Goal: Task Accomplishment & Management: Manage account settings

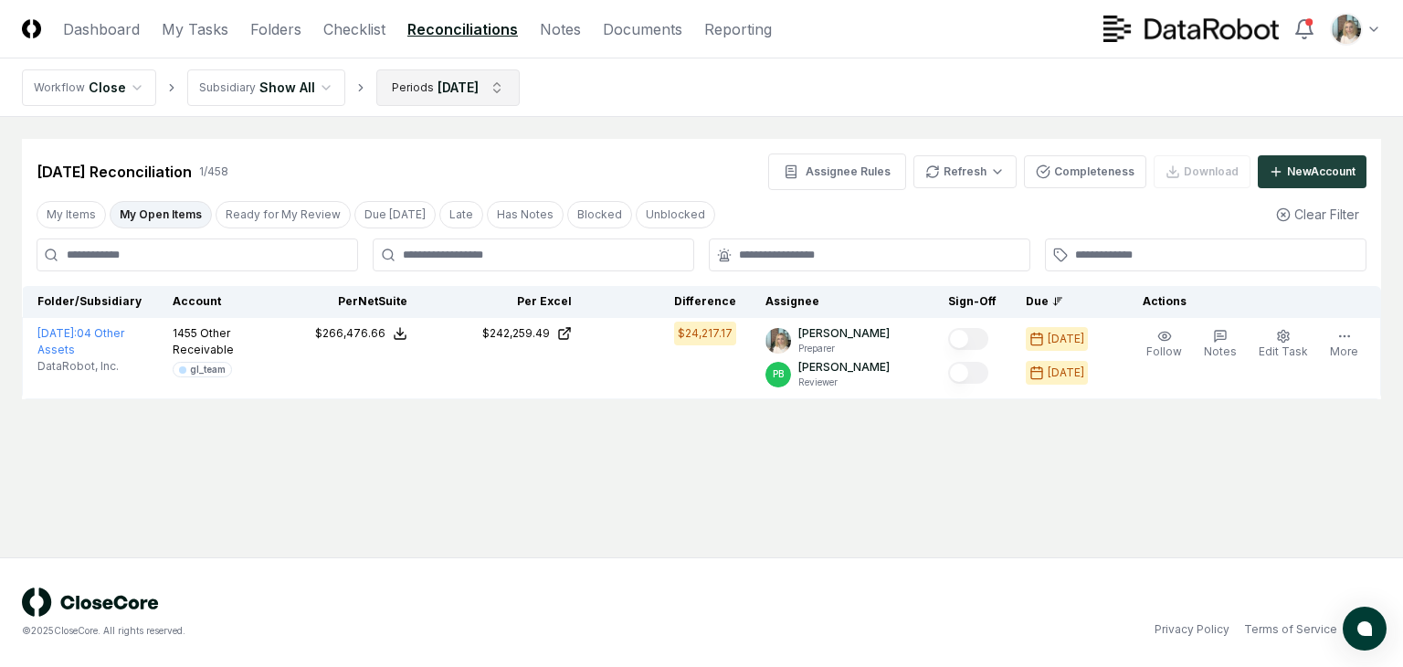
click at [507, 81] on html "CloseCore Dashboard My Tasks Folders Checklist Reconciliations Notes Documents …" at bounding box center [701, 333] width 1403 height 667
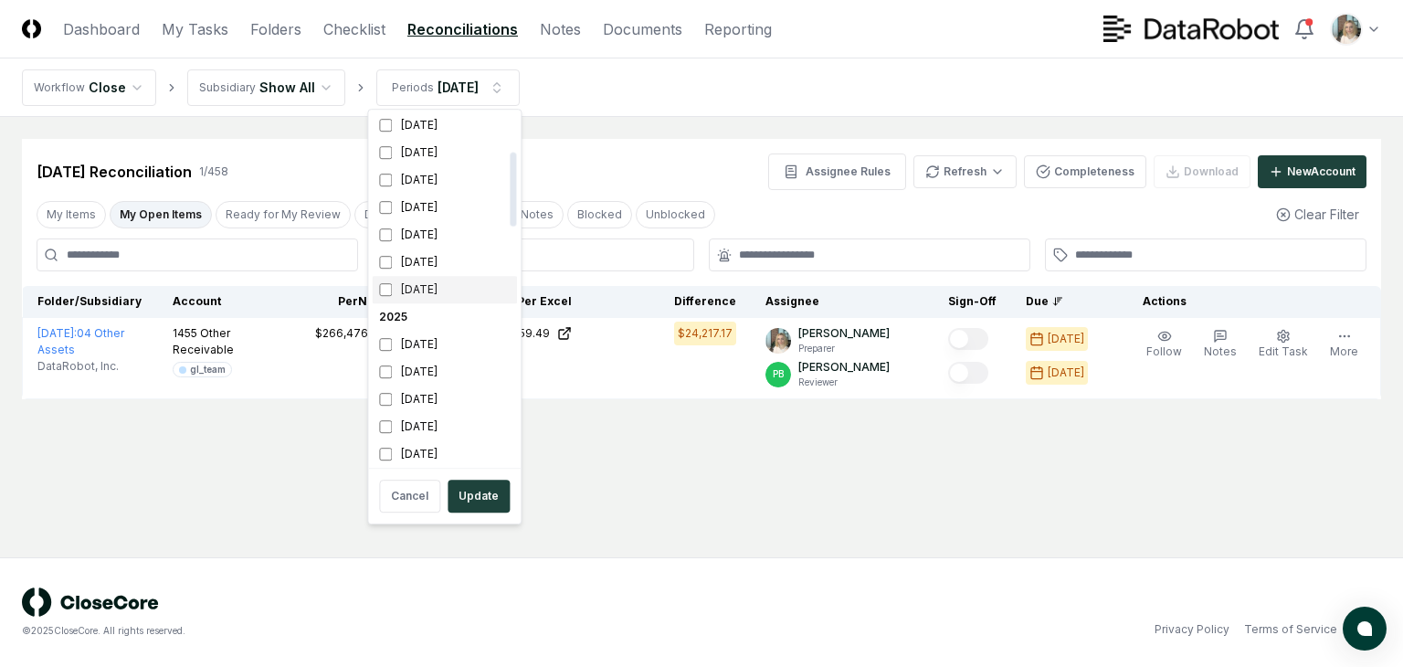
scroll to position [183, 0]
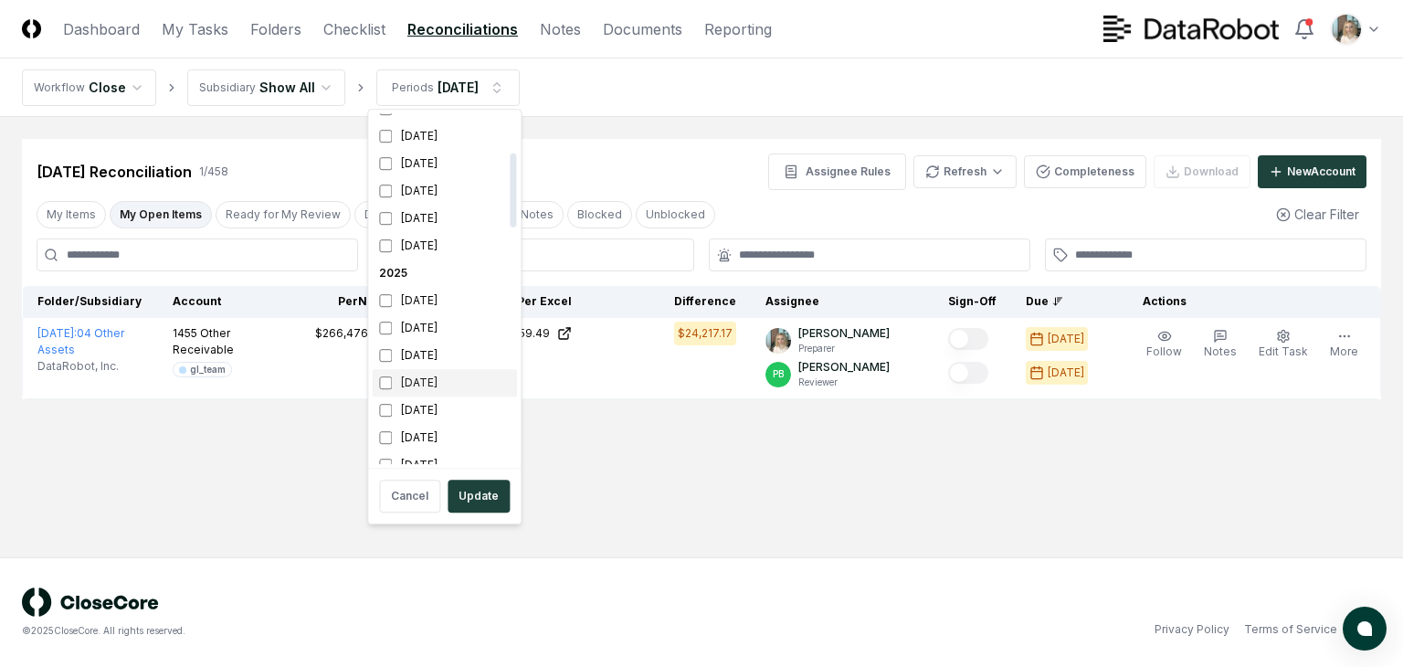
click at [418, 382] on div "[DATE]" at bounding box center [444, 382] width 145 height 27
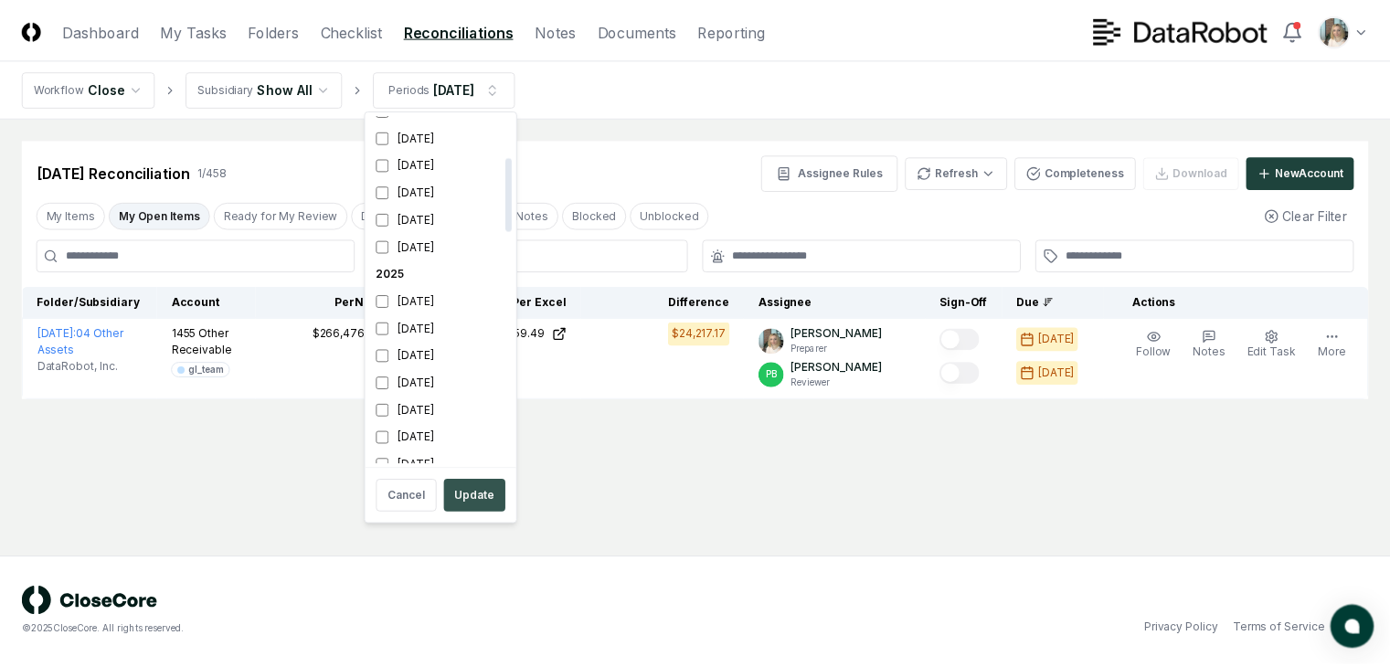
scroll to position [197, 0]
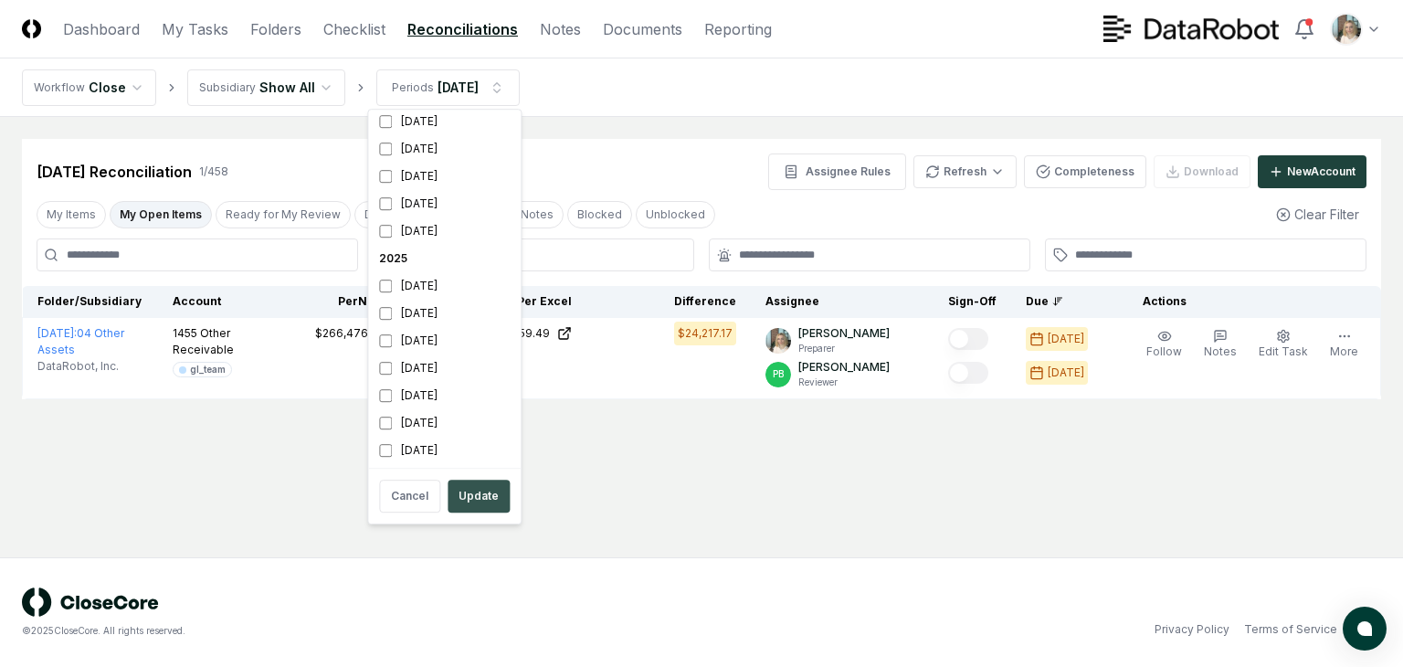
click at [485, 490] on button "Update" at bounding box center [479, 496] width 62 height 33
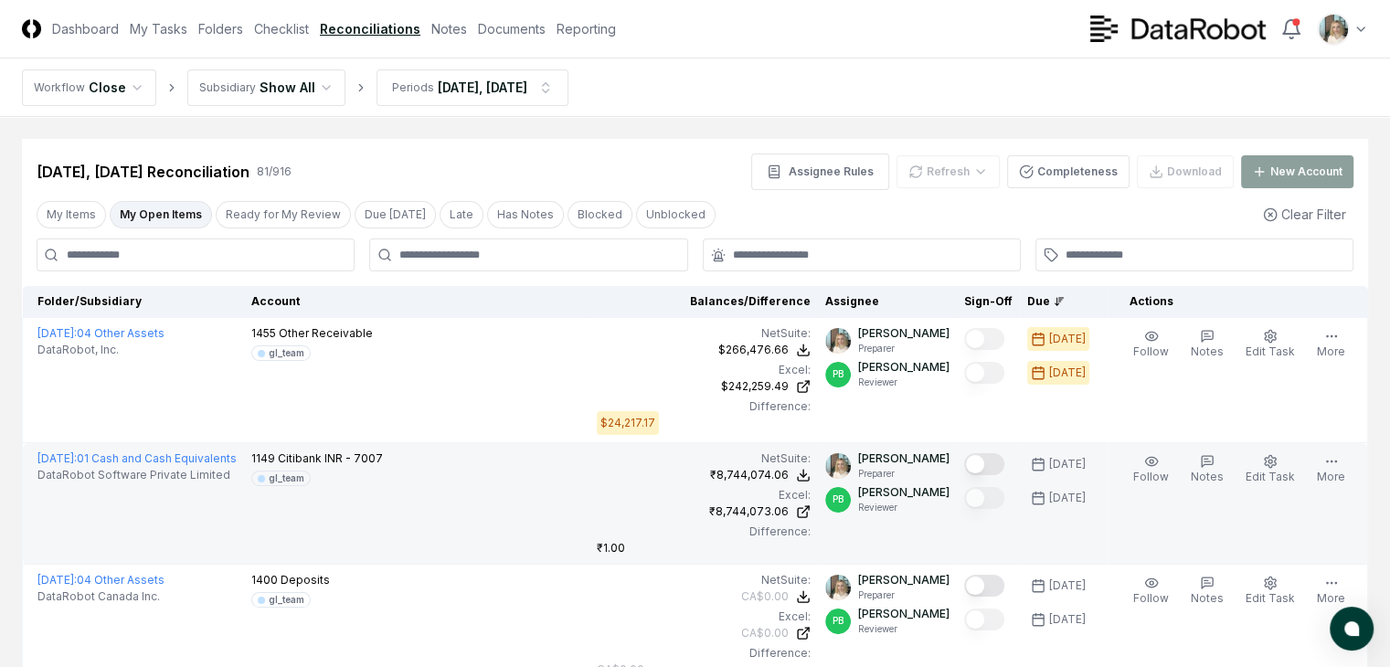
scroll to position [122, 0]
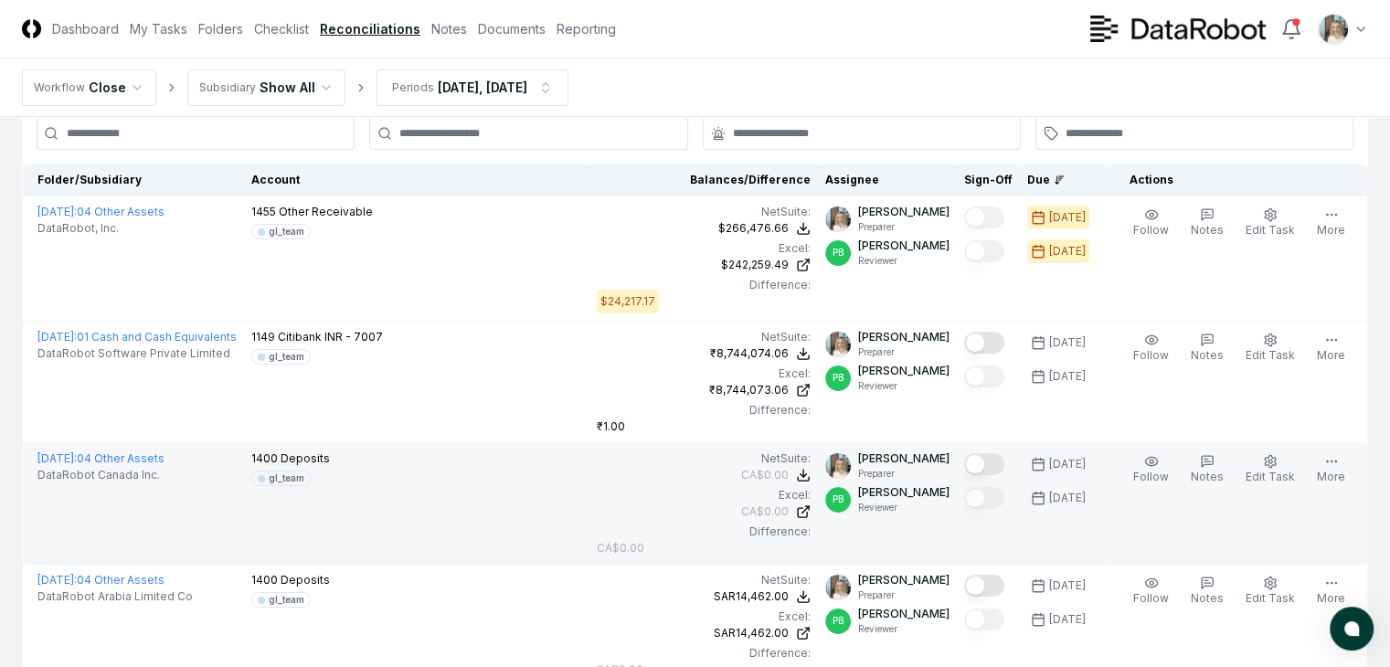
click at [968, 453] on button "Mark complete" at bounding box center [984, 464] width 40 height 22
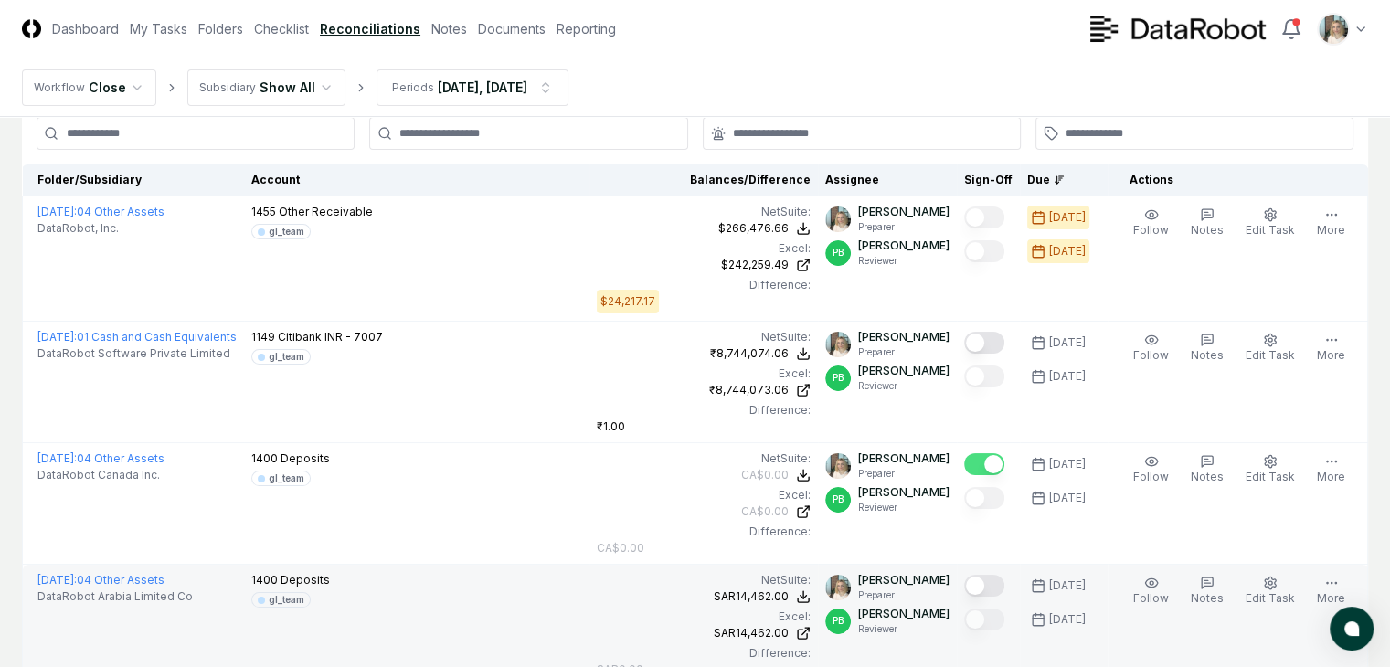
click at [978, 575] on button "Mark complete" at bounding box center [984, 586] width 40 height 22
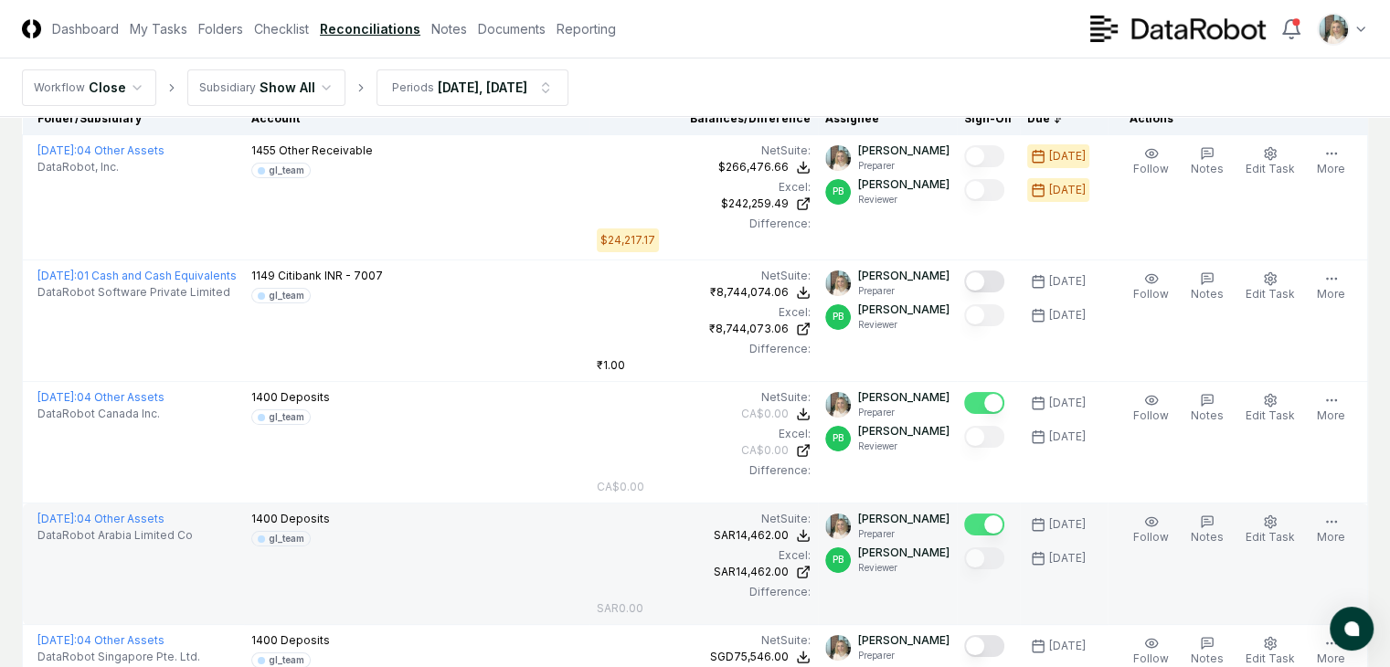
scroll to position [243, 0]
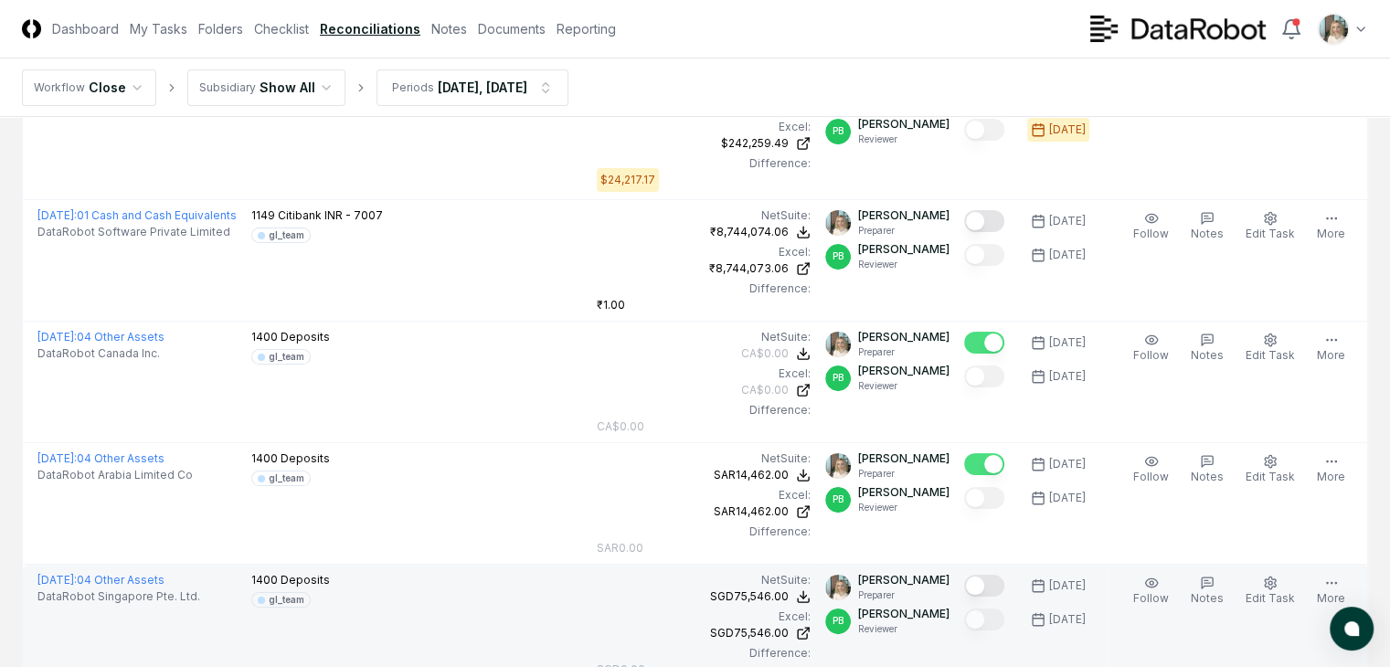
click at [976, 575] on button "Mark complete" at bounding box center [984, 586] width 40 height 22
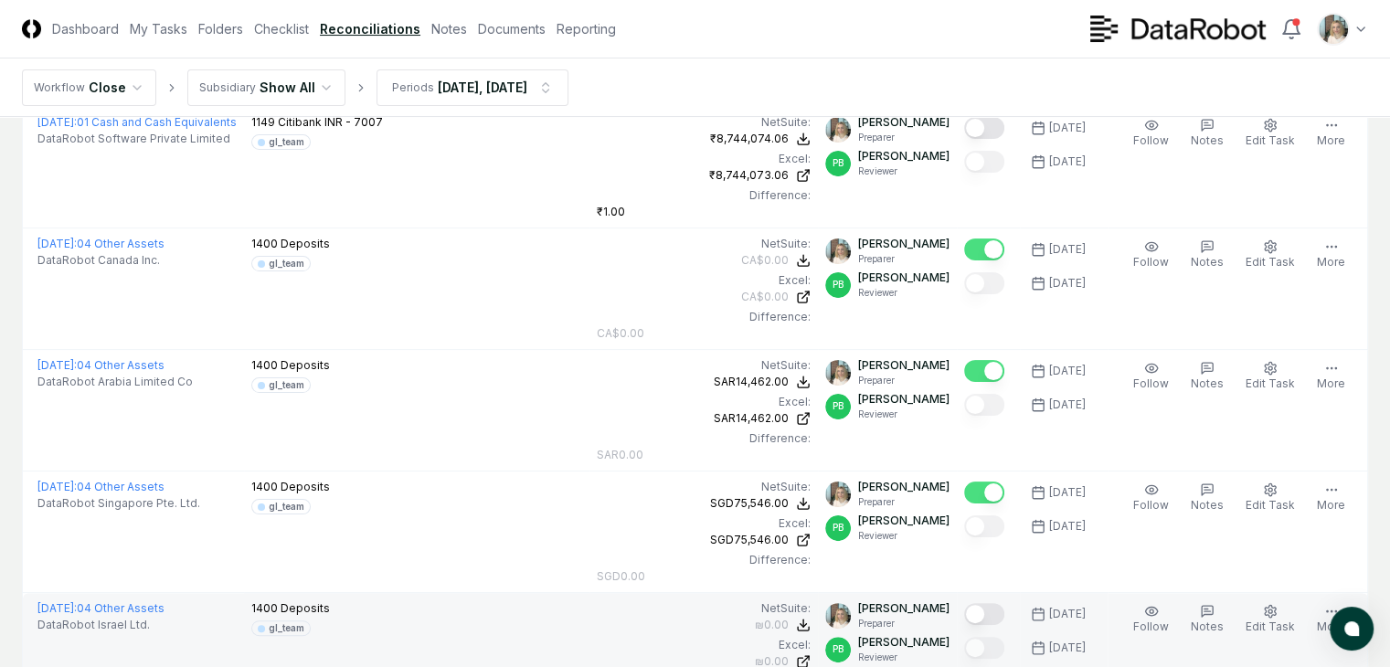
scroll to position [365, 0]
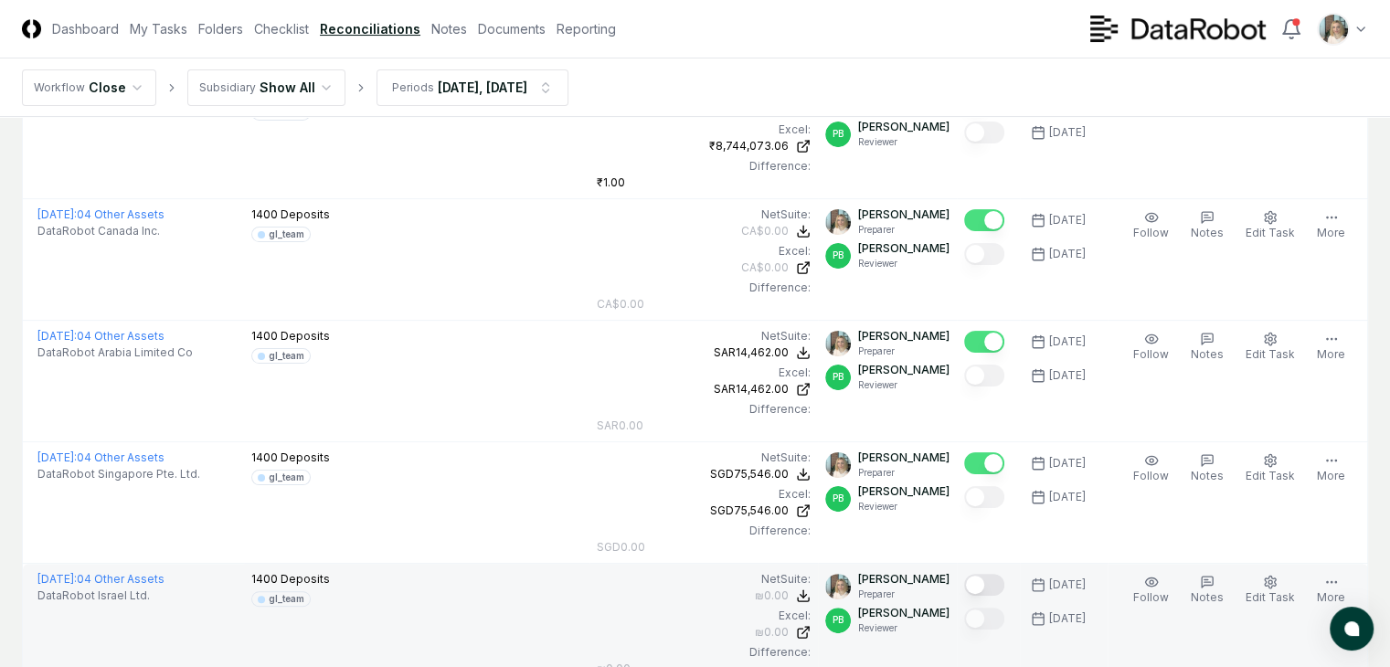
click at [976, 574] on button "Mark complete" at bounding box center [984, 585] width 40 height 22
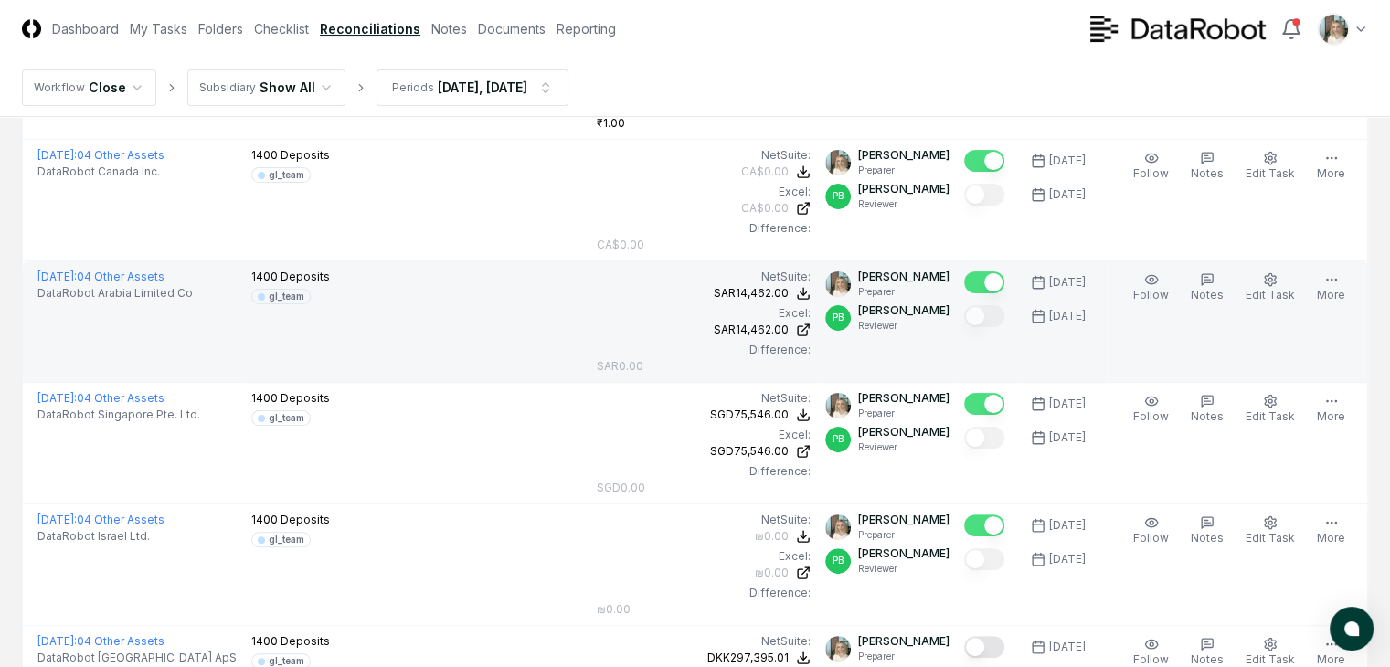
scroll to position [426, 0]
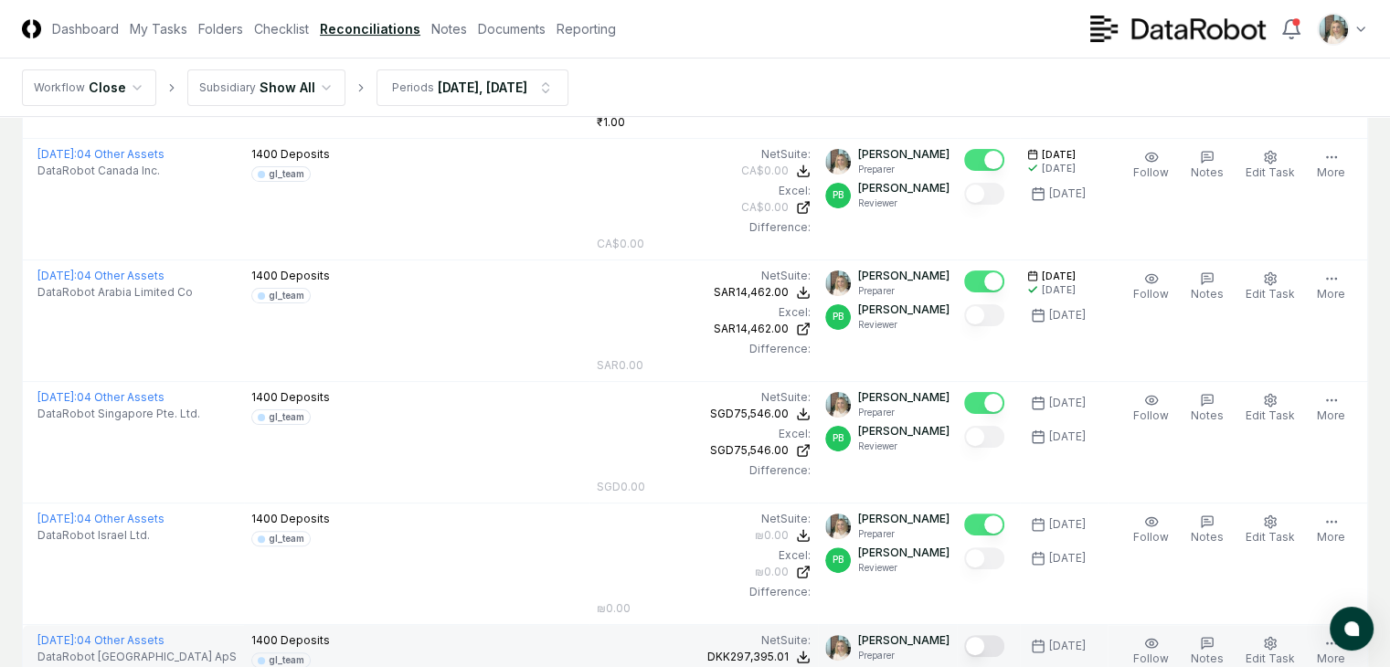
click at [977, 635] on button "Mark complete" at bounding box center [984, 646] width 40 height 22
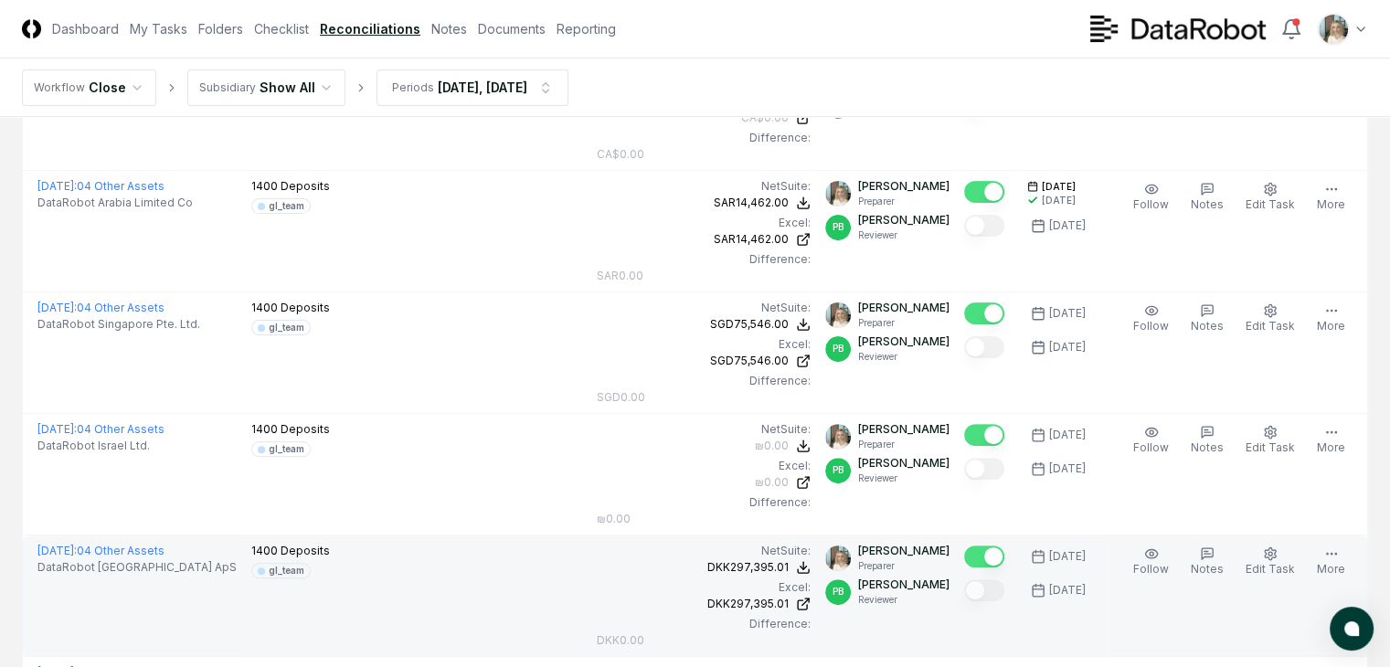
scroll to position [548, 0]
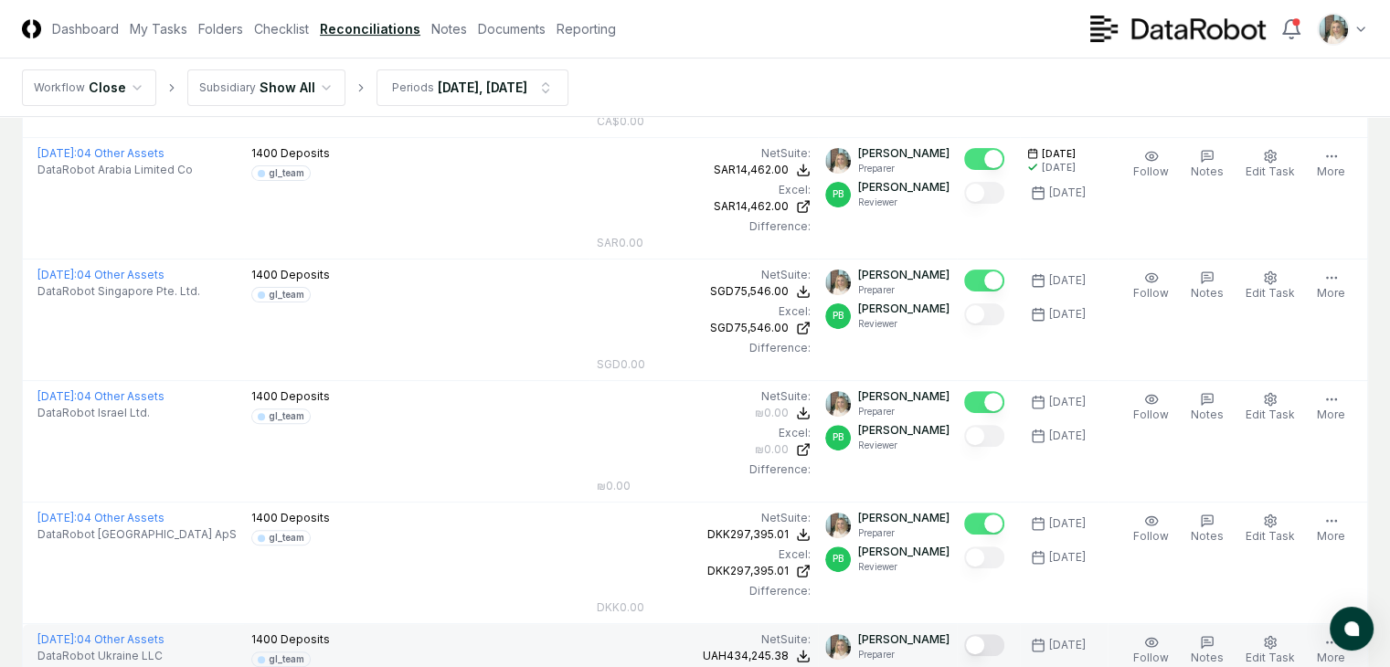
click at [976, 634] on button "Mark complete" at bounding box center [984, 645] width 40 height 22
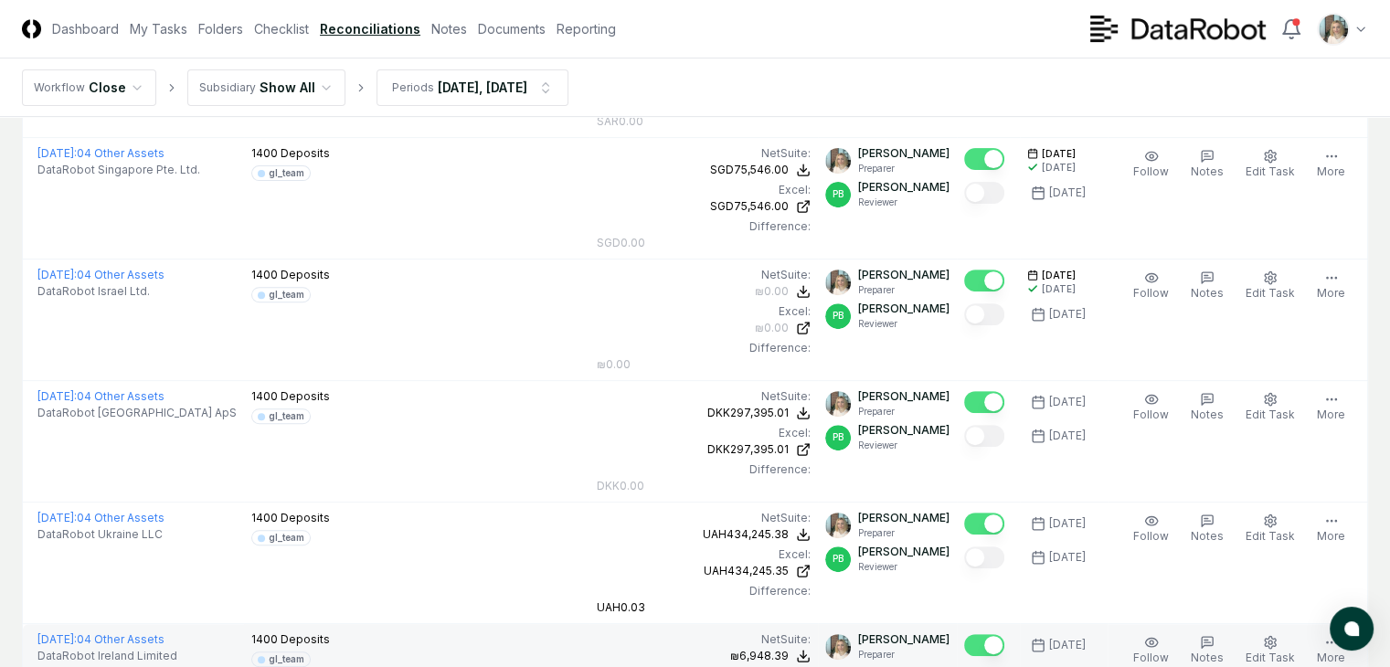
scroll to position [731, 0]
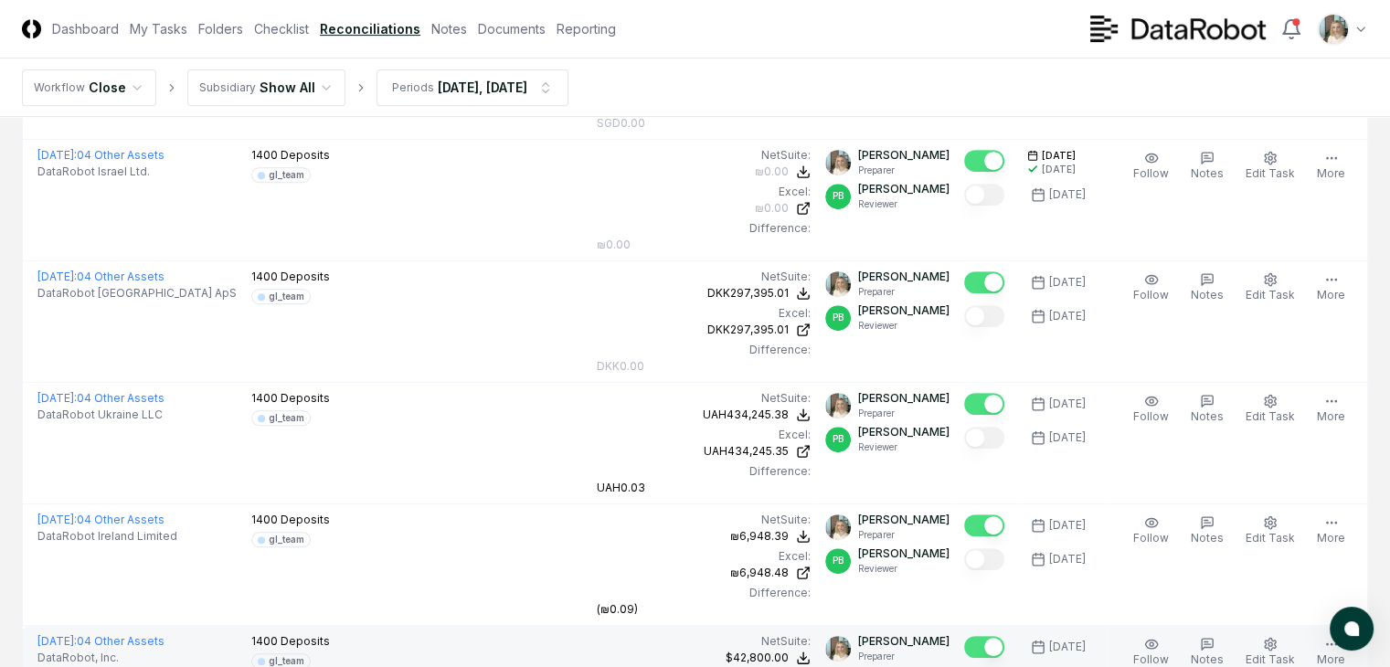
scroll to position [791, 0]
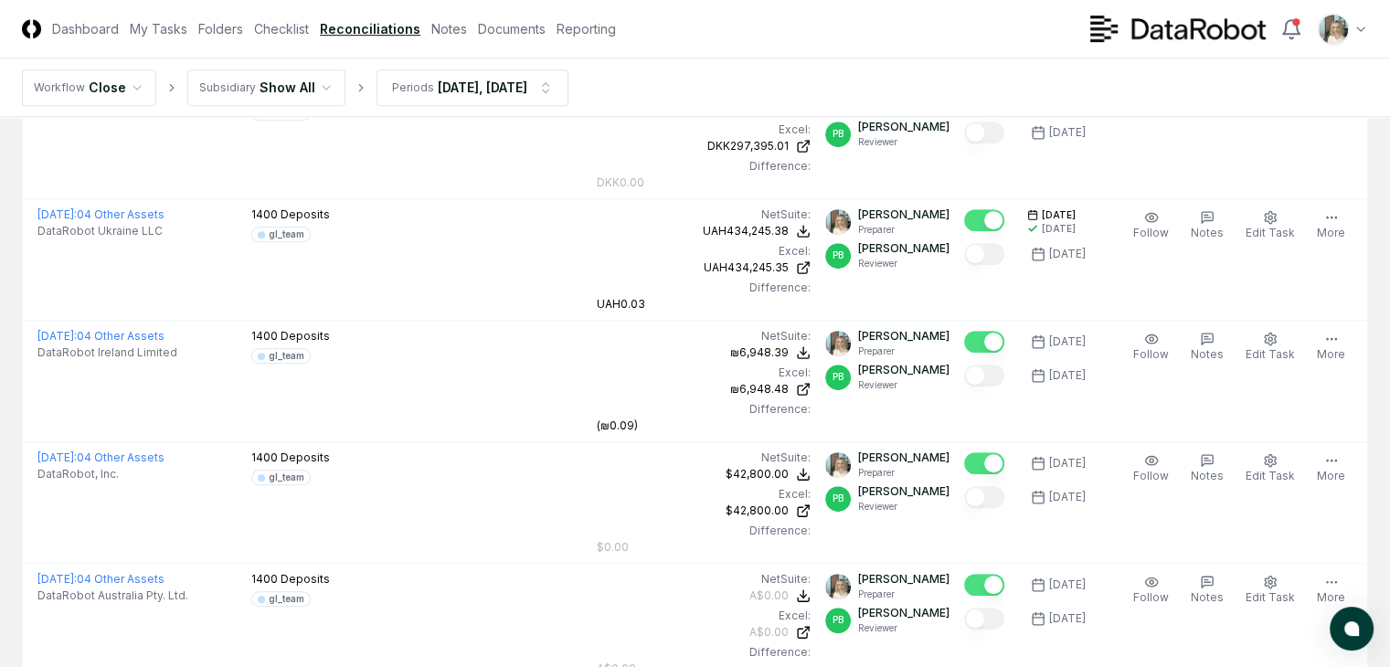
scroll to position [974, 0]
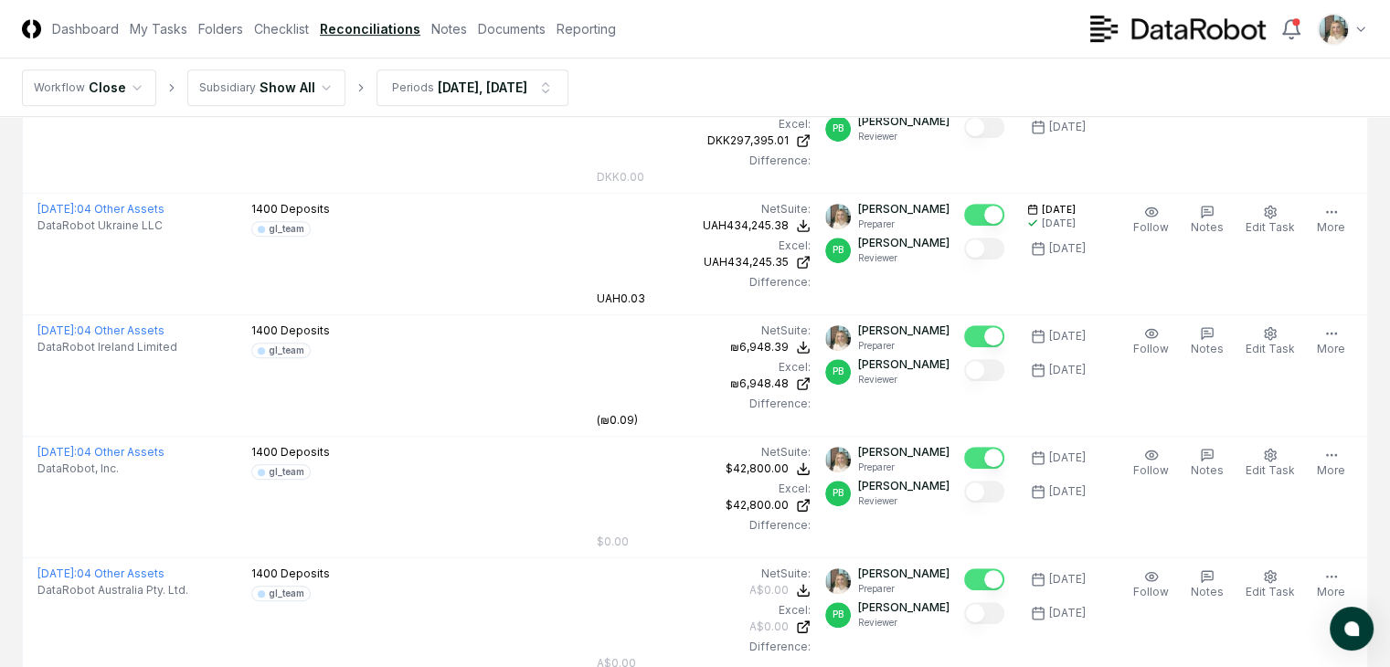
scroll to position [1035, 0]
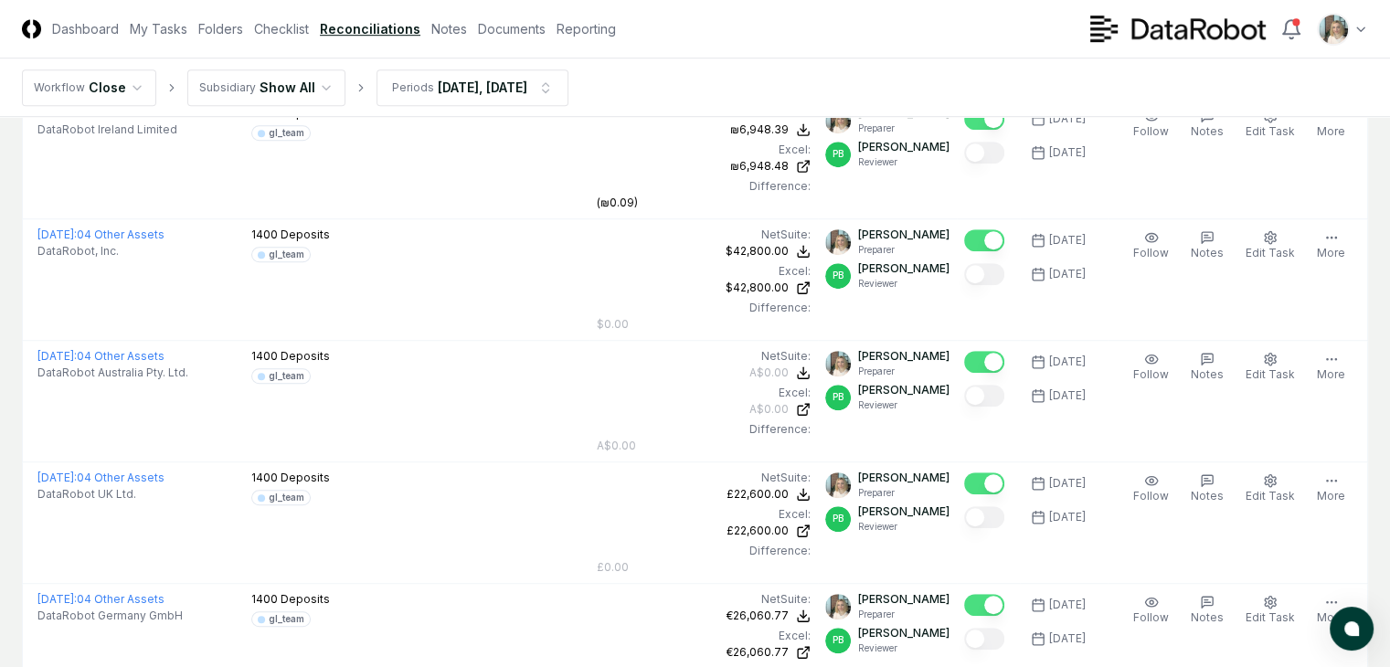
scroll to position [1218, 0]
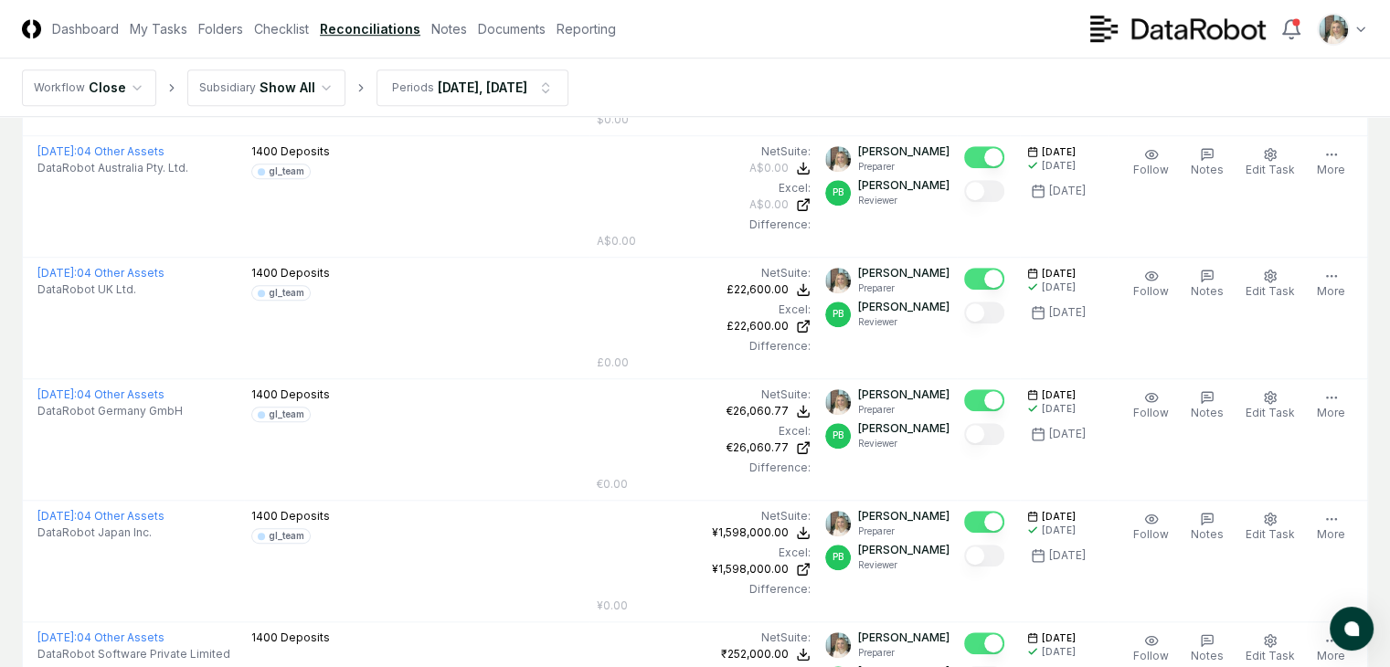
scroll to position [1462, 0]
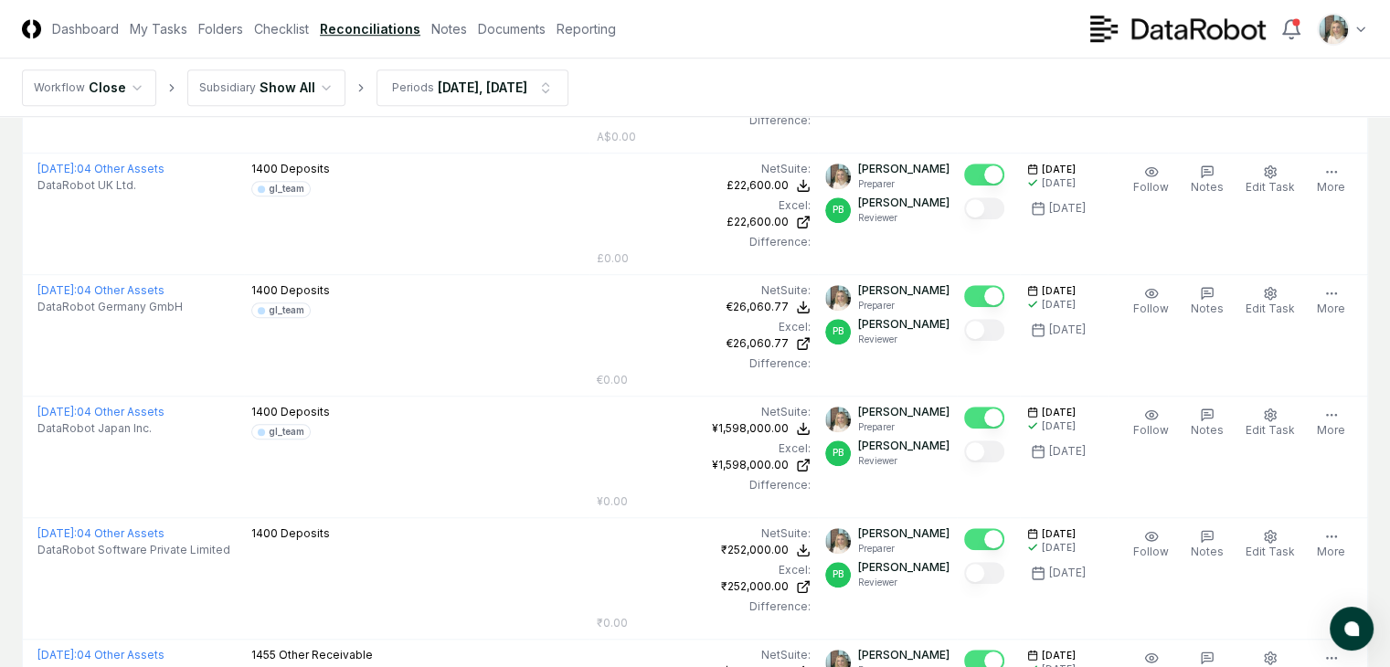
scroll to position [1522, 0]
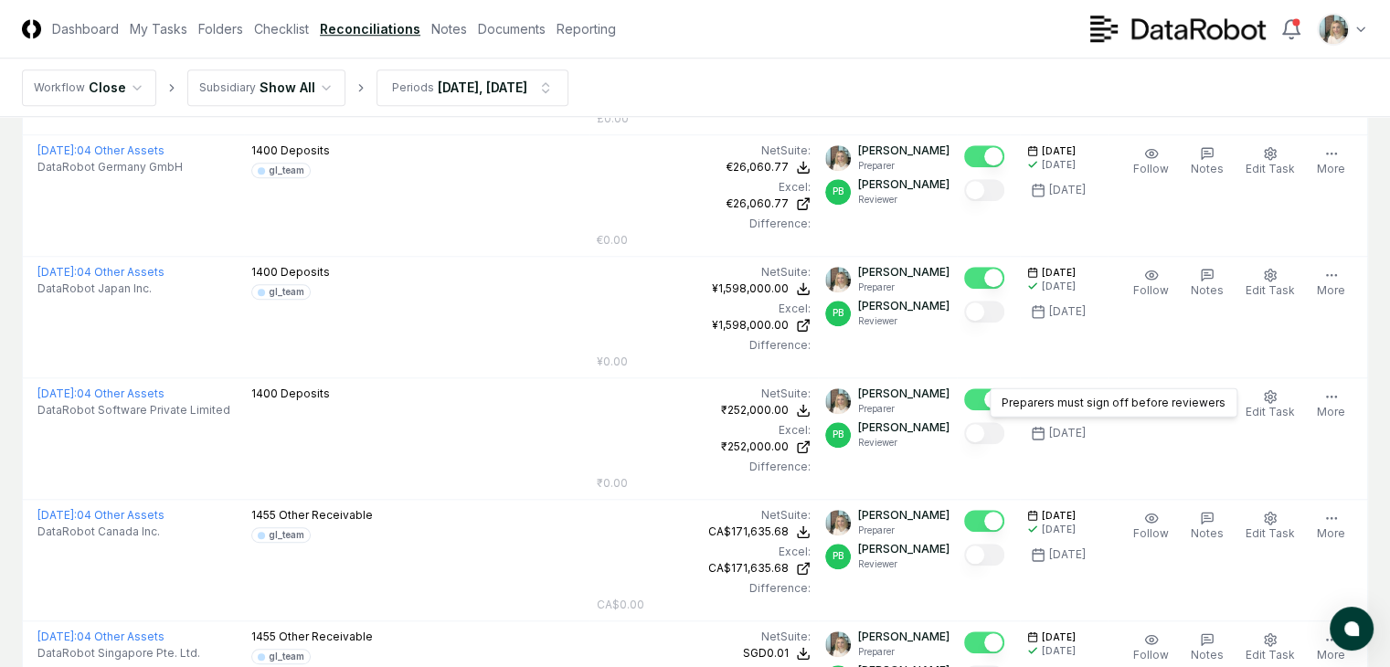
scroll to position [1705, 0]
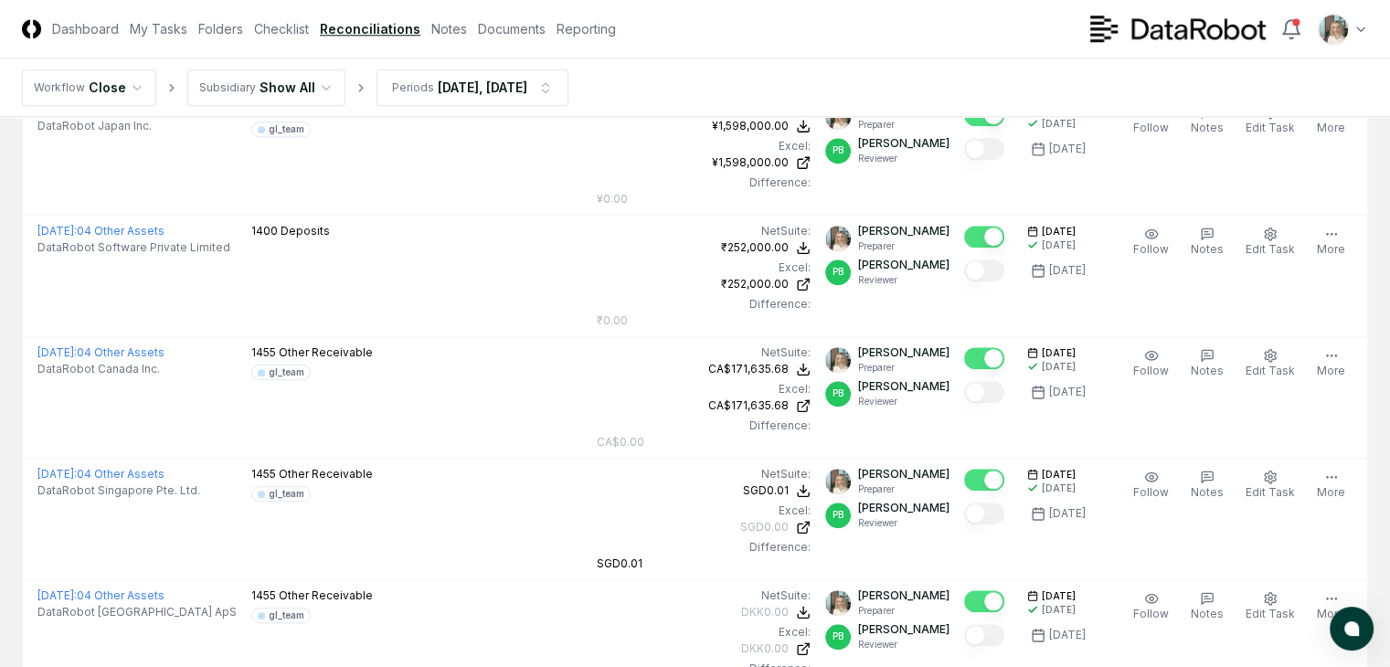
scroll to position [1827, 0]
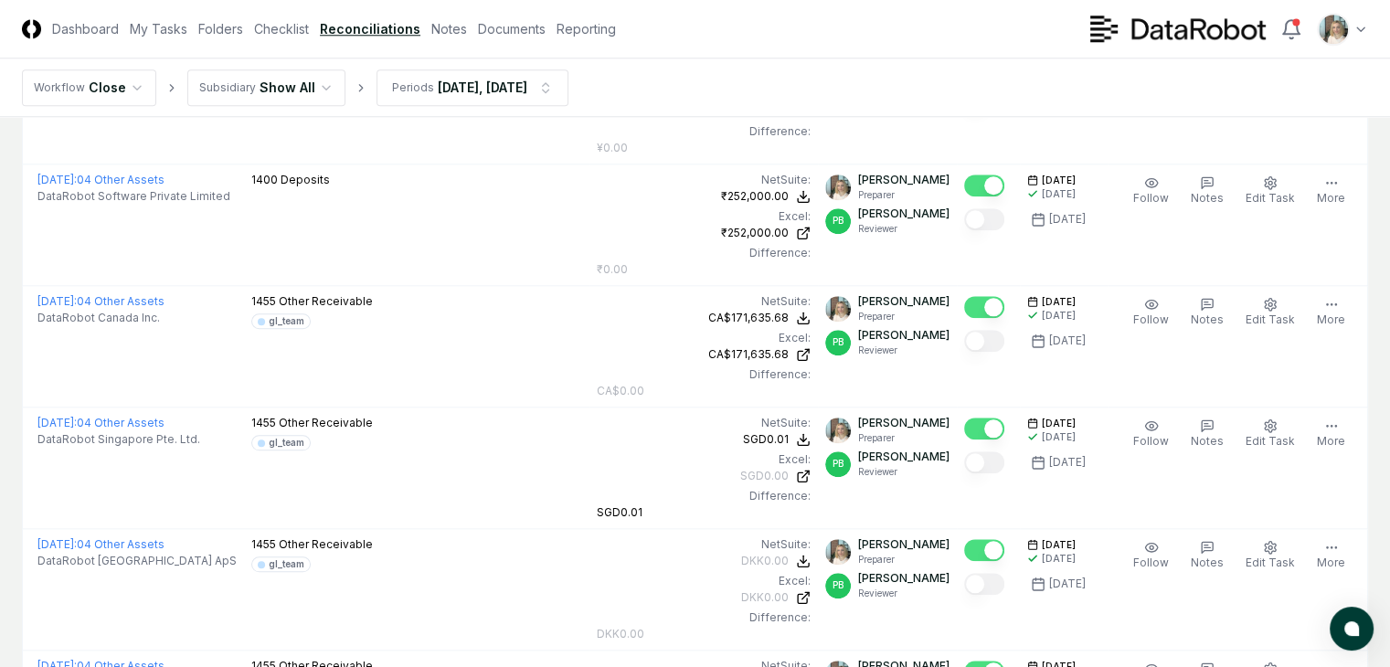
scroll to position [1887, 0]
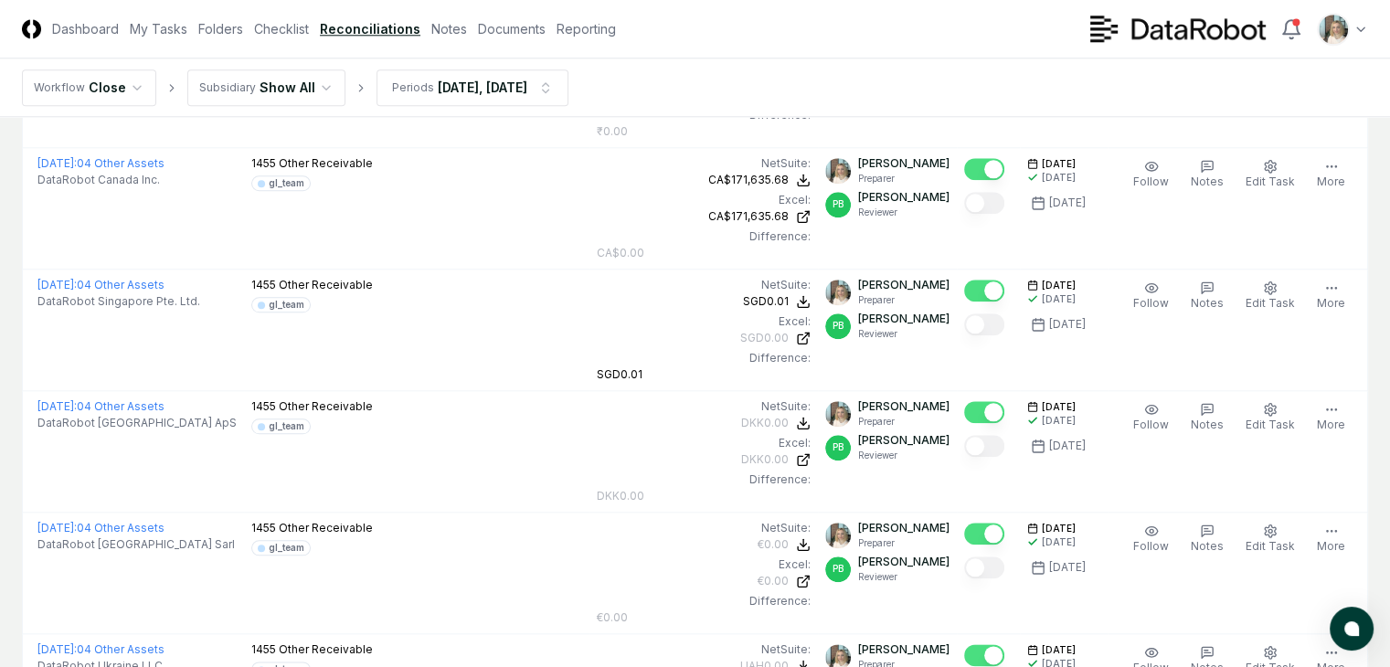
scroll to position [2010, 0]
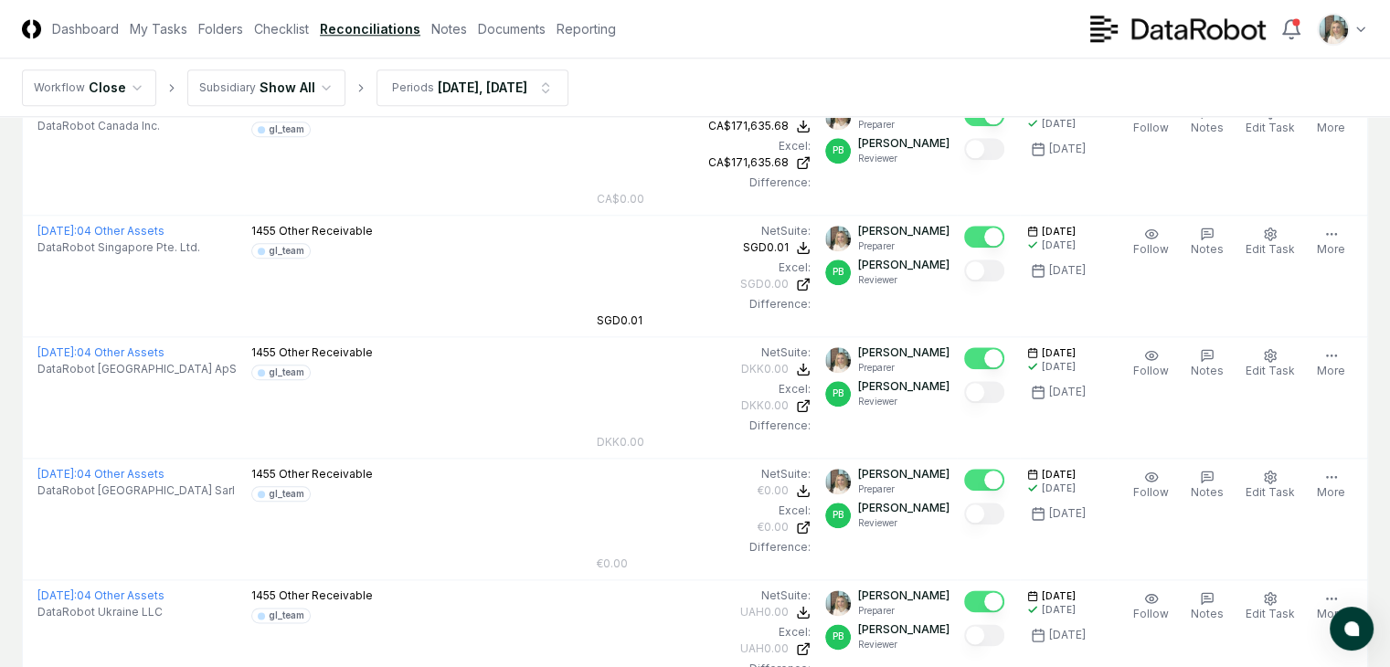
scroll to position [2070, 0]
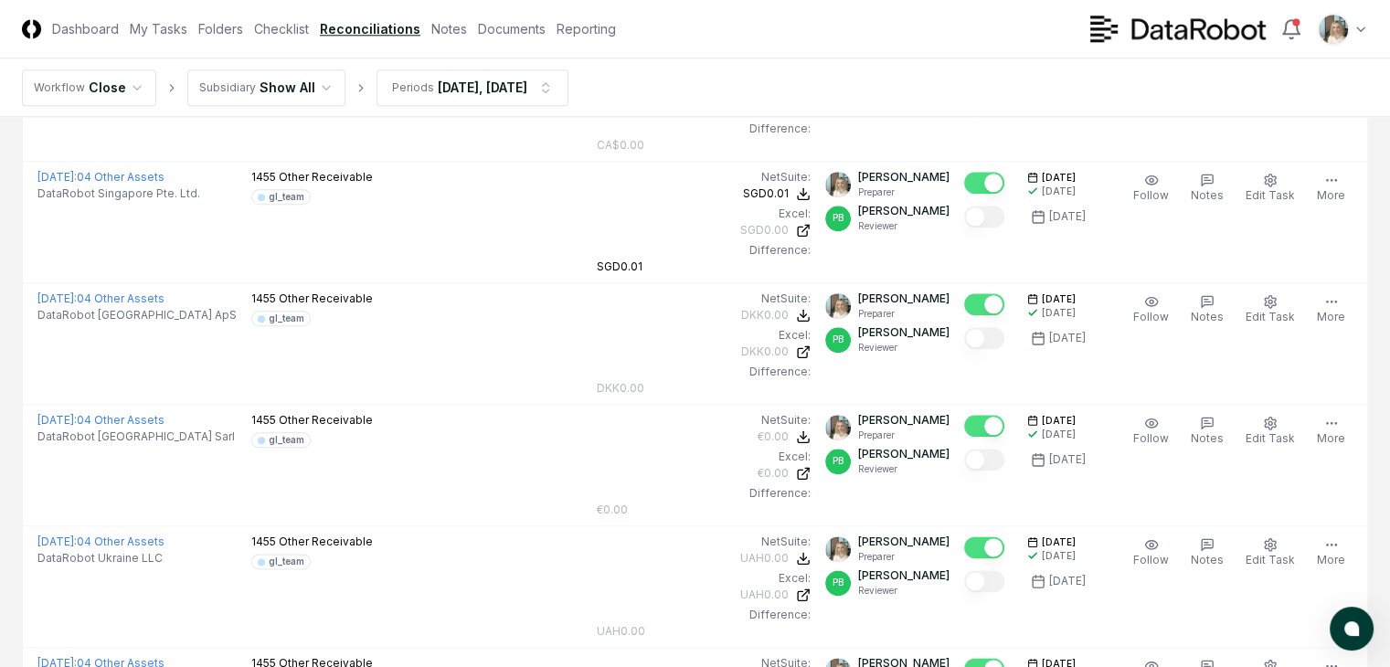
scroll to position [2193, 0]
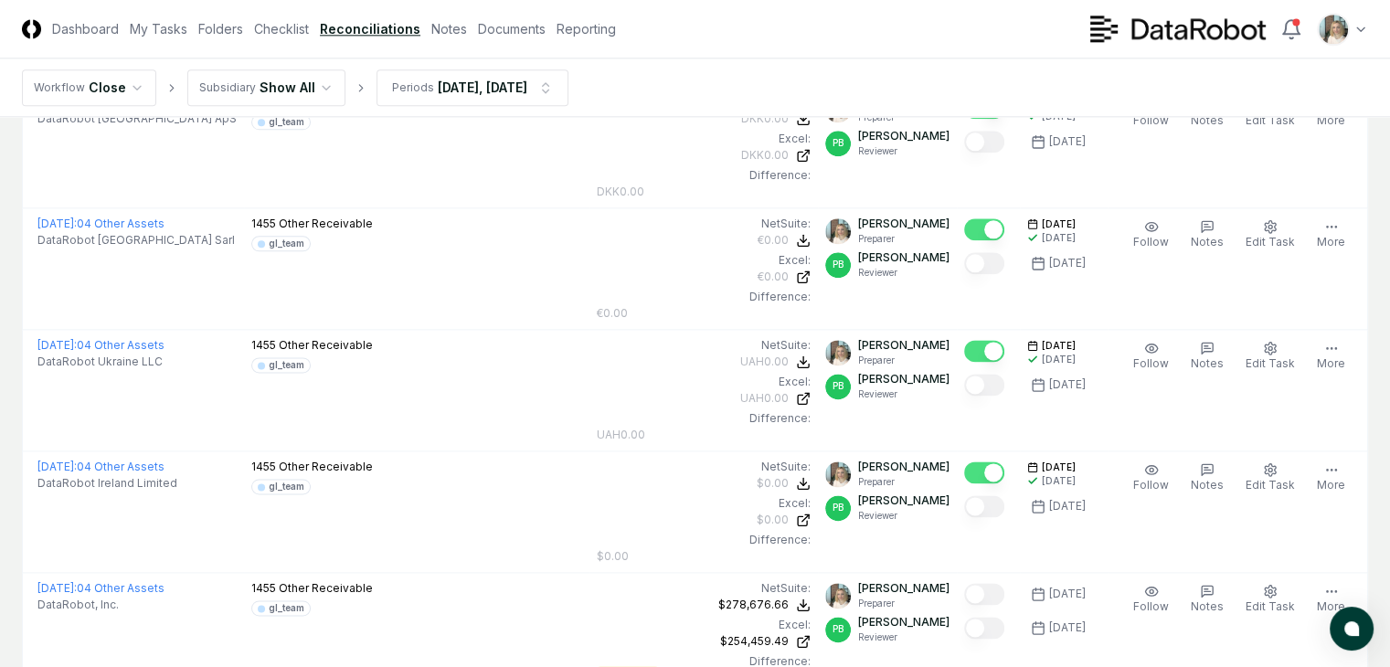
scroll to position [2314, 0]
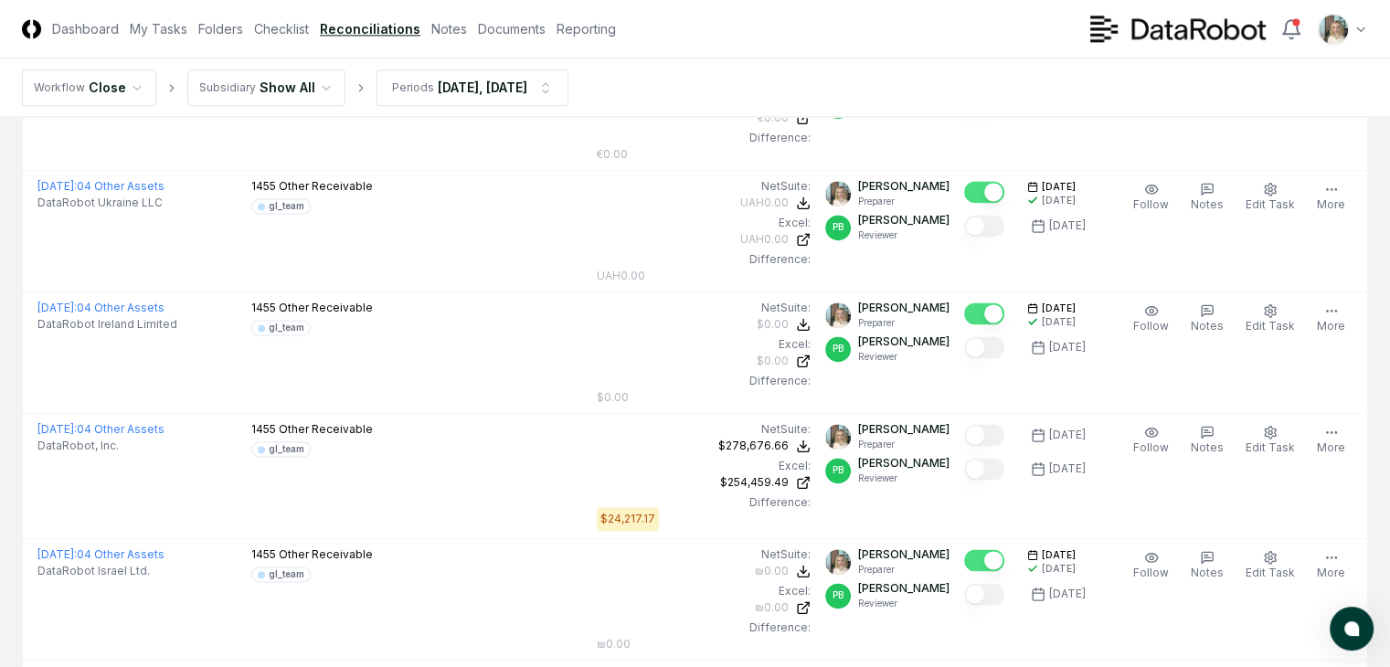
scroll to position [2497, 0]
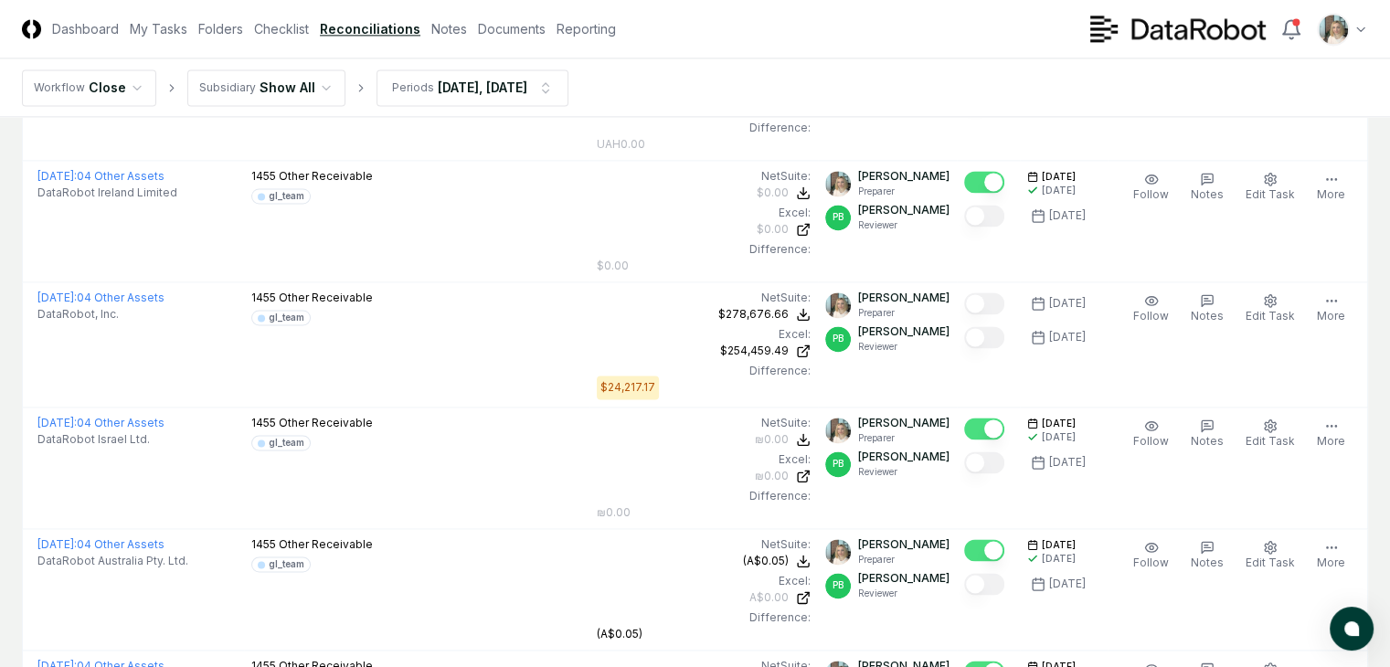
scroll to position [2680, 0]
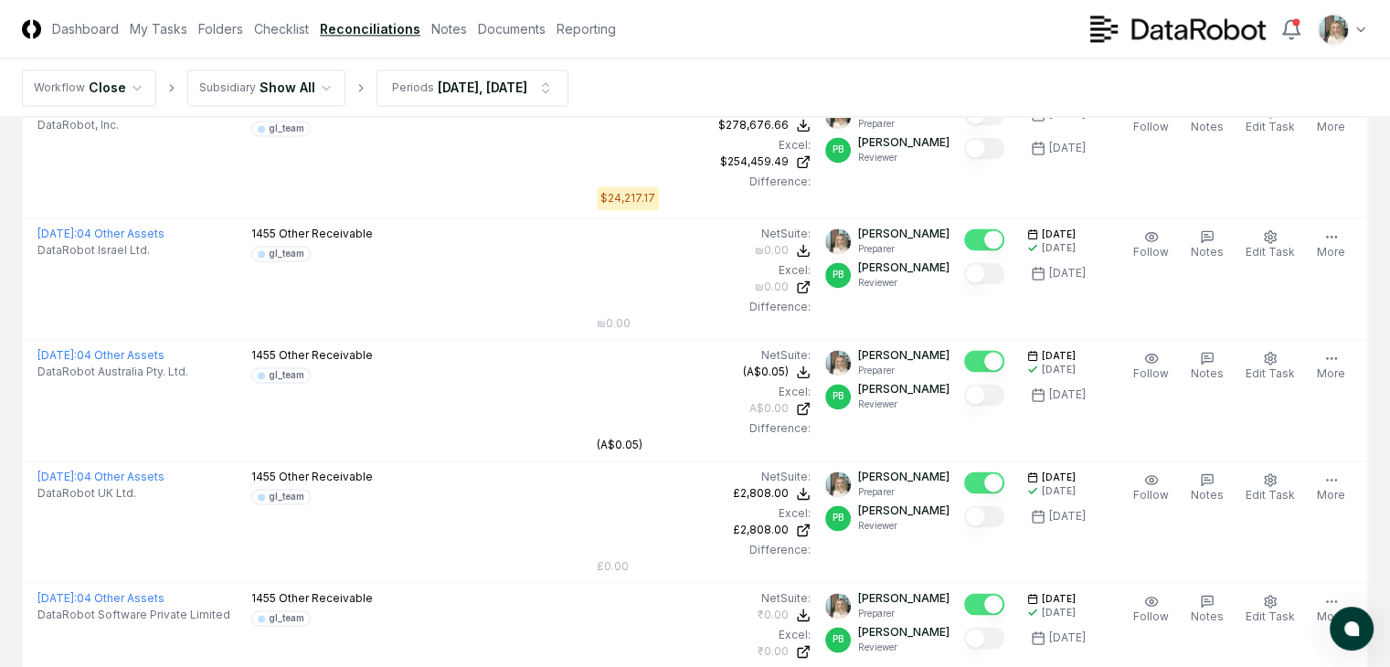
scroll to position [2801, 0]
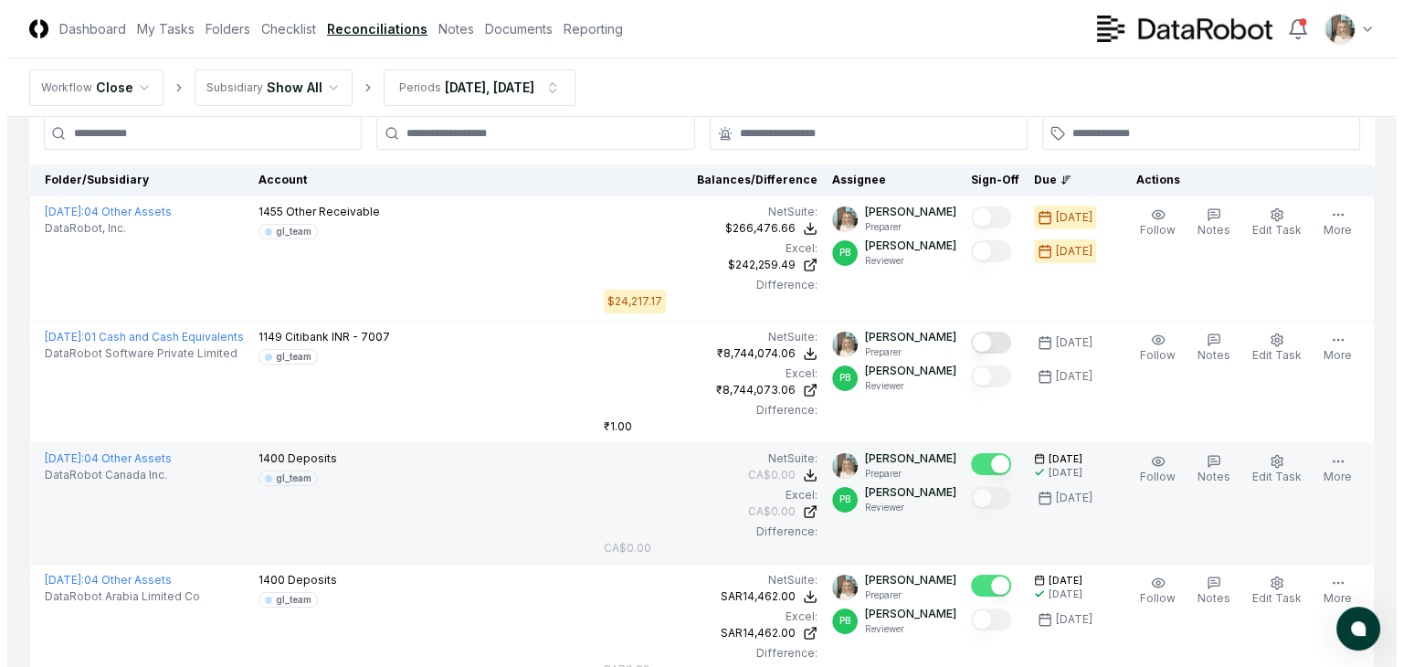
scroll to position [0, 0]
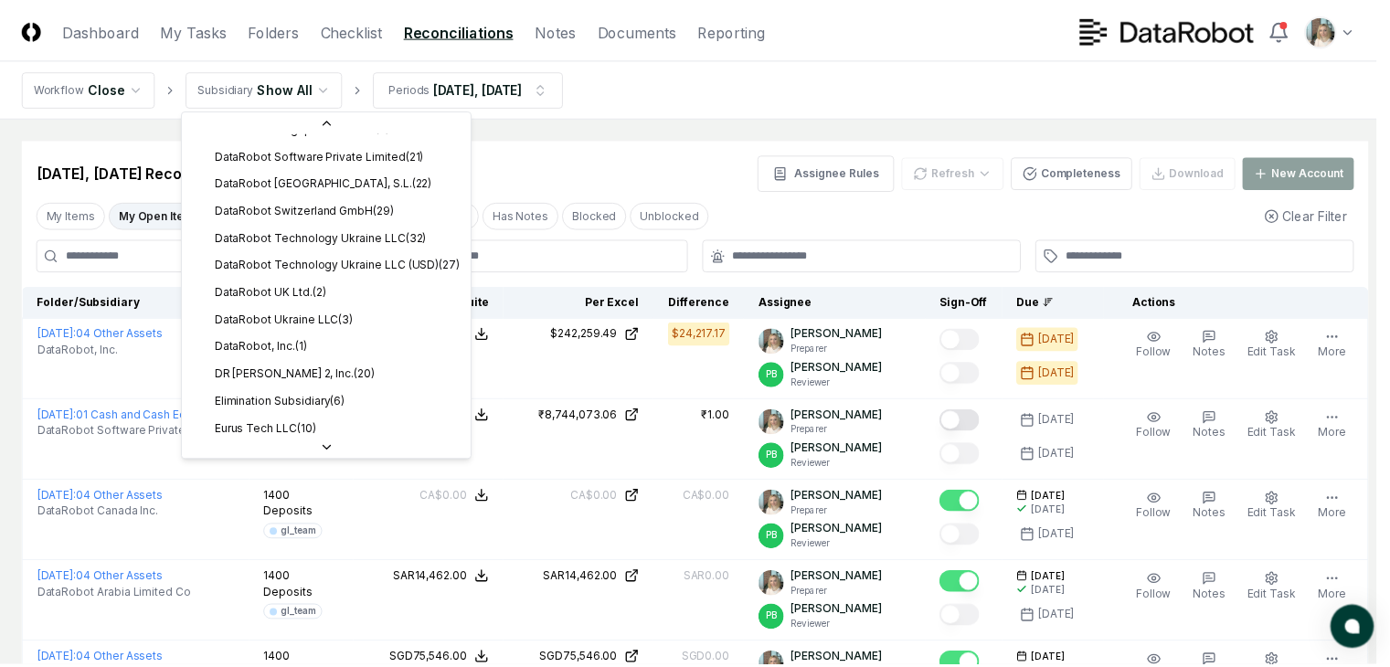
scroll to position [565, 0]
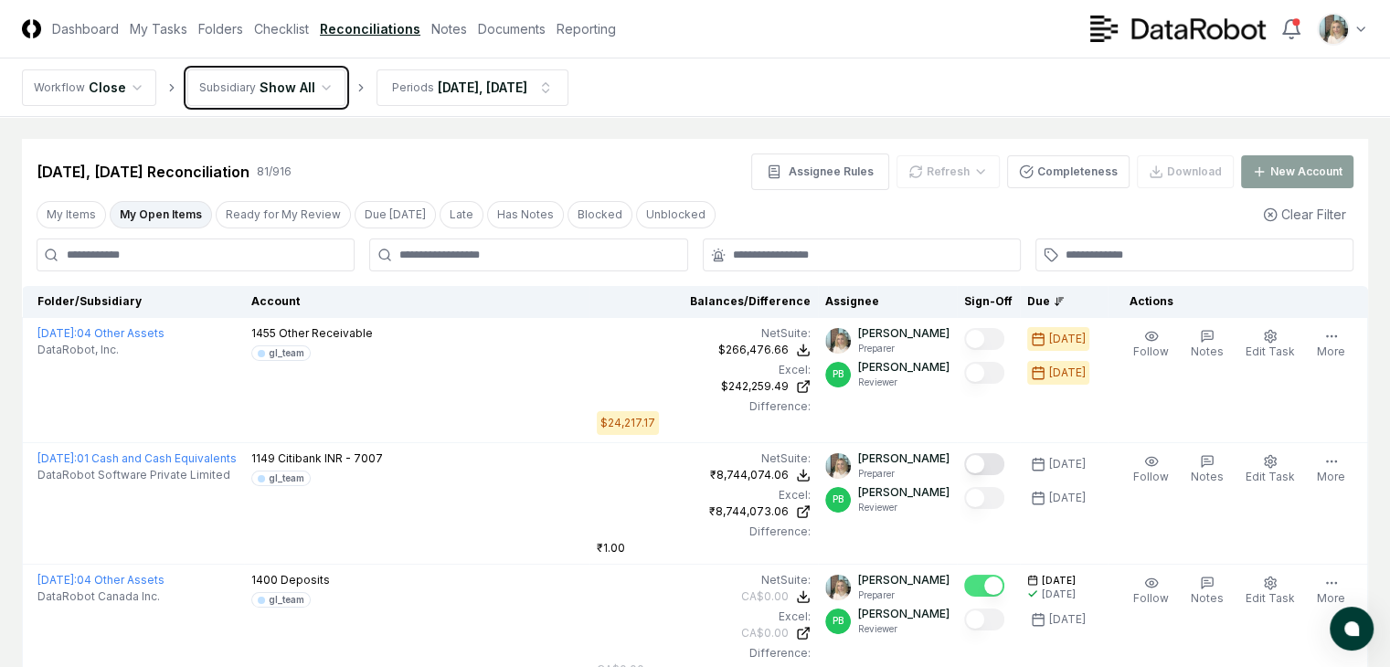
click at [1077, 175] on button "Completeness" at bounding box center [1068, 171] width 122 height 33
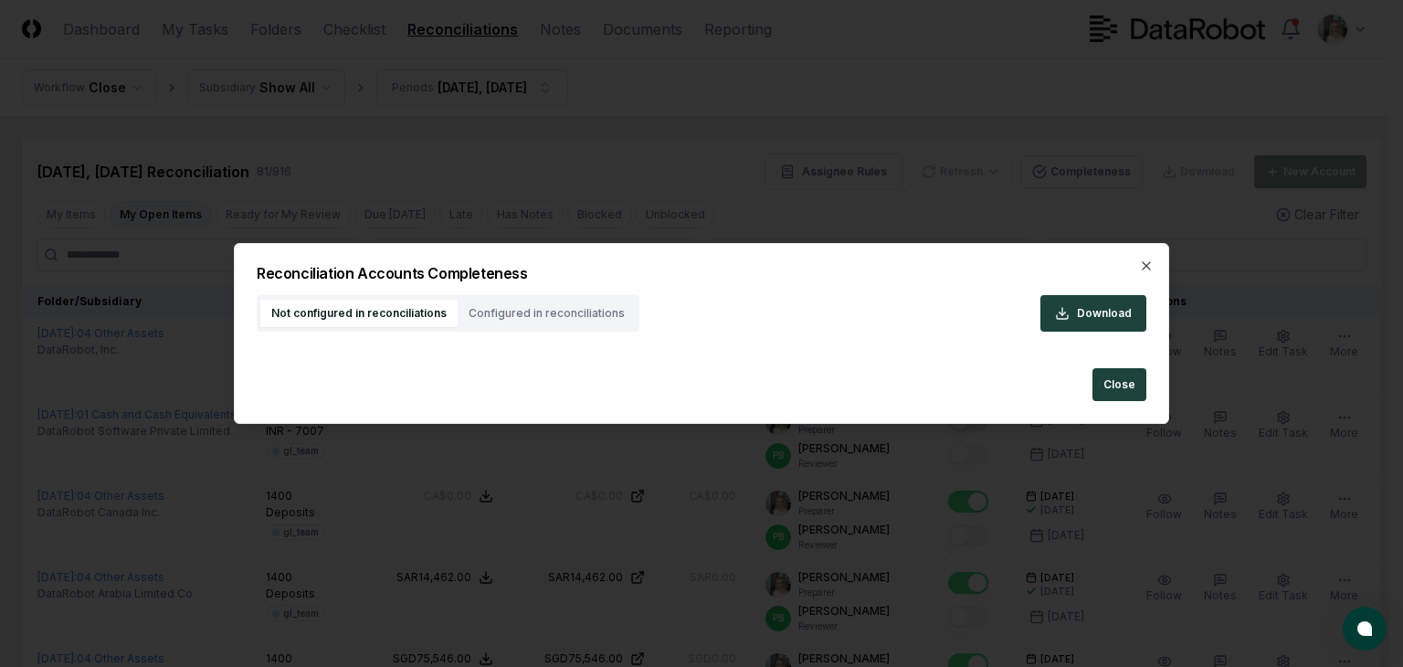
click at [1148, 262] on div "Reconciliation Accounts Completeness Not configured in reconciliations Configur…" at bounding box center [702, 333] width 936 height 181
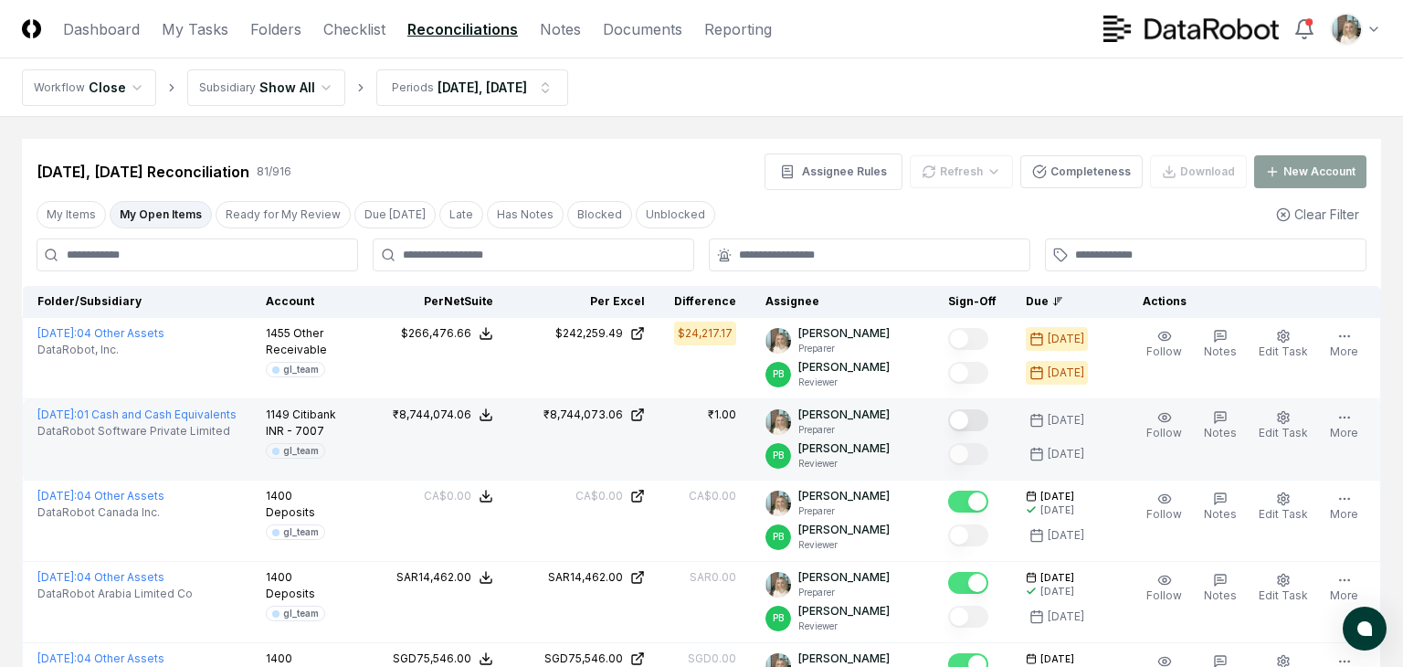
click at [1130, 385] on div "Follow Notes Edit Task More" at bounding box center [1252, 358] width 248 height 66
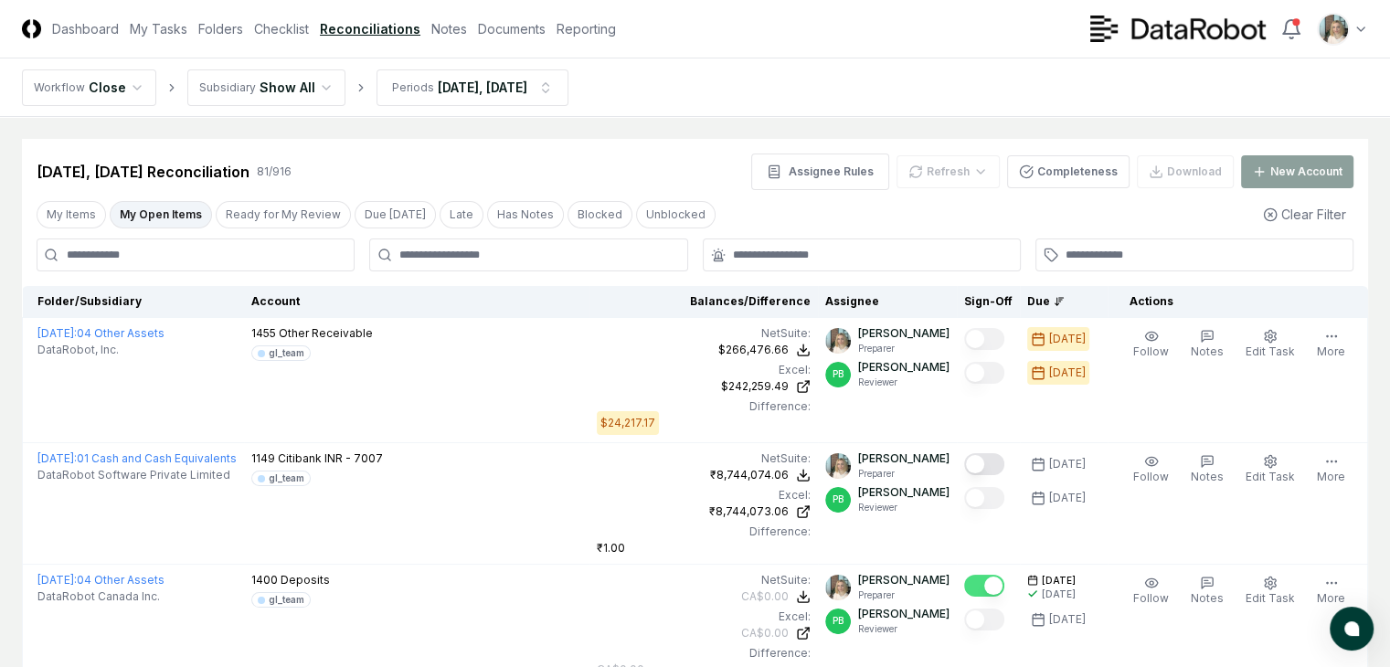
click at [673, 174] on div "[DATE], [DATE] Reconciliation 81 / 916 Assignee Rules Refresh Completeness Down…" at bounding box center [695, 171] width 1316 height 37
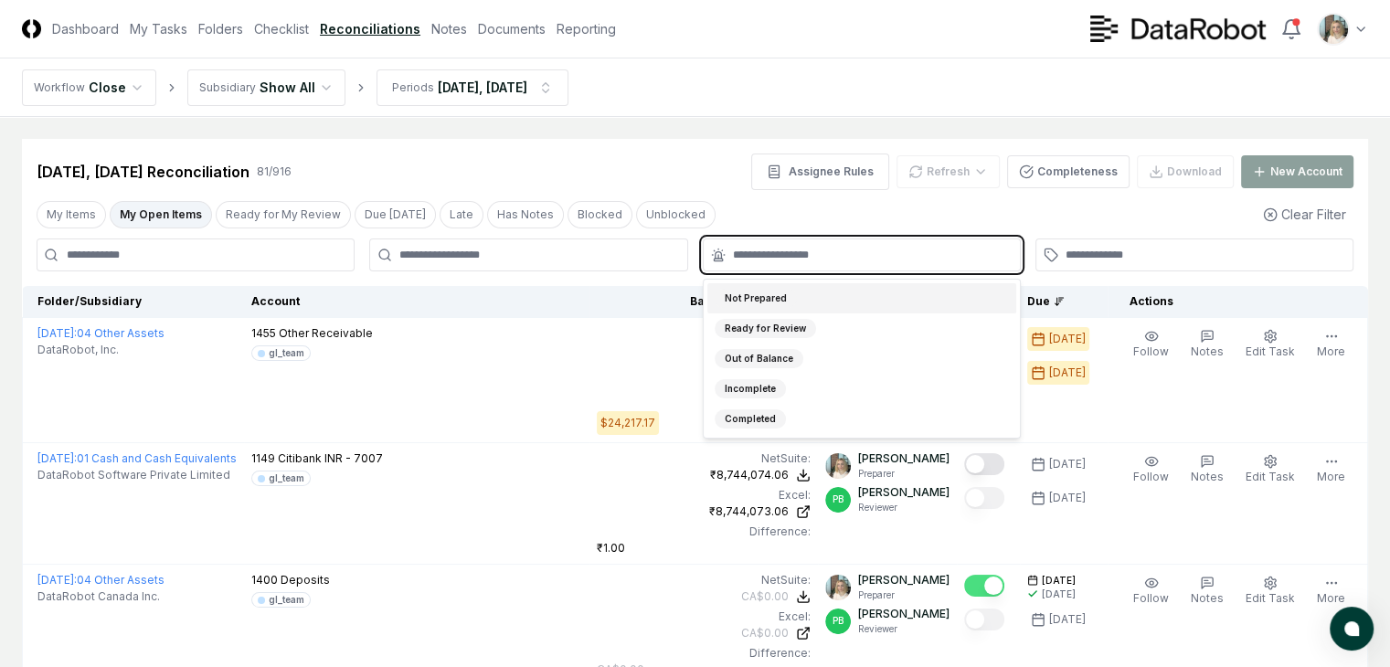
click at [779, 256] on input "text" at bounding box center [871, 255] width 276 height 16
click at [775, 388] on div "Incomplete" at bounding box center [749, 388] width 71 height 19
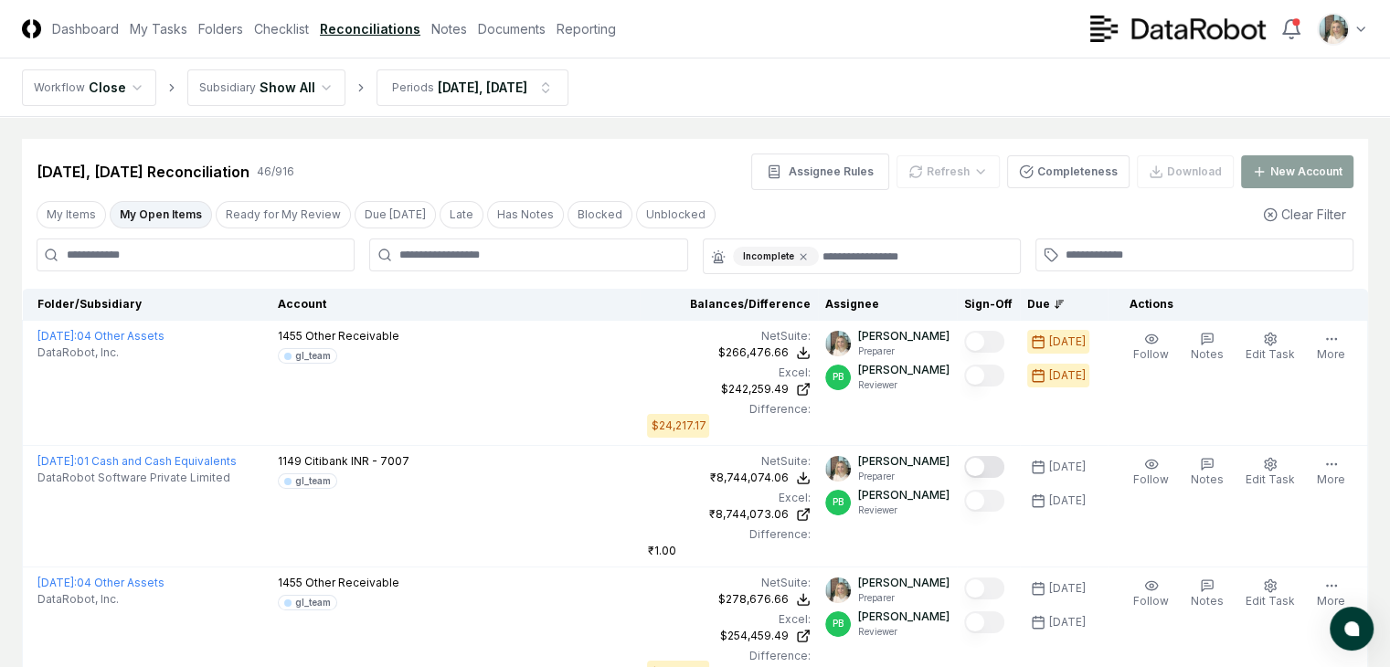
click at [720, 174] on div "[DATE], [DATE] Reconciliation 46 / 916 Assignee Rules Refresh Completeness Down…" at bounding box center [695, 171] width 1316 height 37
click at [804, 256] on icon at bounding box center [803, 256] width 11 height 11
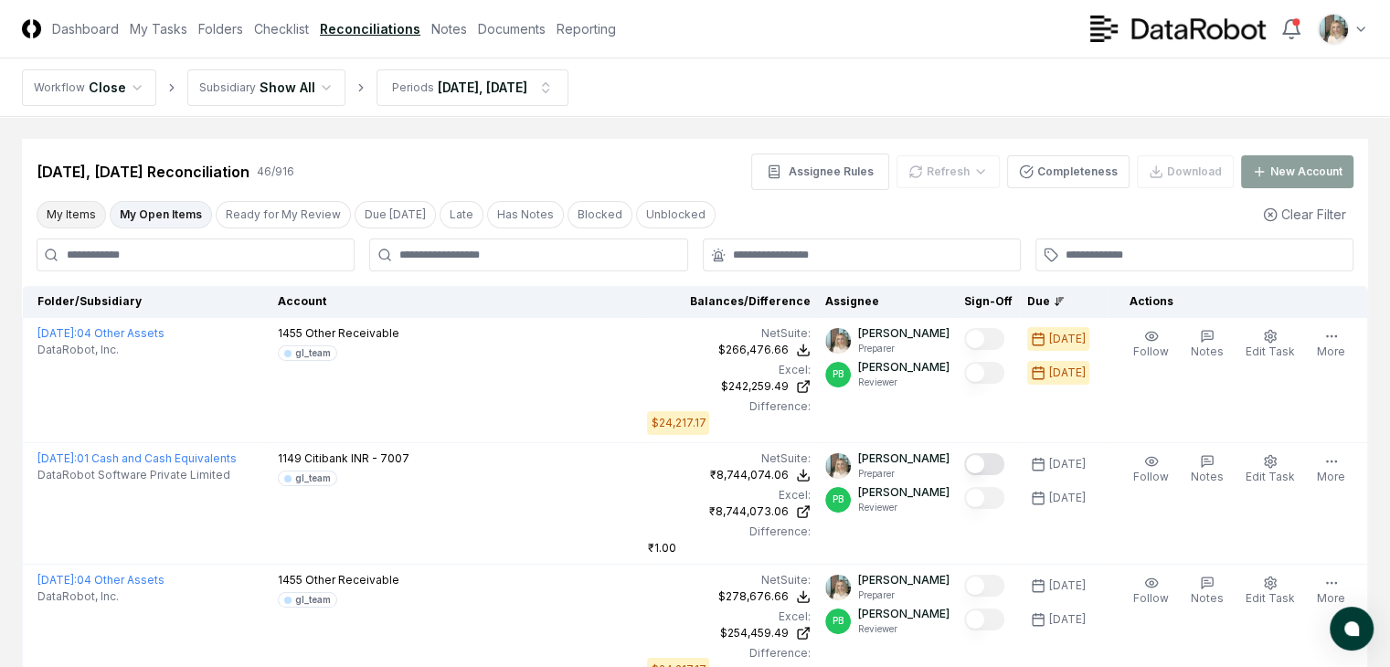
click at [81, 207] on button "My Items" at bounding box center [71, 214] width 69 height 27
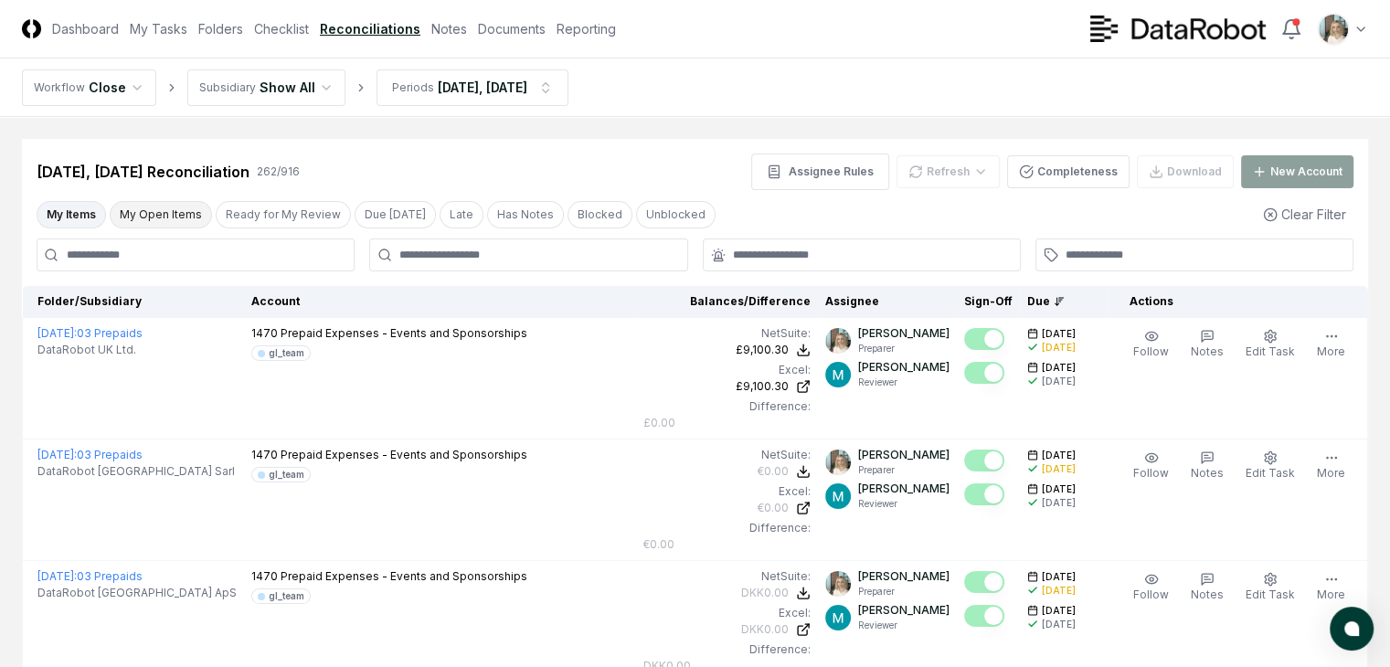
click at [153, 214] on button "My Open Items" at bounding box center [161, 214] width 102 height 27
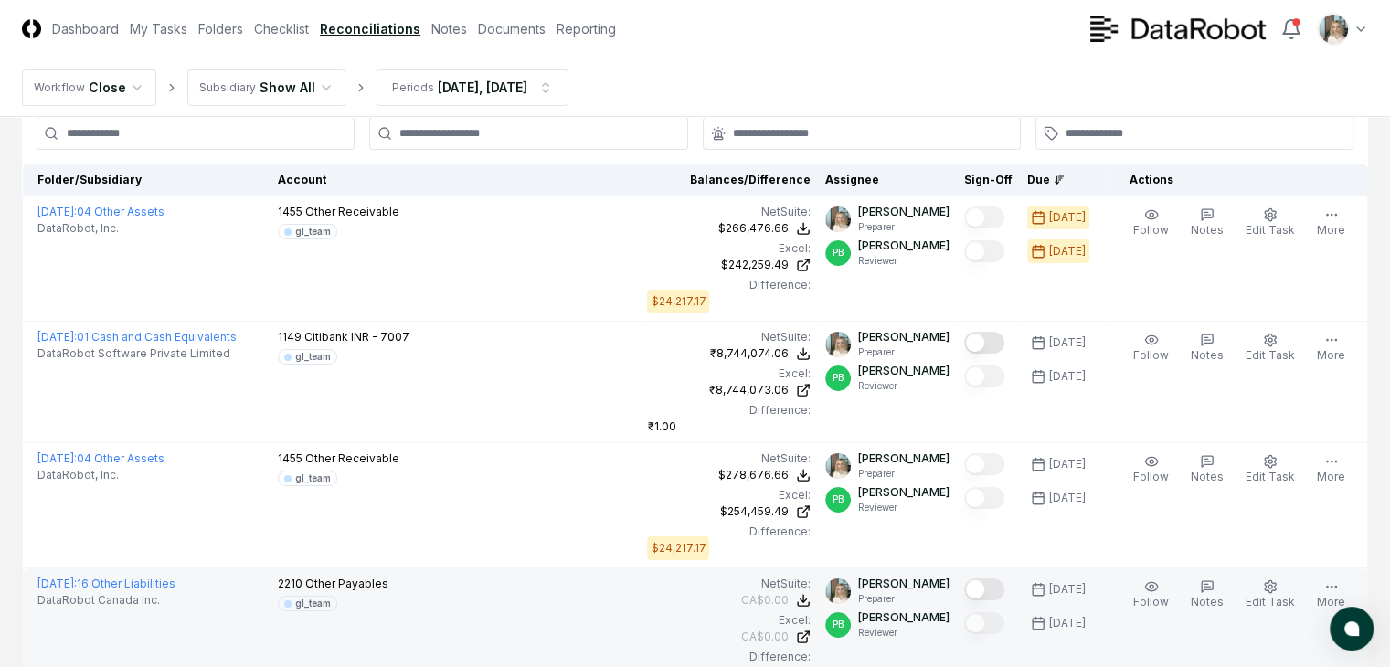
scroll to position [183, 0]
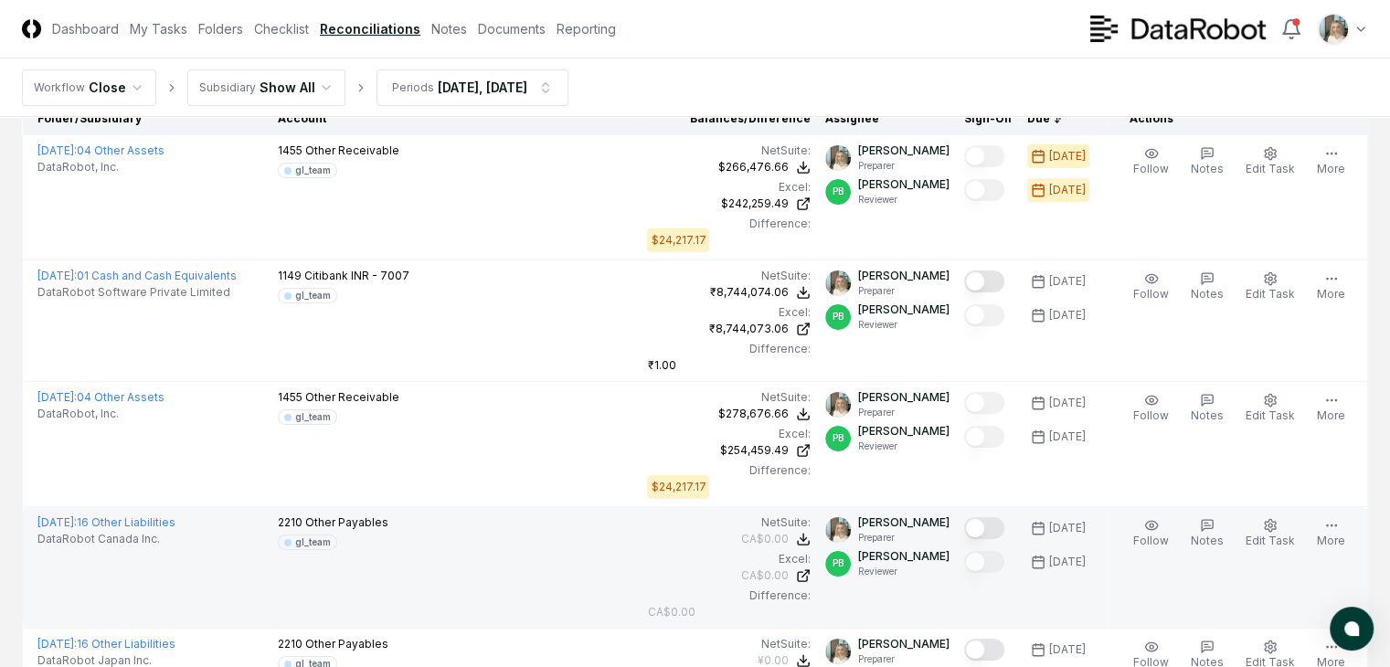
click at [977, 517] on button "Mark complete" at bounding box center [984, 528] width 40 height 22
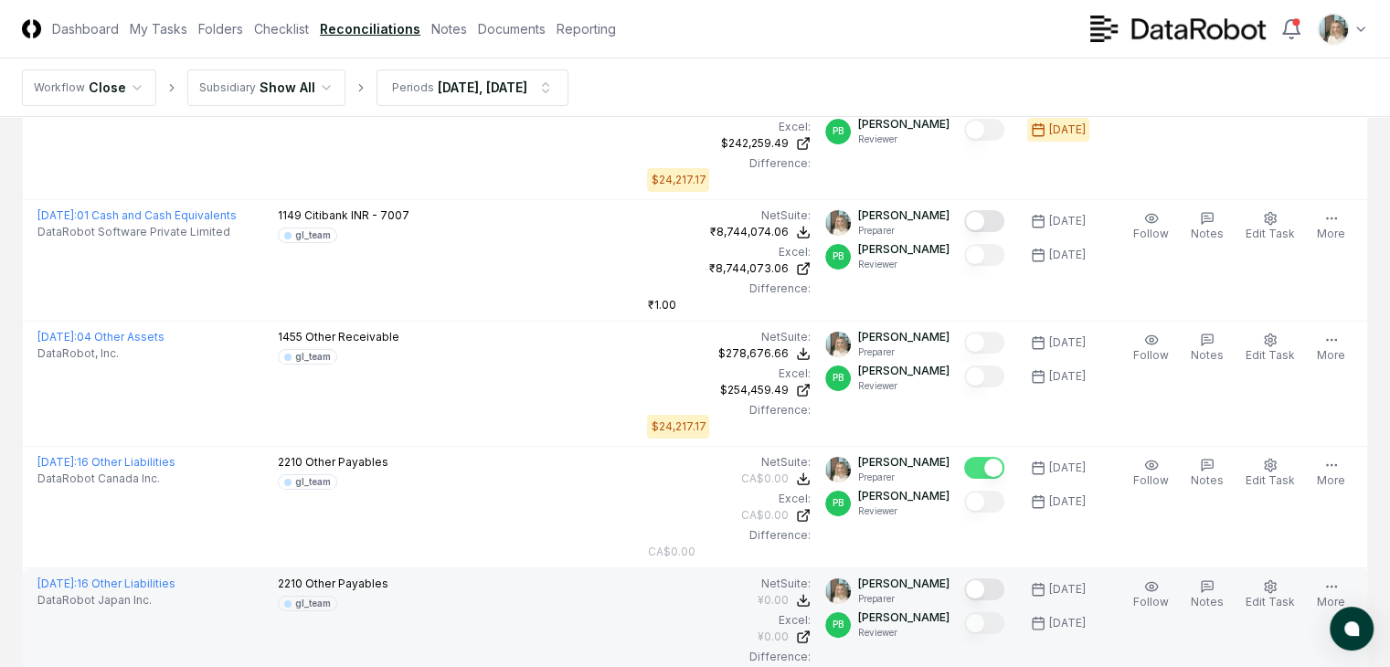
click at [980, 578] on button "Mark complete" at bounding box center [984, 589] width 40 height 22
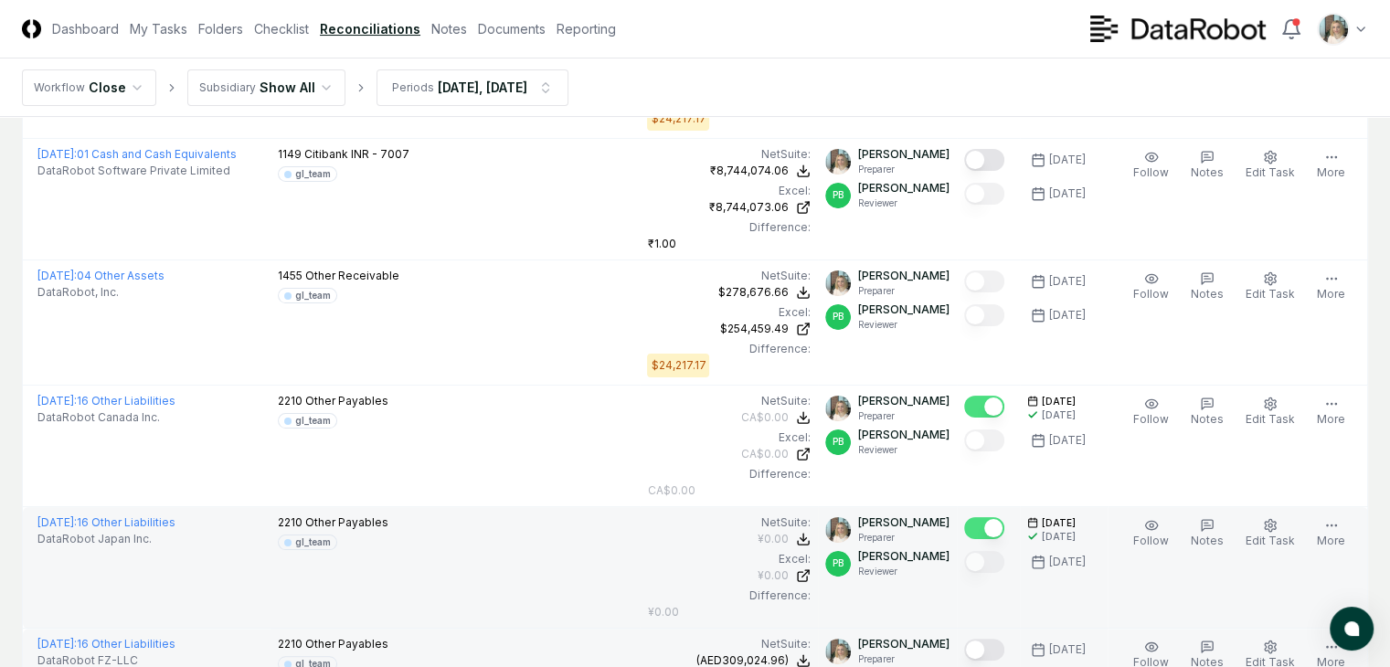
click at [983, 639] on button "Mark complete" at bounding box center [984, 650] width 40 height 22
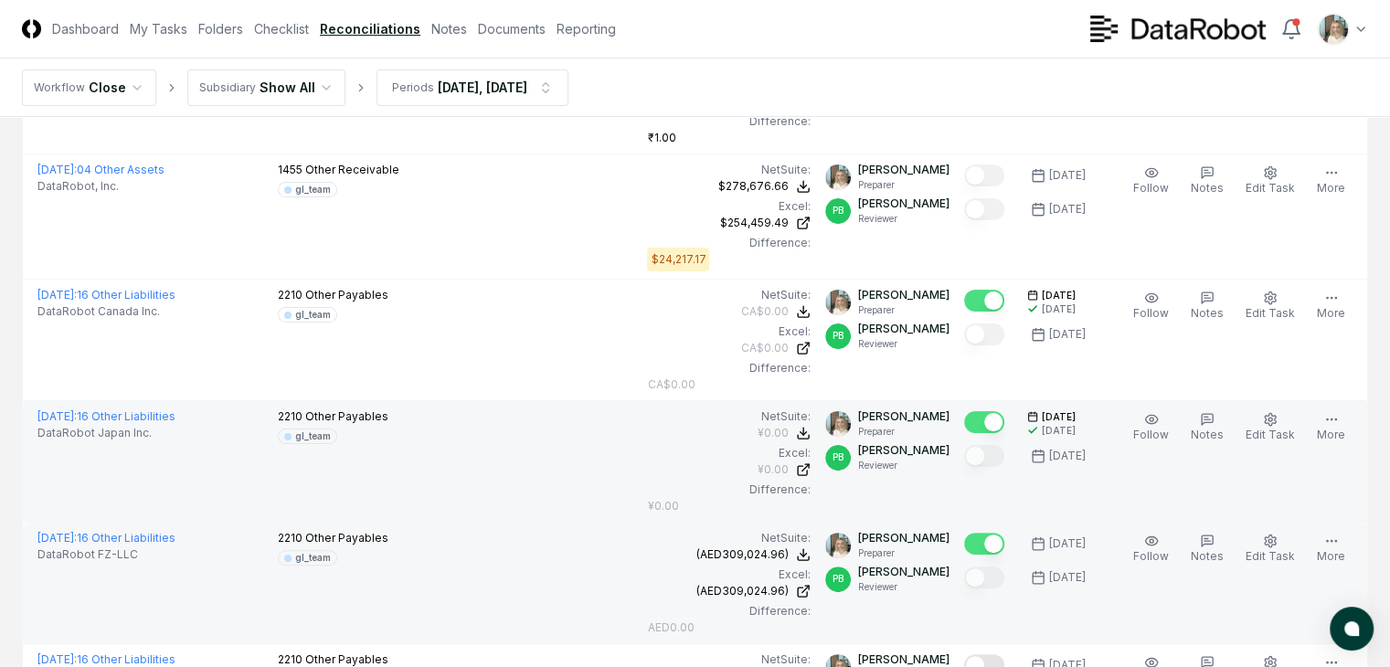
scroll to position [426, 0]
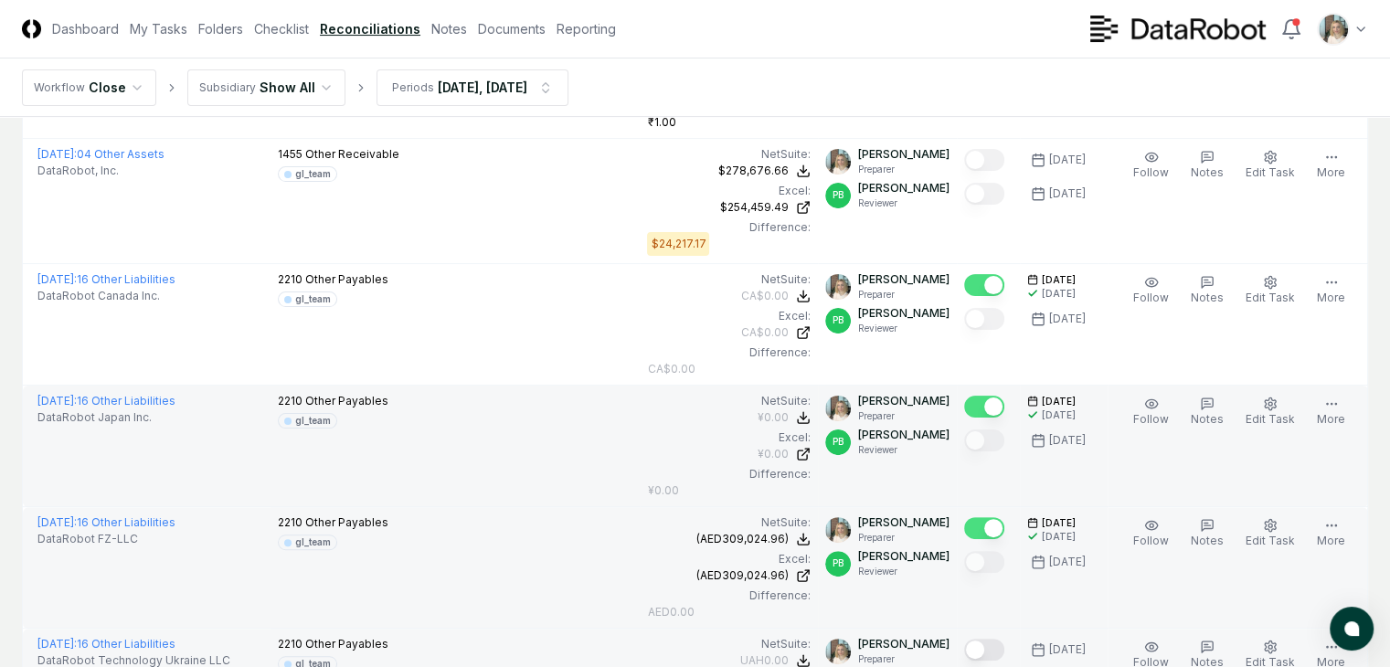
click at [973, 639] on button "Mark complete" at bounding box center [984, 650] width 40 height 22
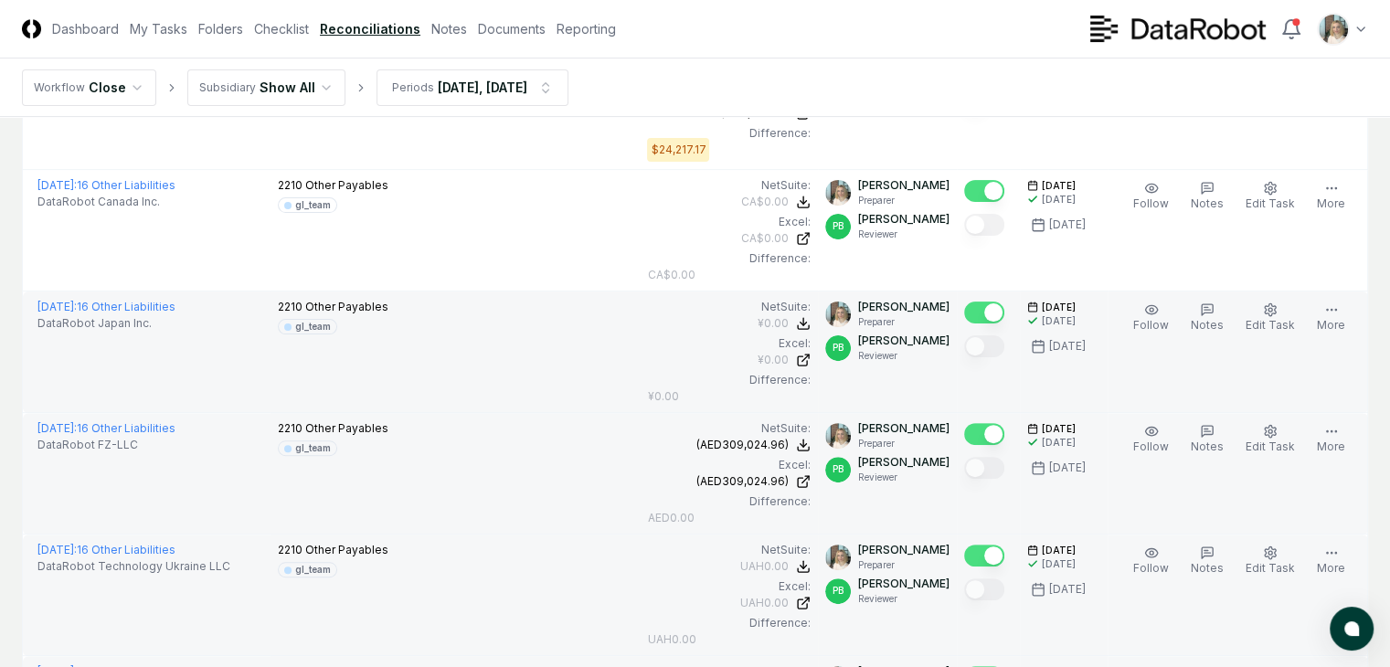
scroll to position [548, 0]
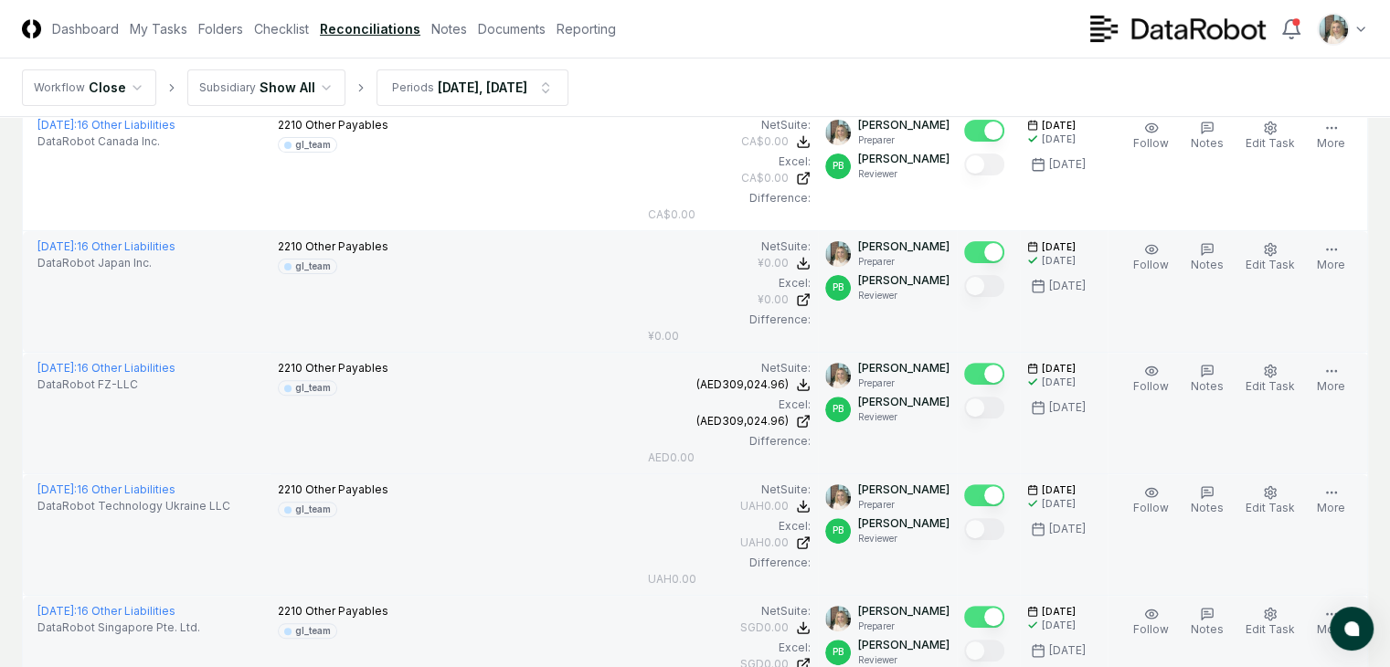
scroll to position [608, 0]
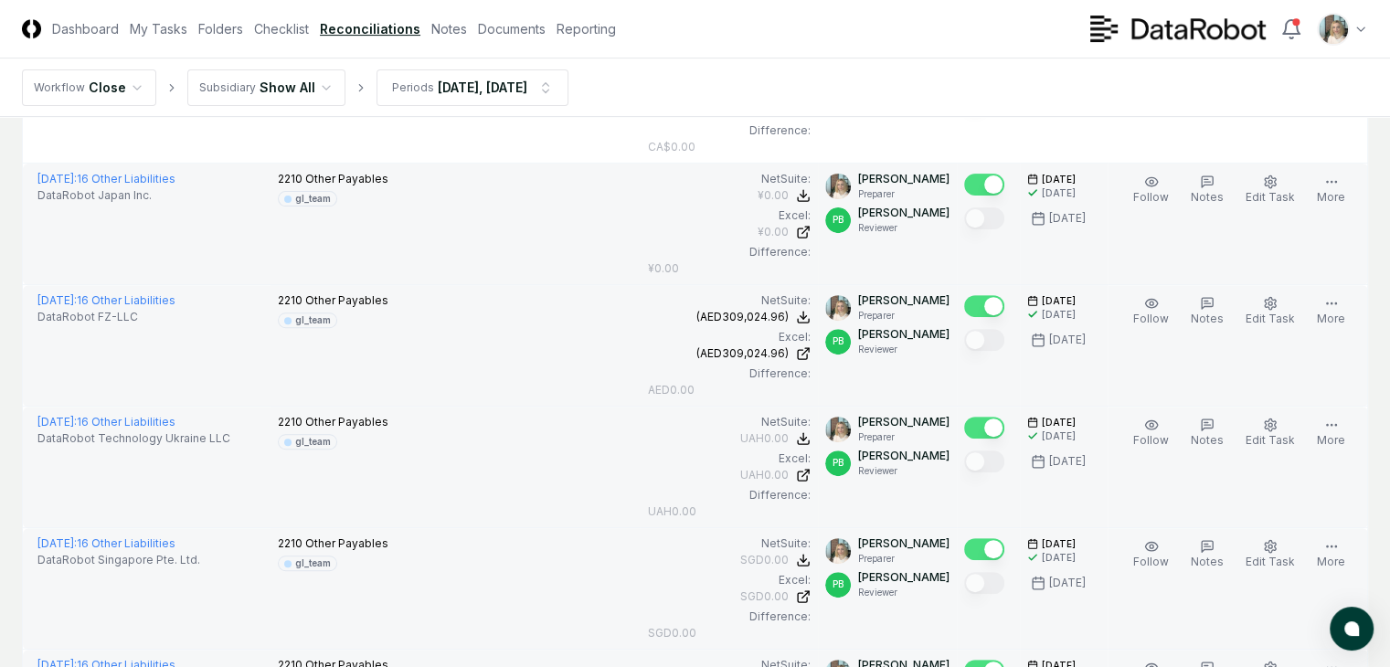
scroll to position [670, 0]
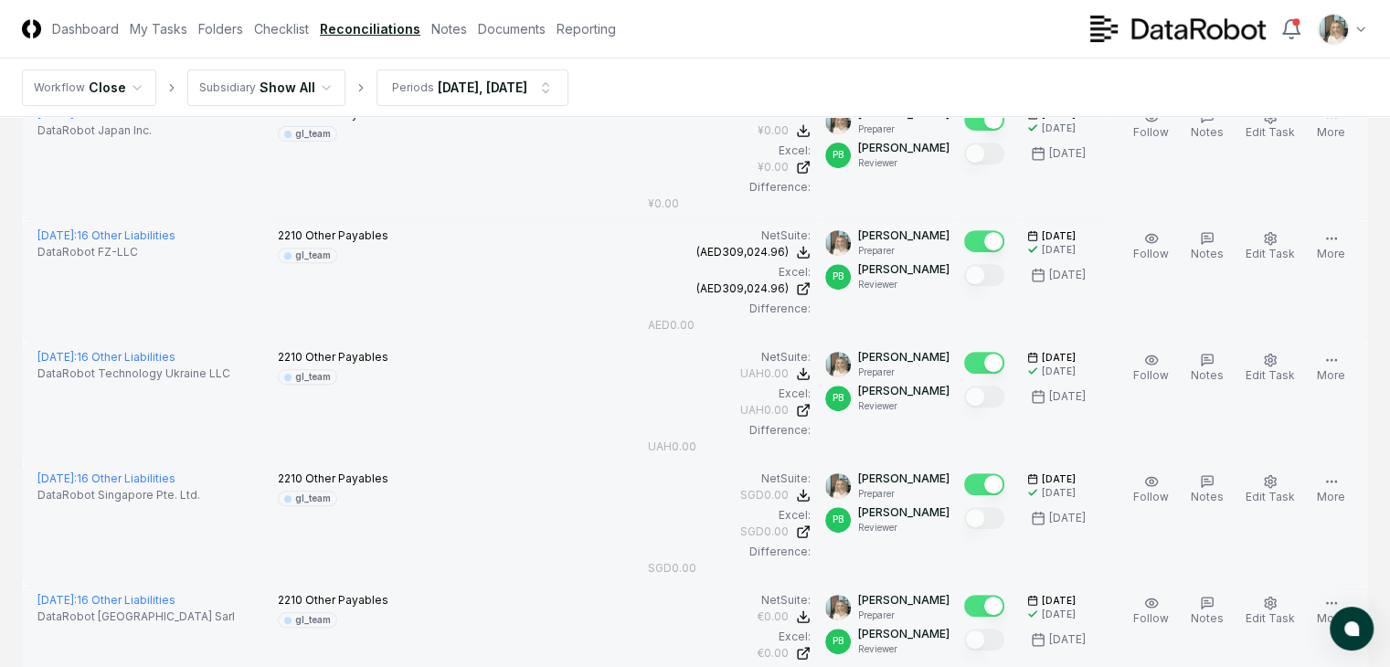
scroll to position [731, 0]
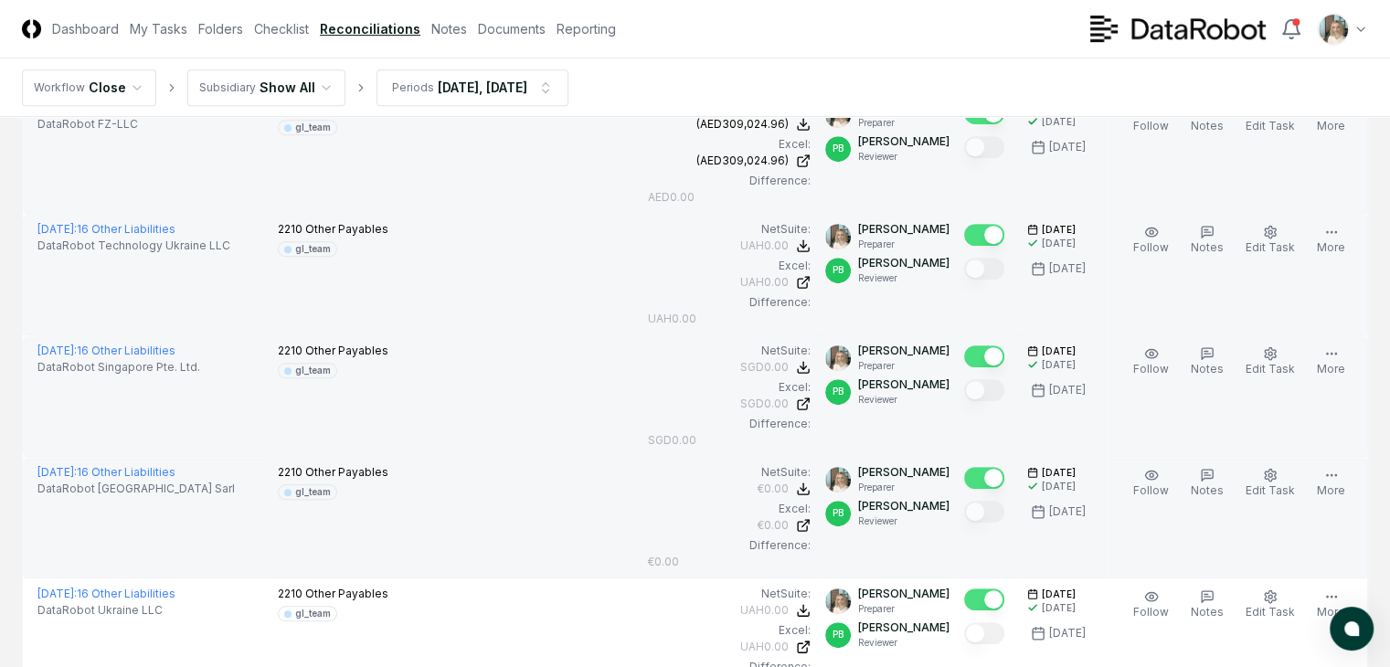
scroll to position [852, 0]
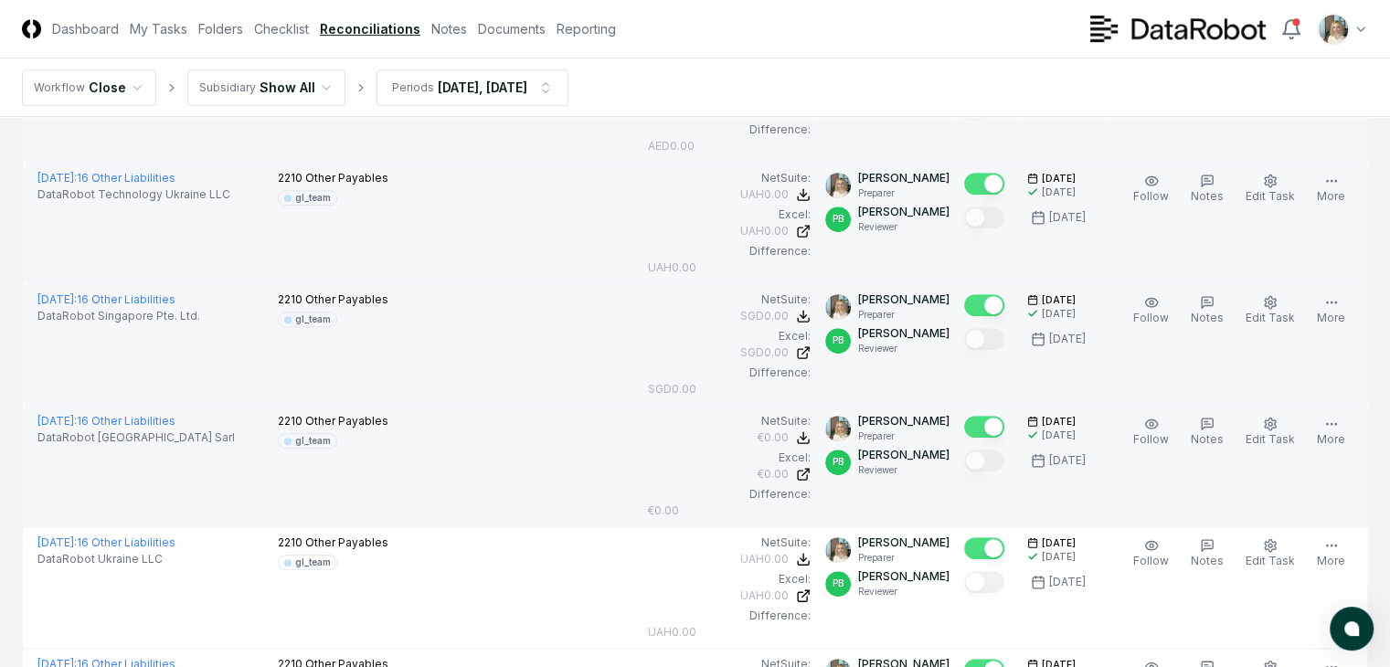
scroll to position [914, 0]
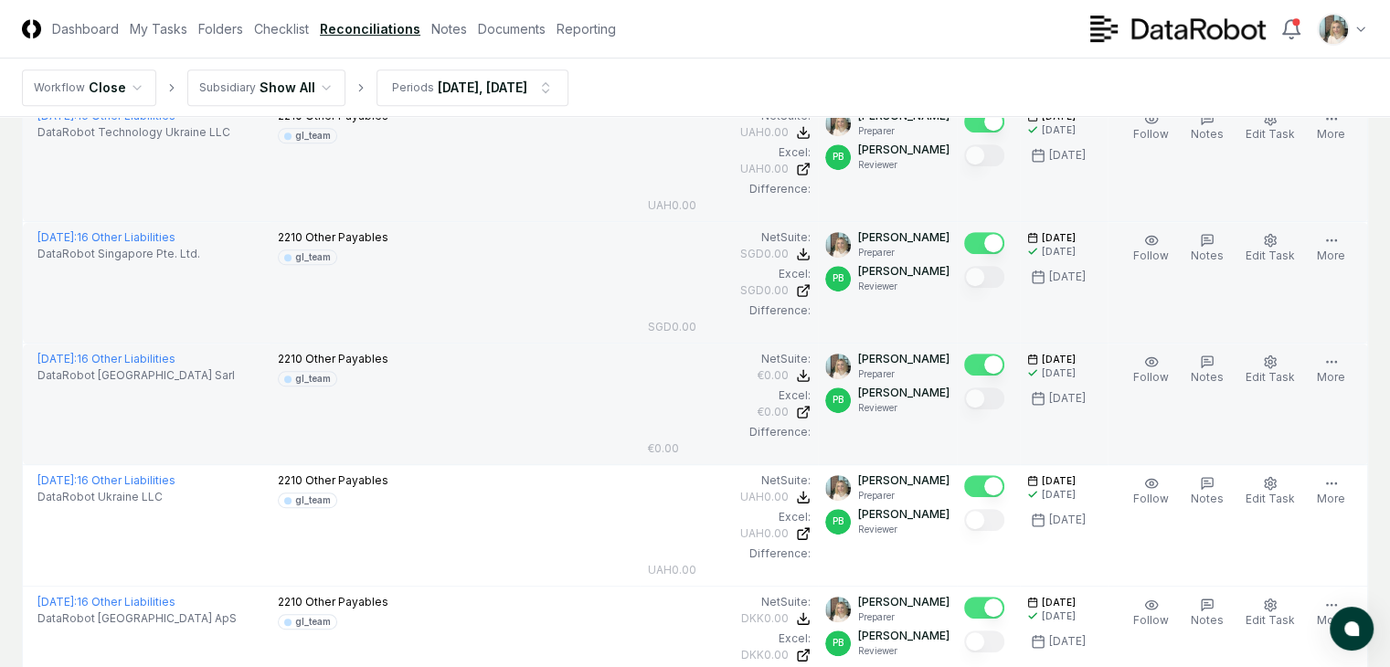
scroll to position [974, 0]
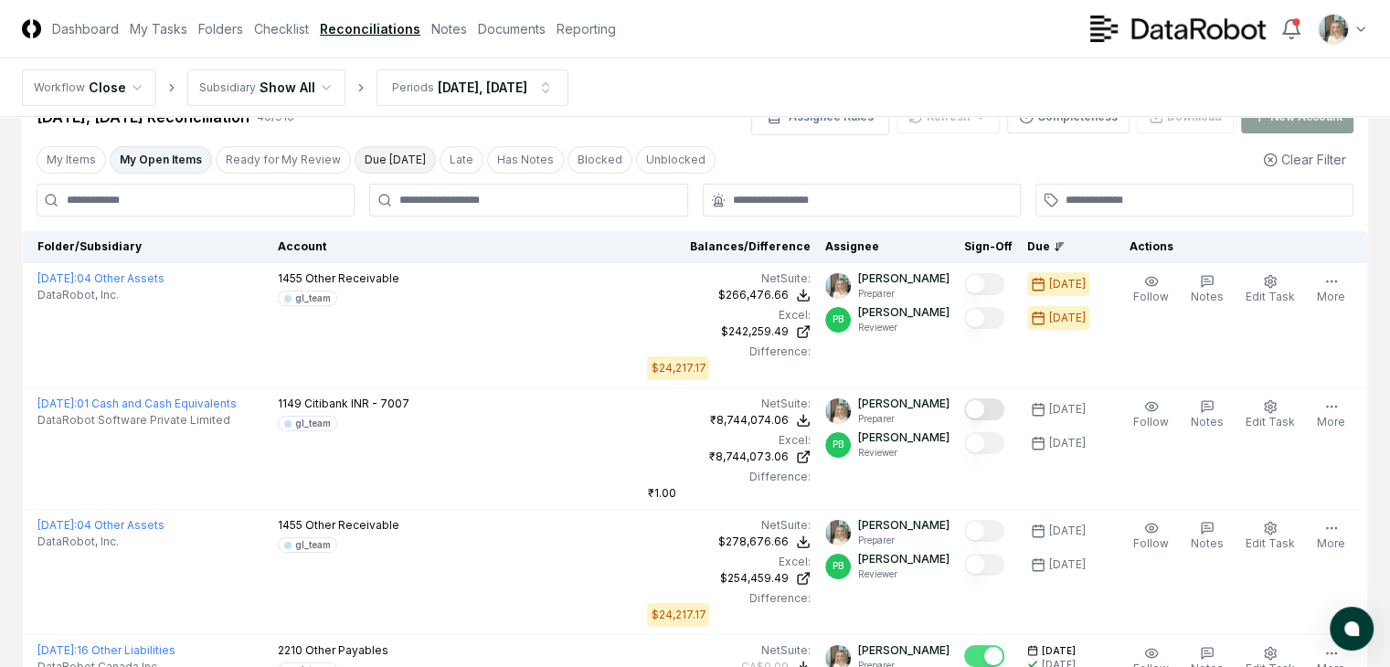
scroll to position [0, 0]
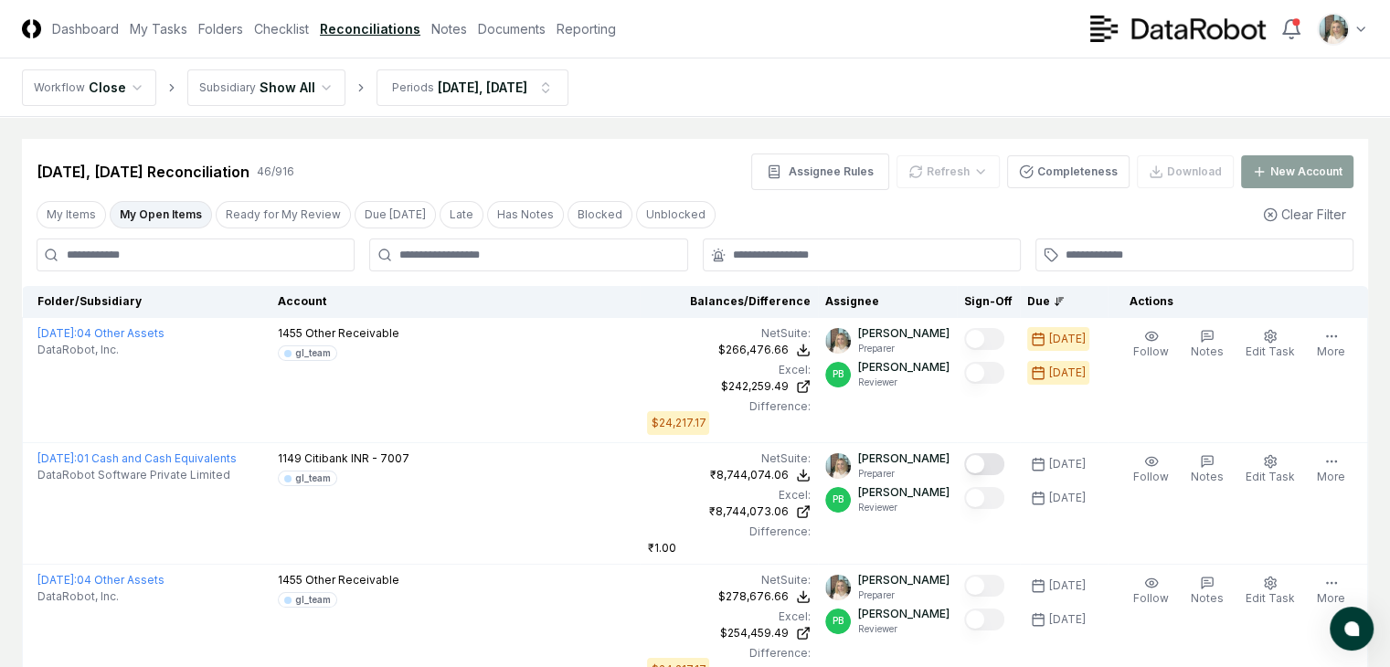
click at [161, 210] on button "My Open Items" at bounding box center [161, 214] width 102 height 27
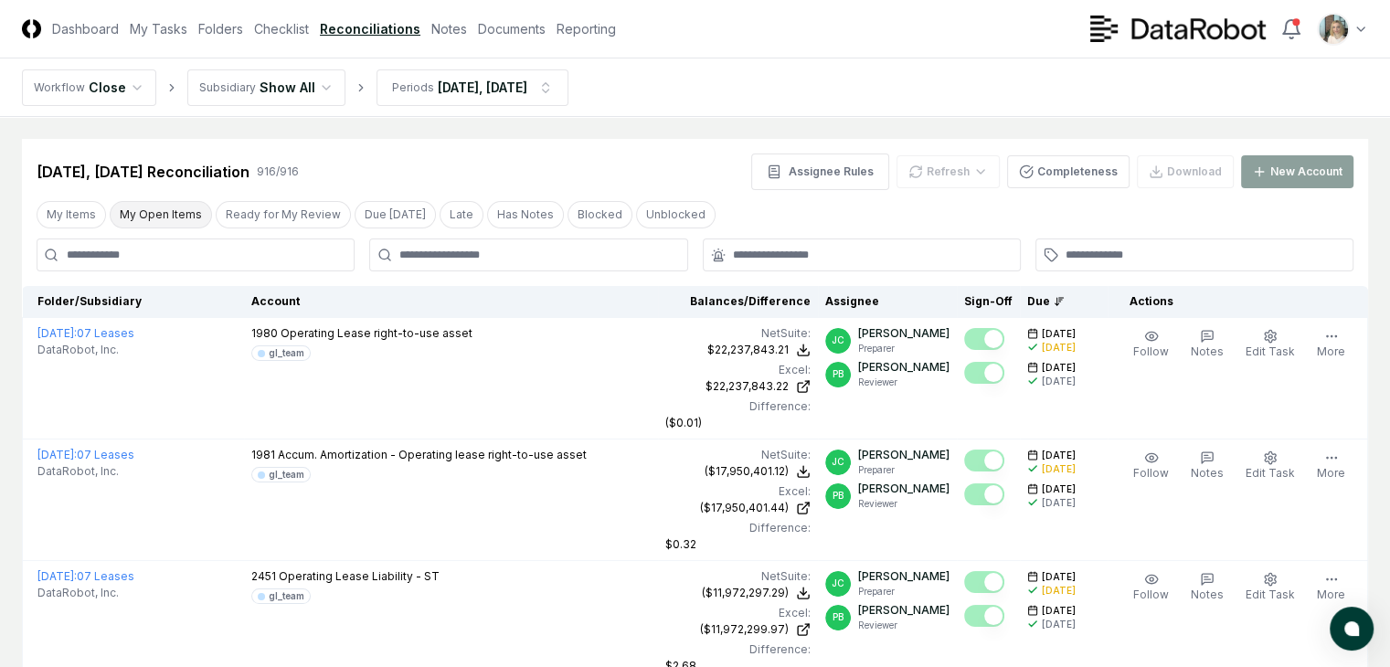
click at [164, 213] on button "My Open Items" at bounding box center [161, 214] width 102 height 27
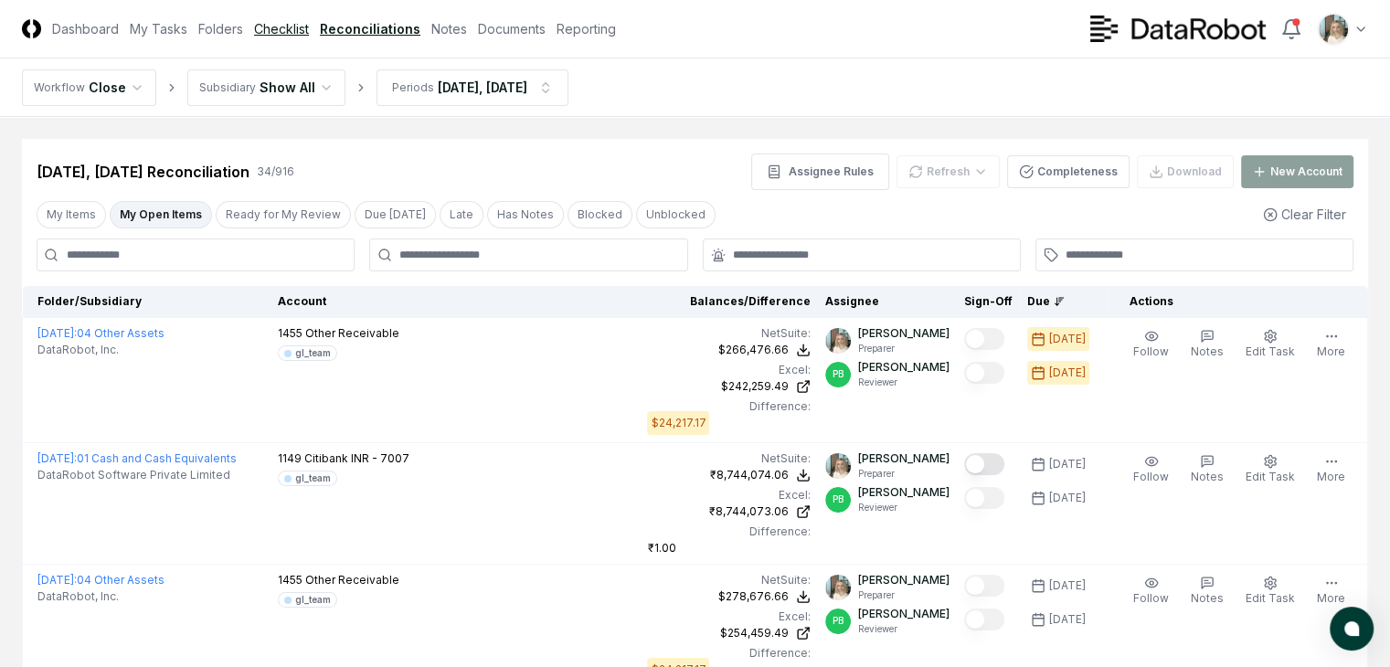
click at [309, 30] on link "Checklist" at bounding box center [281, 28] width 55 height 19
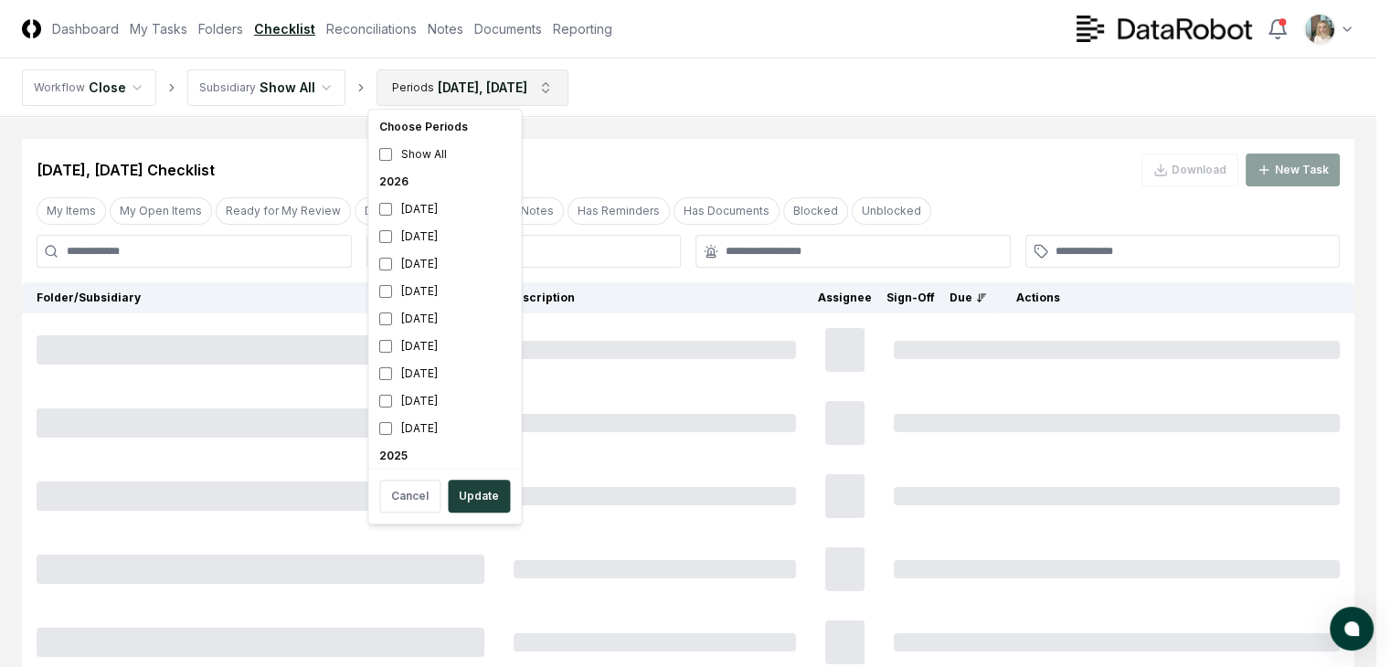
click at [519, 89] on html "CloseCore Dashboard My Tasks Folders Checklist Reconciliations Notes Documents …" at bounding box center [695, 405] width 1390 height 810
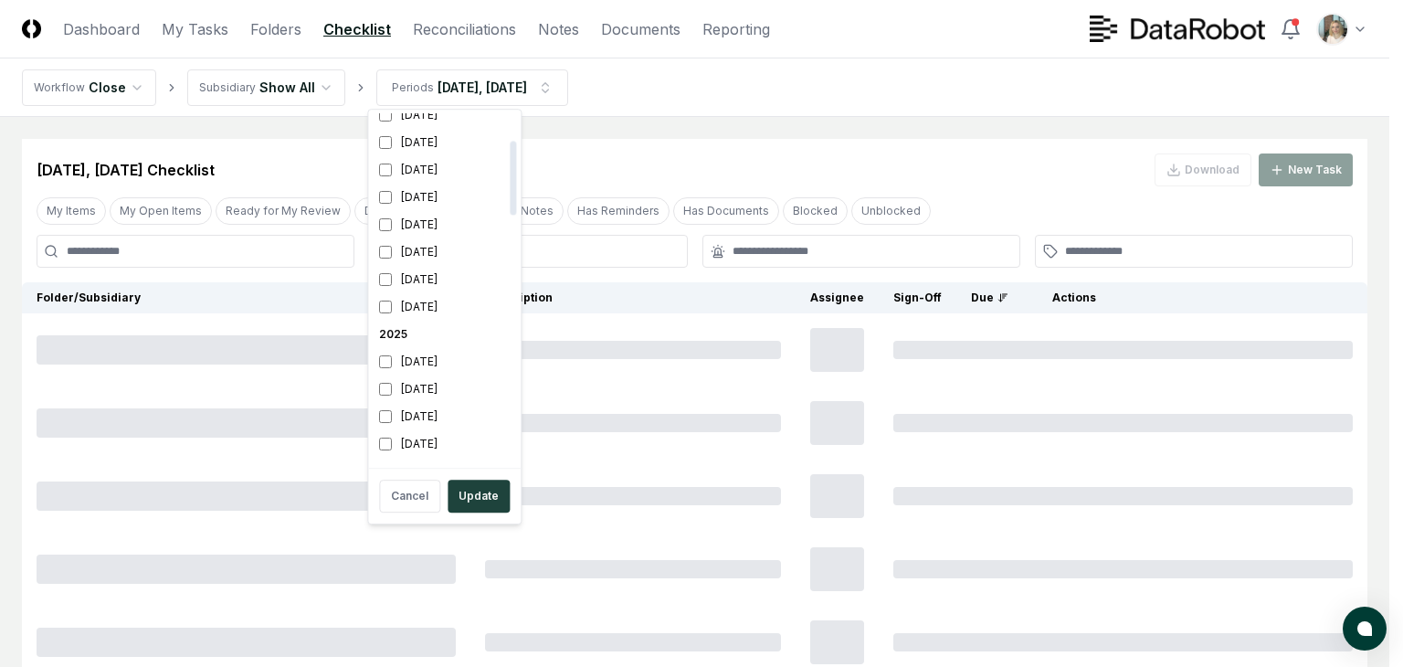
scroll to position [243, 0]
click at [417, 292] on div "[DATE]" at bounding box center [444, 294] width 145 height 27
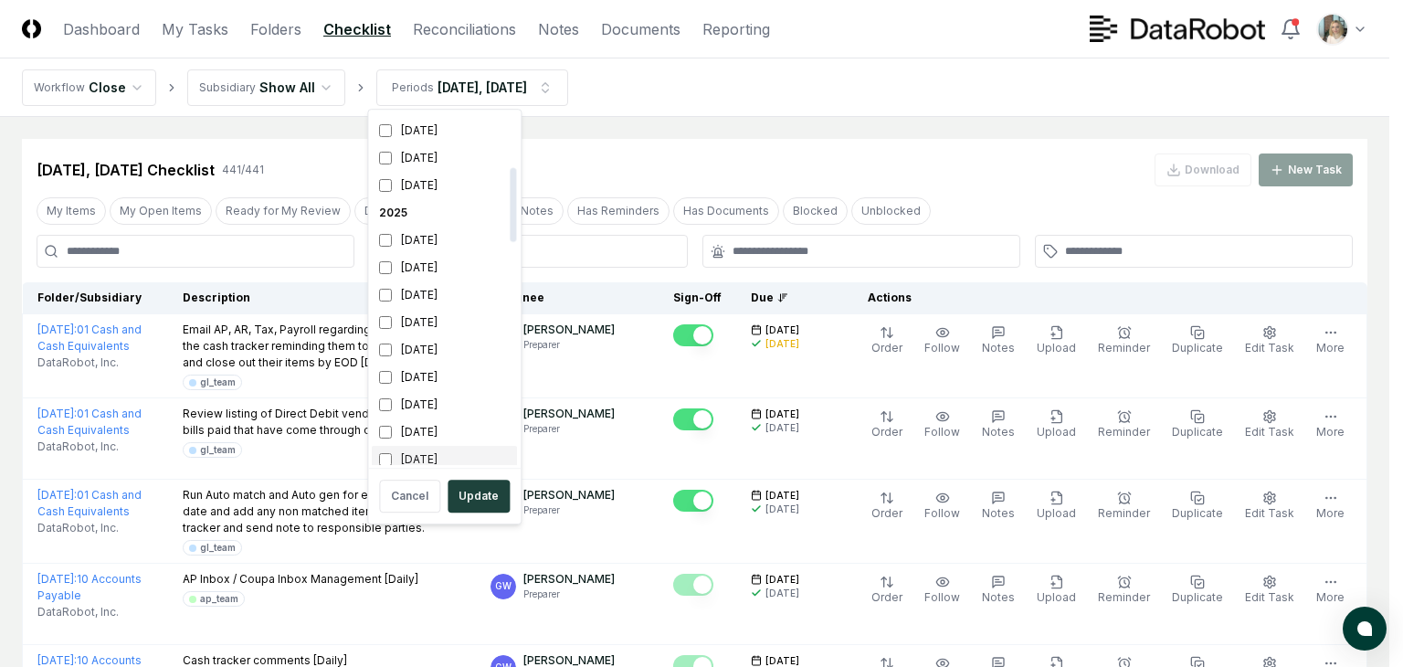
scroll to position [252, 0]
click at [471, 494] on button "Update" at bounding box center [479, 496] width 62 height 33
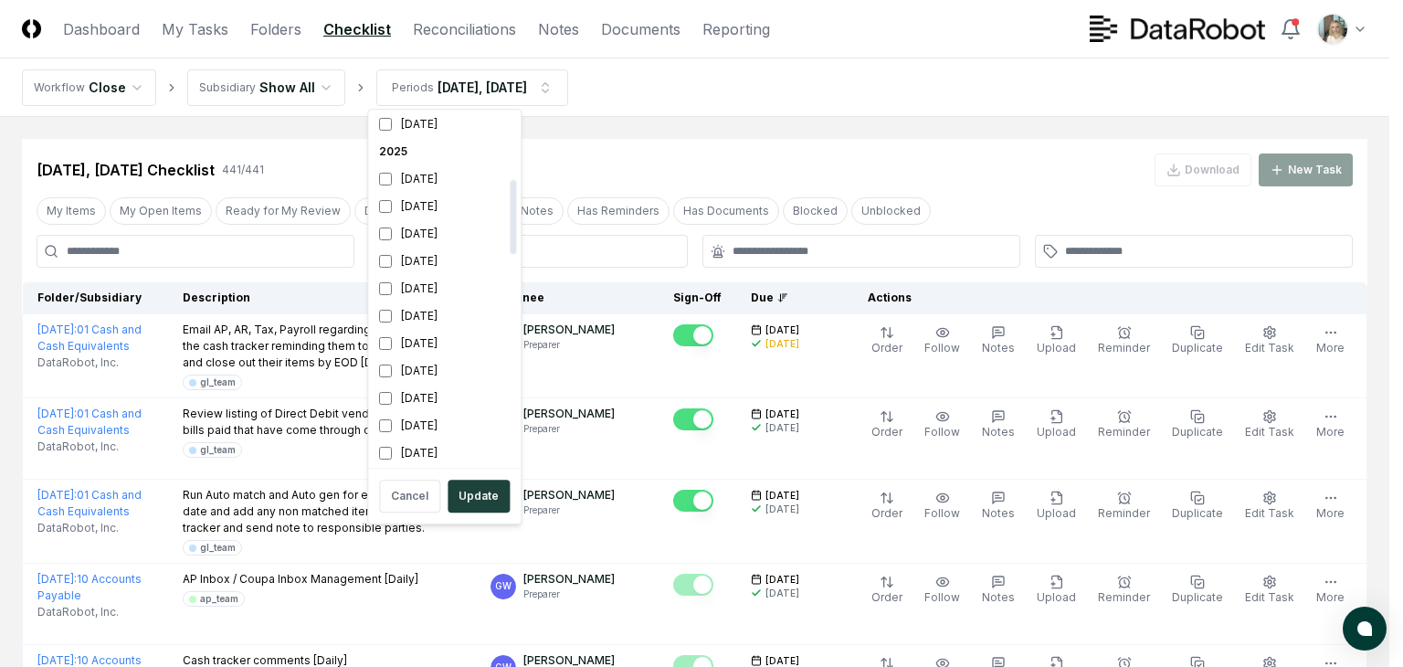
scroll to position [365, 0]
click at [396, 170] on div "[DATE]" at bounding box center [444, 172] width 145 height 27
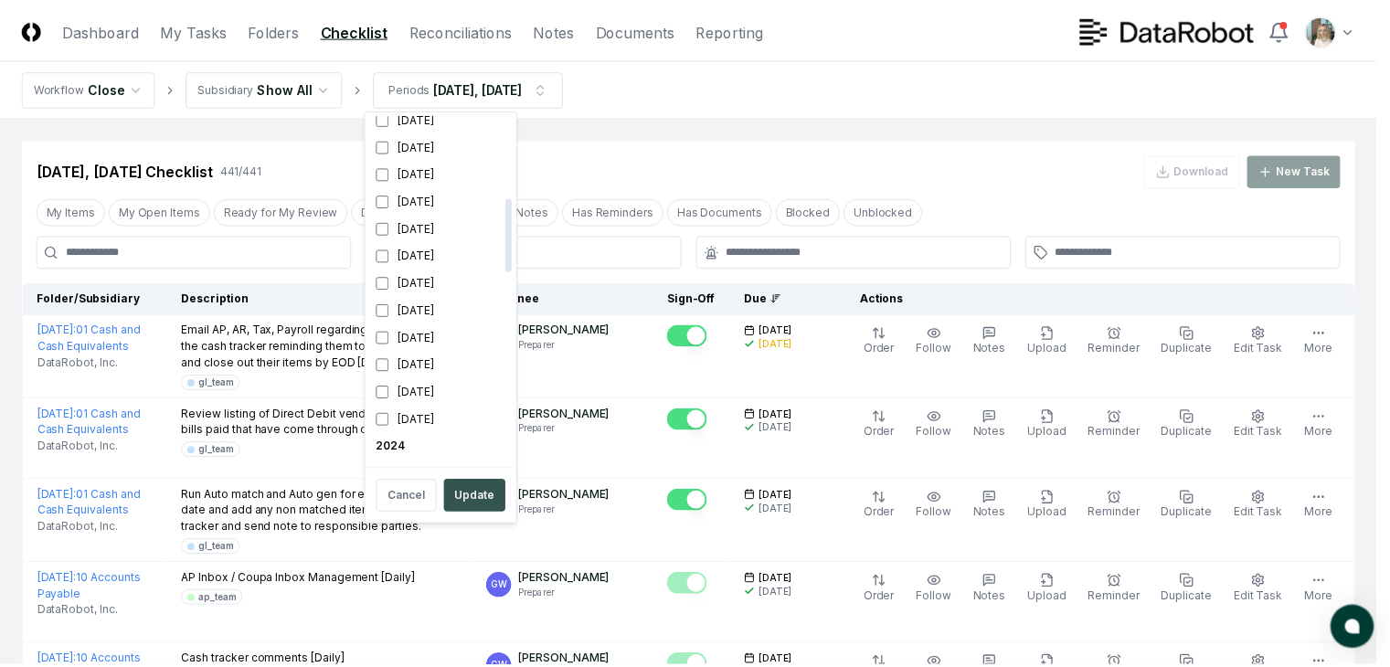
scroll to position [389, 0]
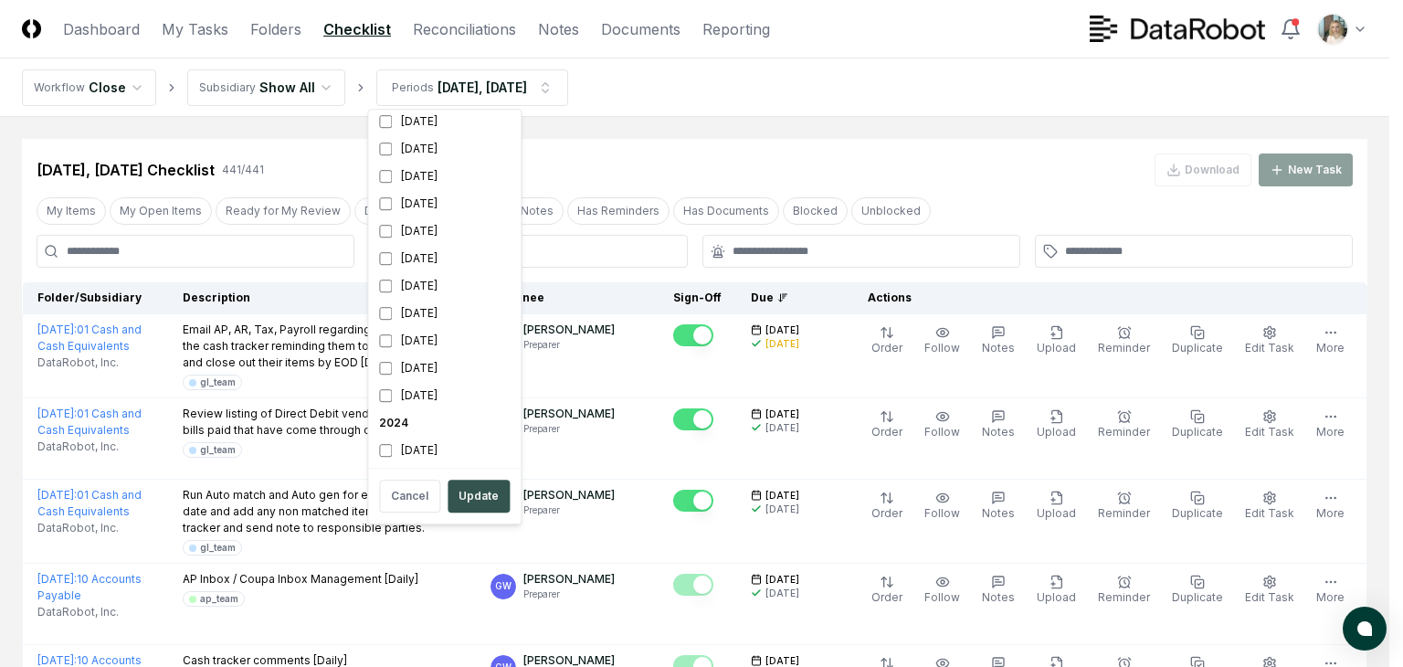
click at [482, 490] on button "Update" at bounding box center [479, 496] width 62 height 33
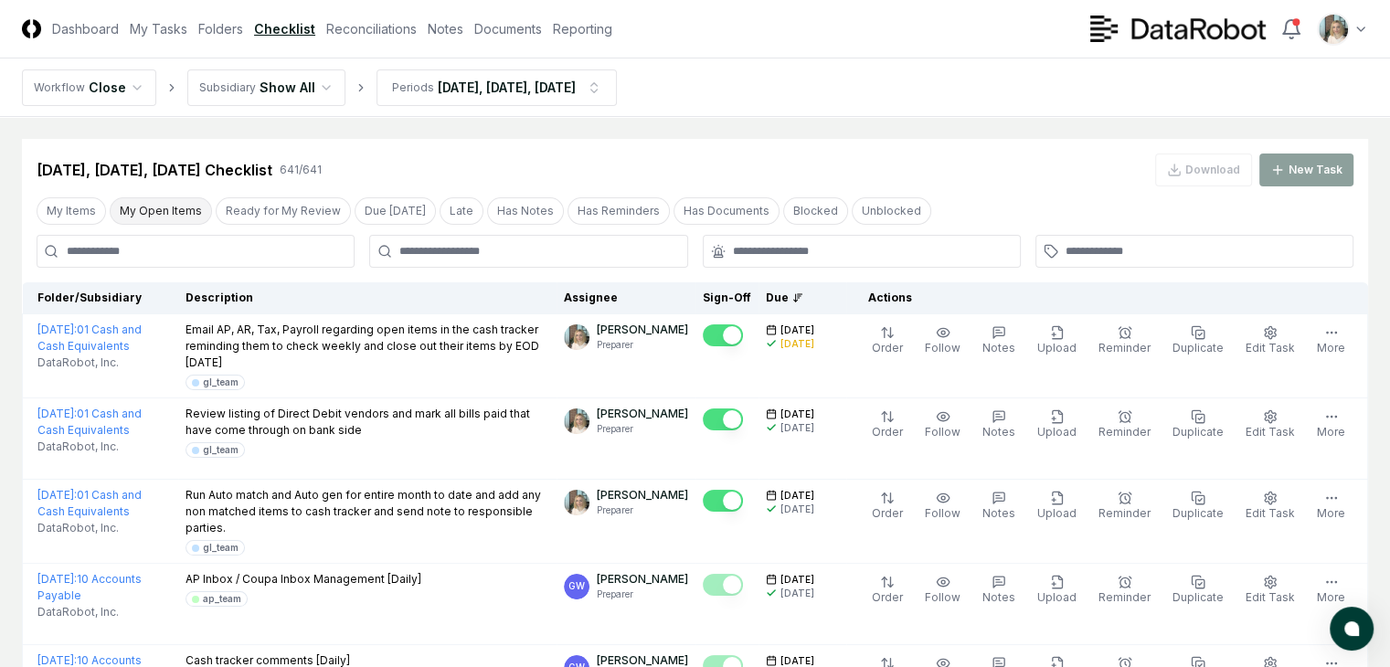
click at [186, 209] on button "My Open Items" at bounding box center [161, 210] width 102 height 27
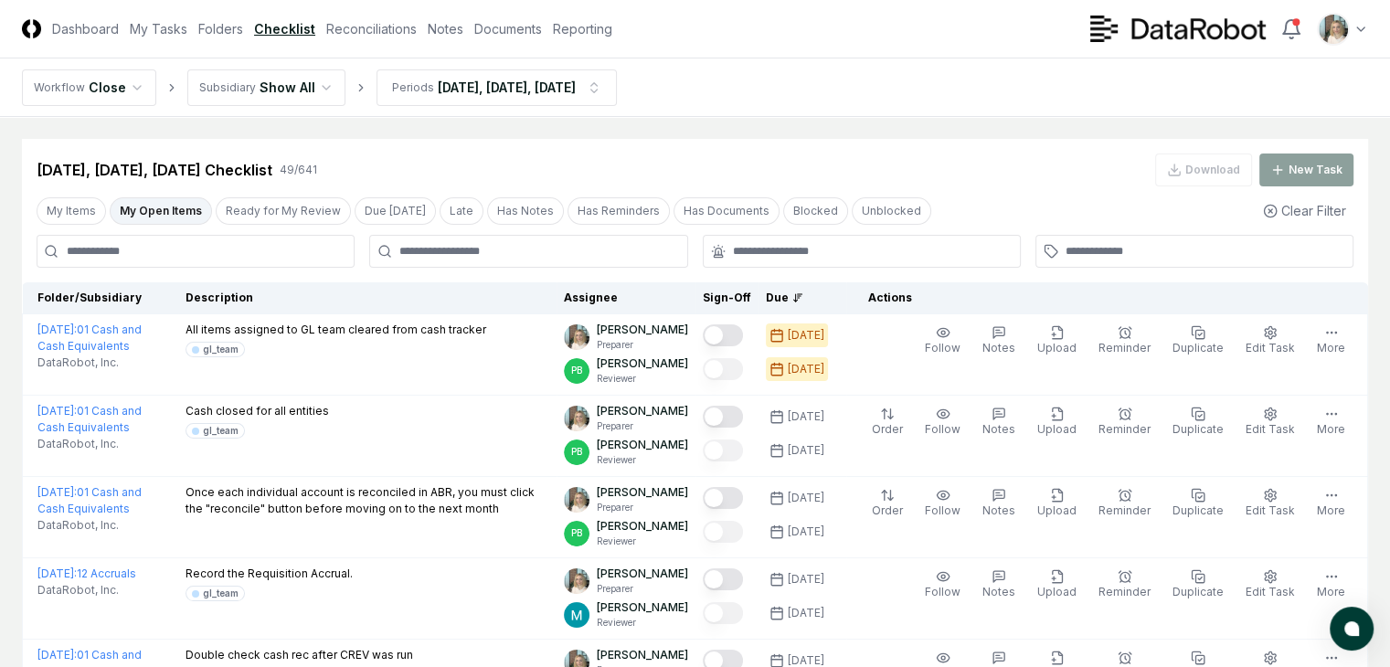
click at [799, 298] on icon at bounding box center [799, 298] width 2 height 0
click at [796, 294] on icon at bounding box center [796, 297] width 0 height 7
click at [780, 297] on div "Due" at bounding box center [802, 298] width 73 height 16
click at [777, 294] on div "Due" at bounding box center [802, 298] width 73 height 16
click at [777, 301] on div "Due" at bounding box center [802, 298] width 73 height 16
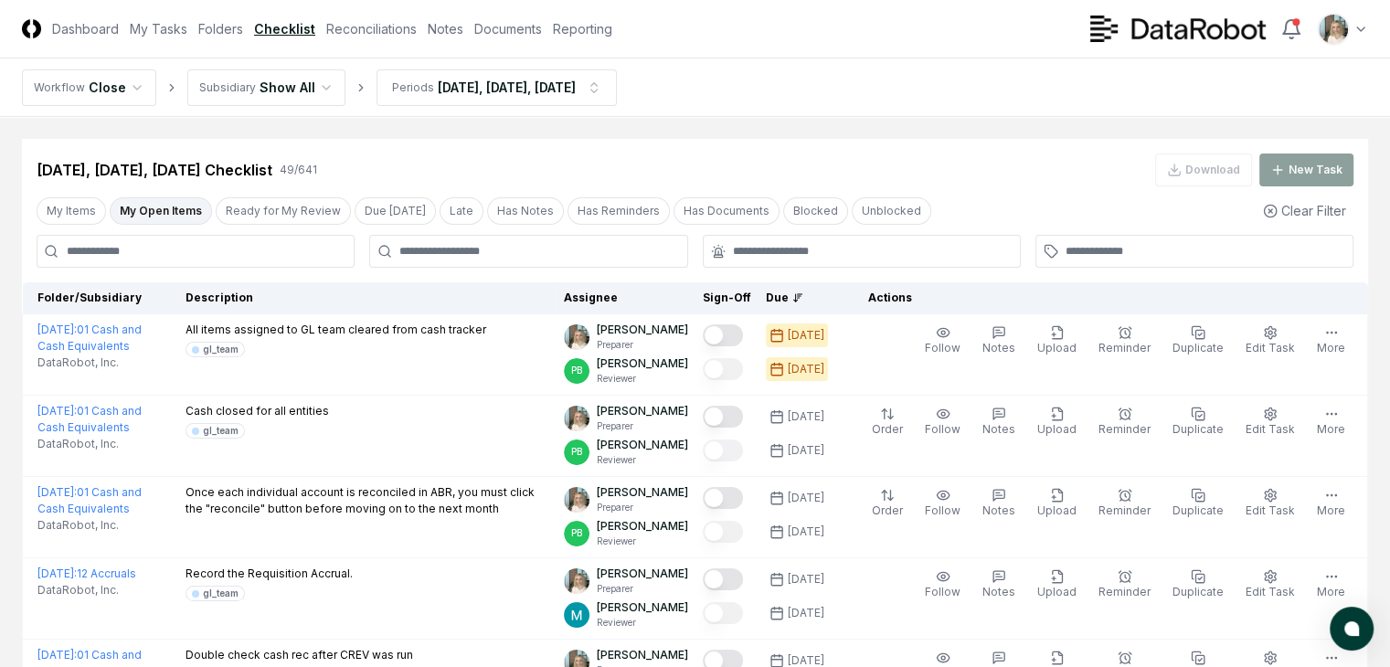
click at [795, 298] on icon at bounding box center [797, 297] width 11 height 11
click at [803, 297] on icon at bounding box center [797, 297] width 11 height 11
click at [803, 293] on icon at bounding box center [797, 297] width 11 height 11
click at [803, 297] on icon at bounding box center [797, 297] width 11 height 11
click at [556, 299] on th "Assignee" at bounding box center [625, 298] width 139 height 32
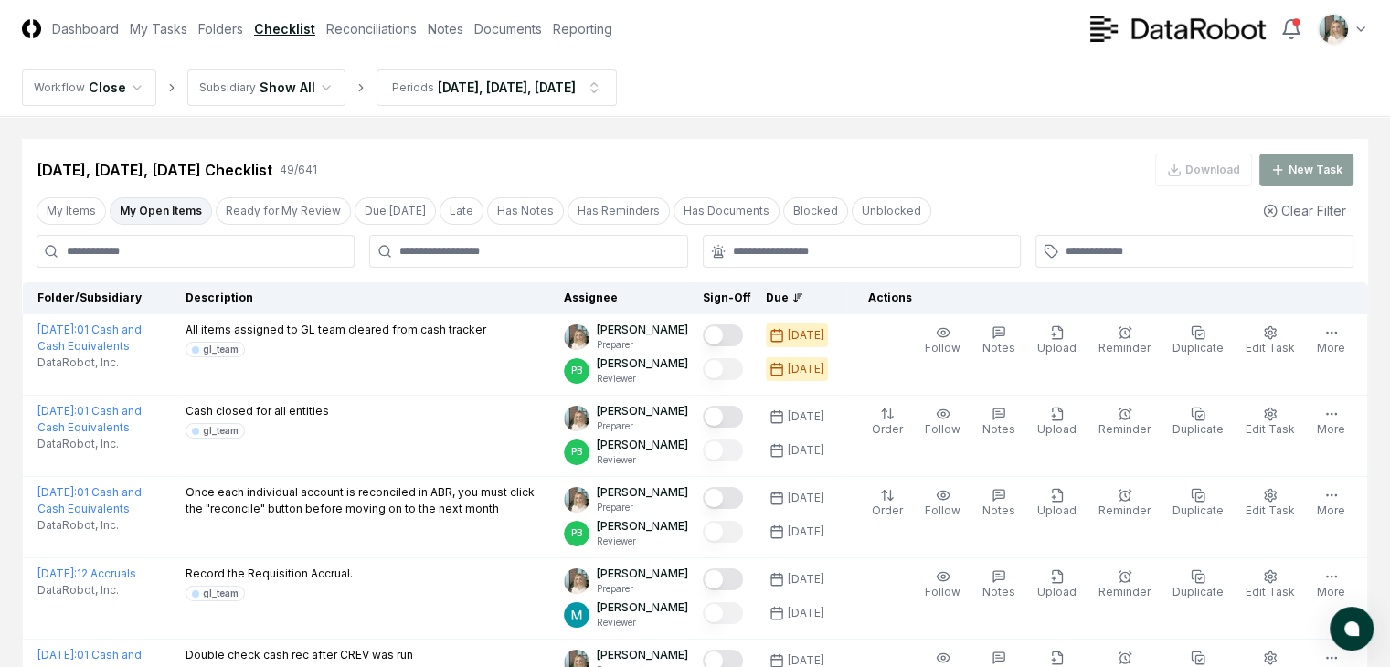
click at [808, 297] on div "Due" at bounding box center [802, 298] width 73 height 16
click at [819, 293] on div "Due" at bounding box center [802, 298] width 73 height 16
click at [838, 295] on div "Due" at bounding box center [802, 298] width 73 height 16
click at [835, 292] on div "Due" at bounding box center [802, 298] width 73 height 16
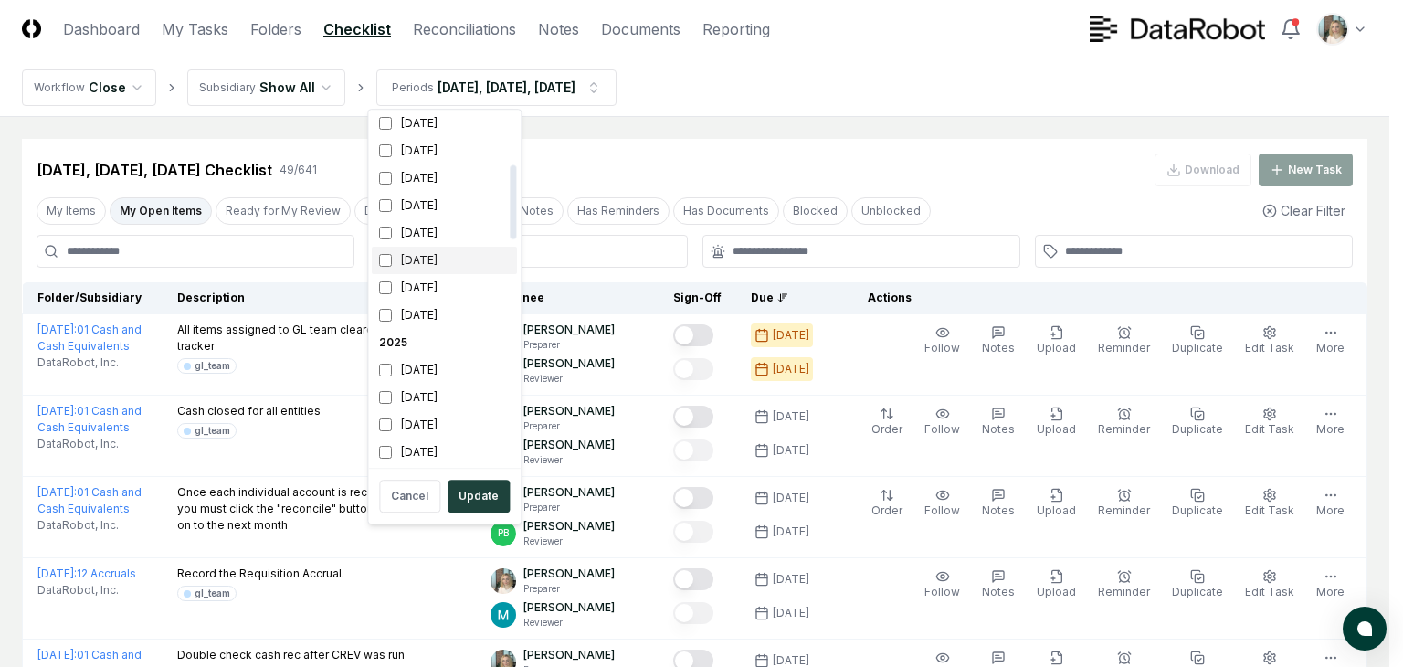
scroll to position [243, 0]
click at [393, 294] on div "[DATE]" at bounding box center [444, 294] width 145 height 27
click at [388, 341] on div "[DATE]" at bounding box center [444, 349] width 145 height 27
click at [400, 300] on div "[DATE]" at bounding box center [444, 294] width 145 height 27
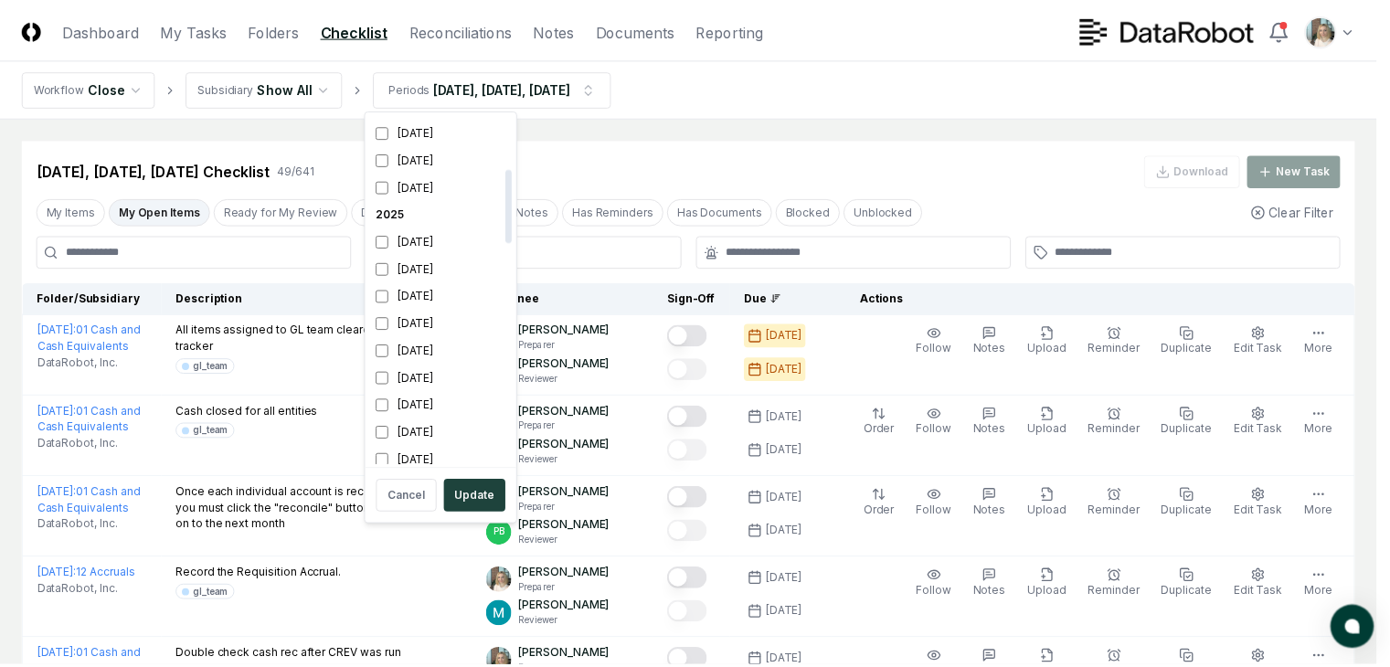
scroll to position [252, 0]
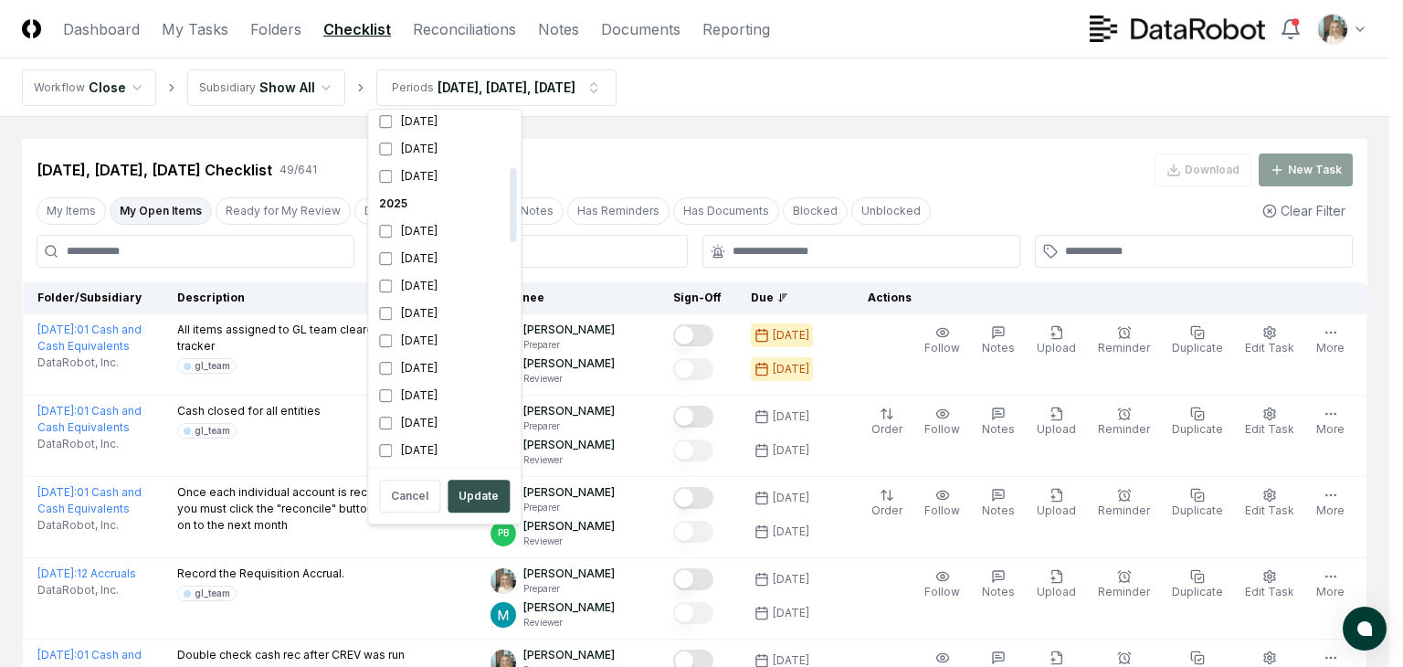
click at [460, 491] on button "Update" at bounding box center [479, 496] width 62 height 33
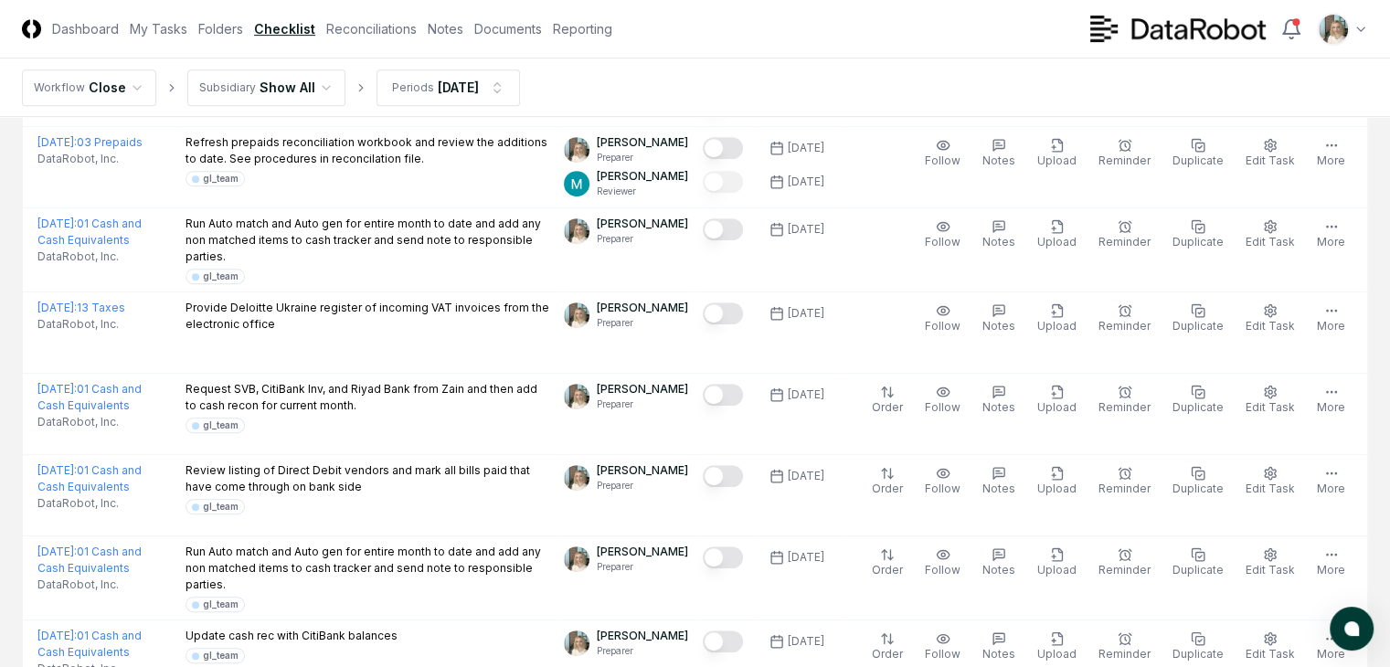
scroll to position [852, 0]
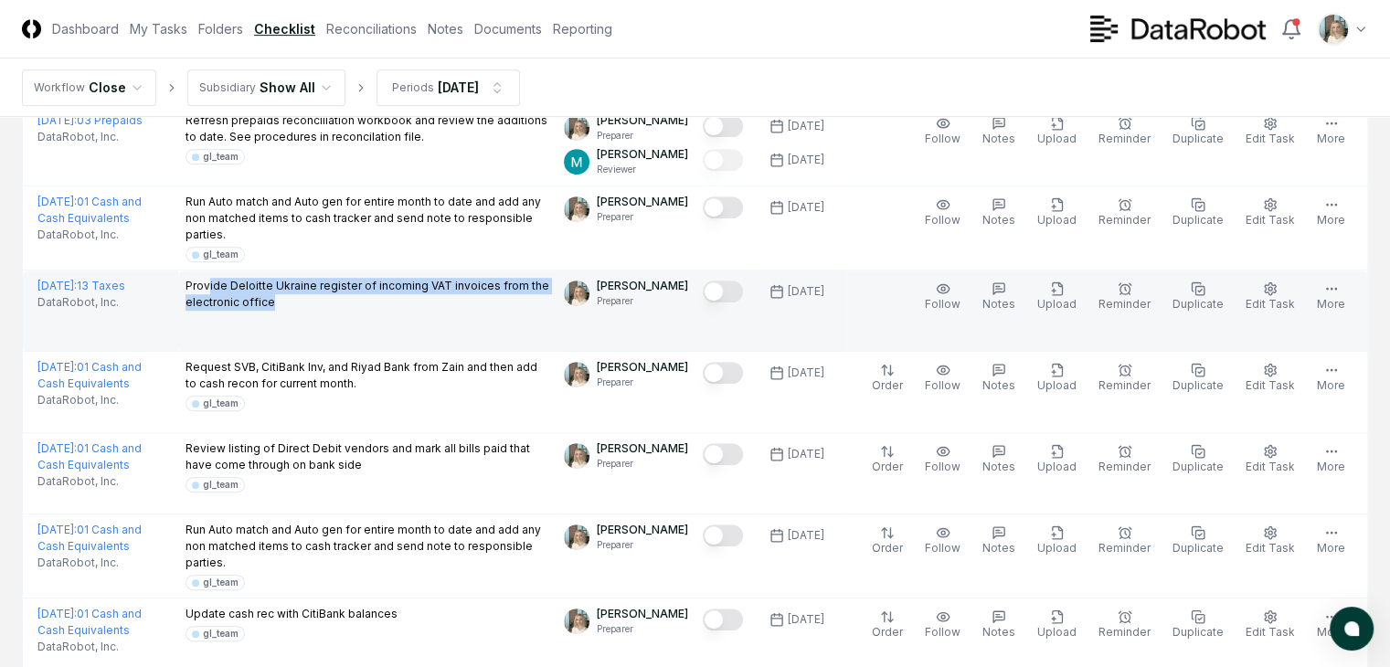
drag, startPoint x: 329, startPoint y: 322, endPoint x: 196, endPoint y: 306, distance: 133.5
click at [196, 306] on p "Provide Deloitte Ukraine register of incoming VAT invoices from the electronic …" at bounding box center [367, 294] width 365 height 33
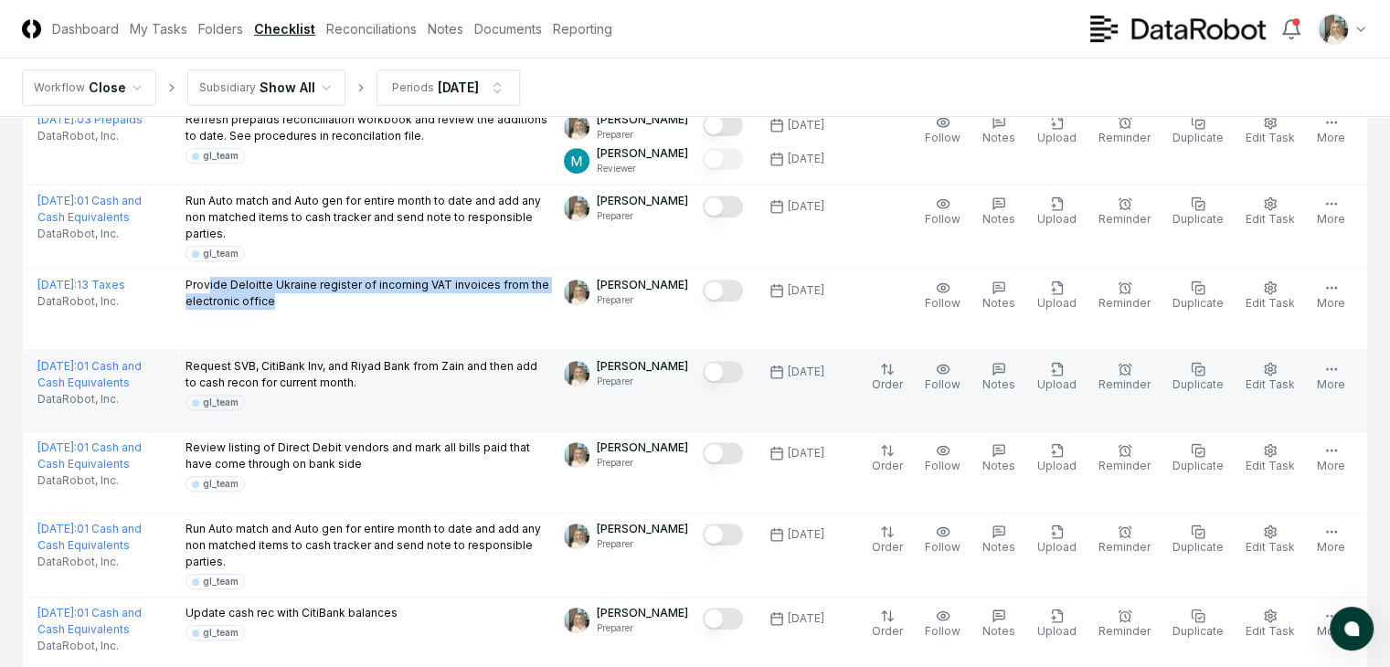
scroll to position [791, 0]
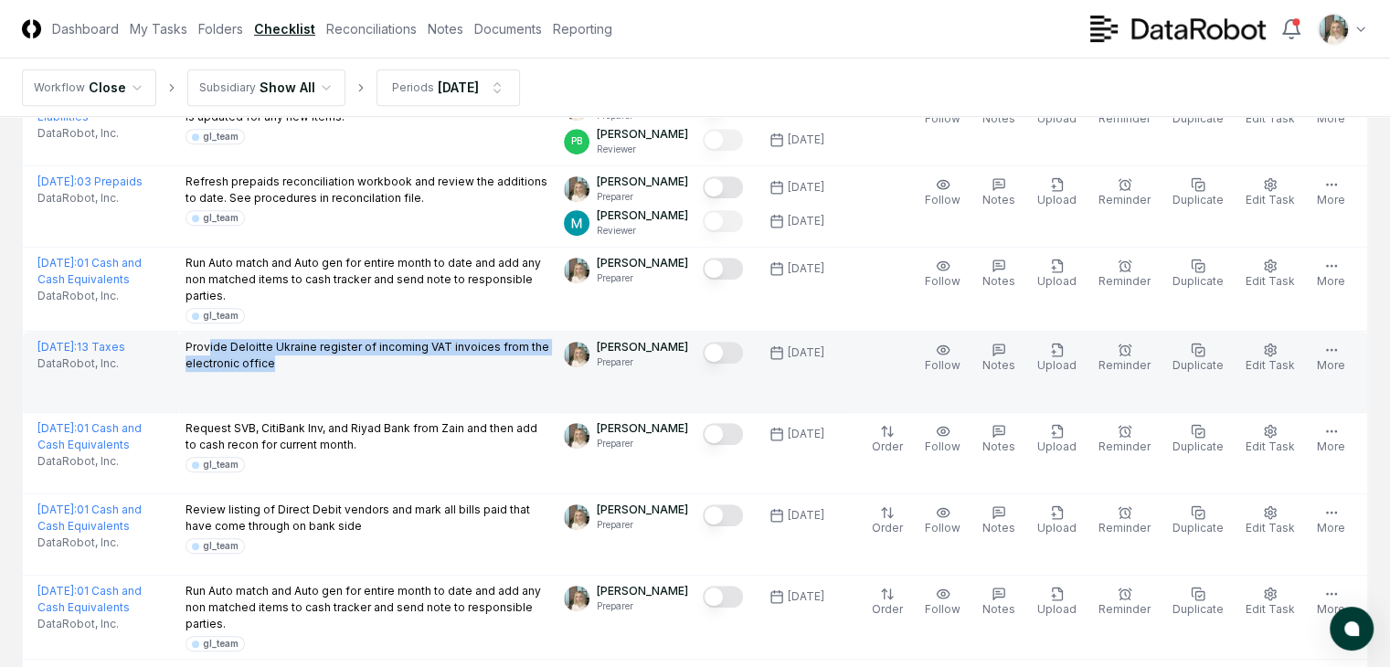
click at [726, 364] on button "Mark complete" at bounding box center [723, 353] width 40 height 22
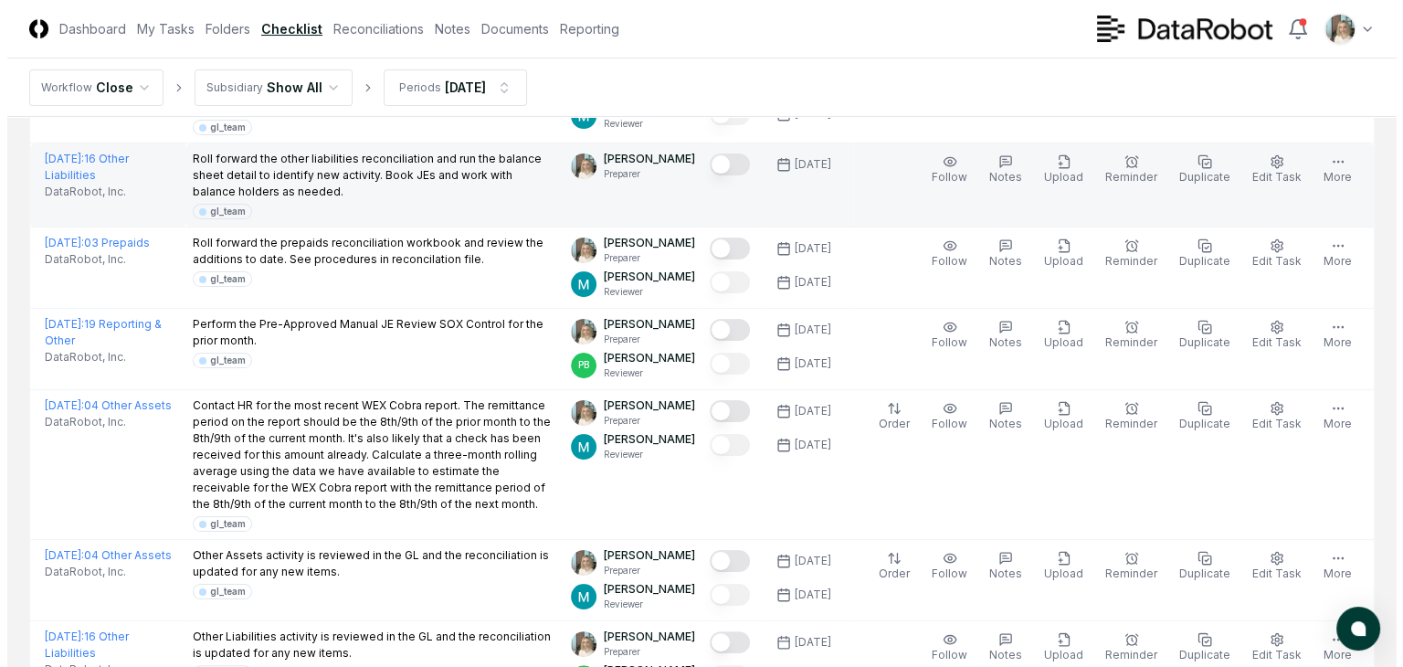
scroll to position [0, 0]
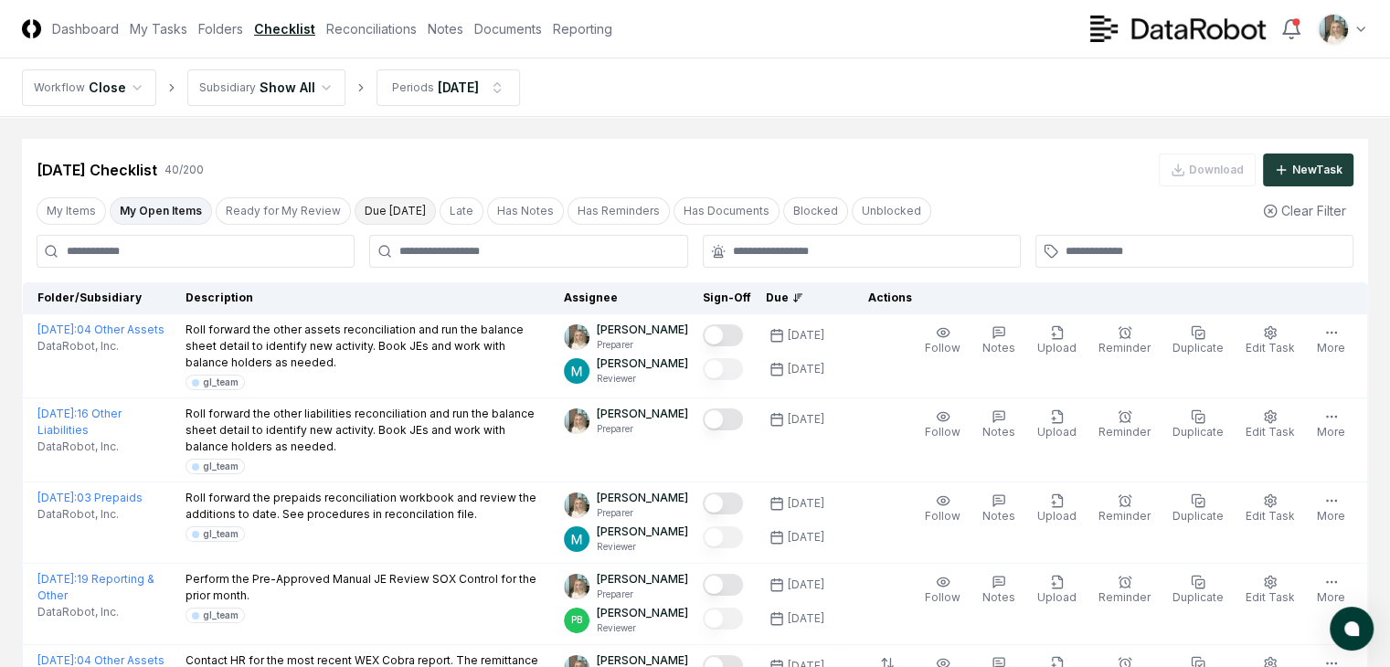
click at [384, 217] on button "Due [DATE]" at bounding box center [394, 210] width 81 height 27
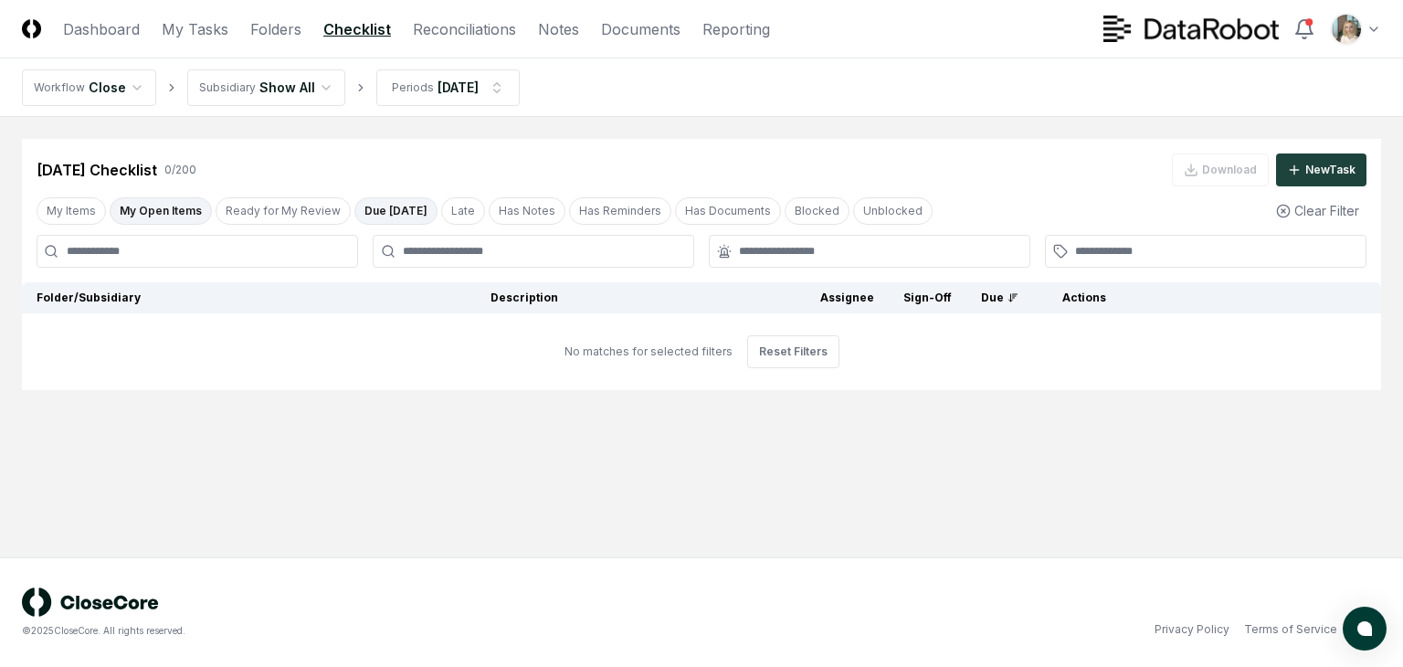
click at [396, 204] on button "Due [DATE]" at bounding box center [395, 210] width 83 height 27
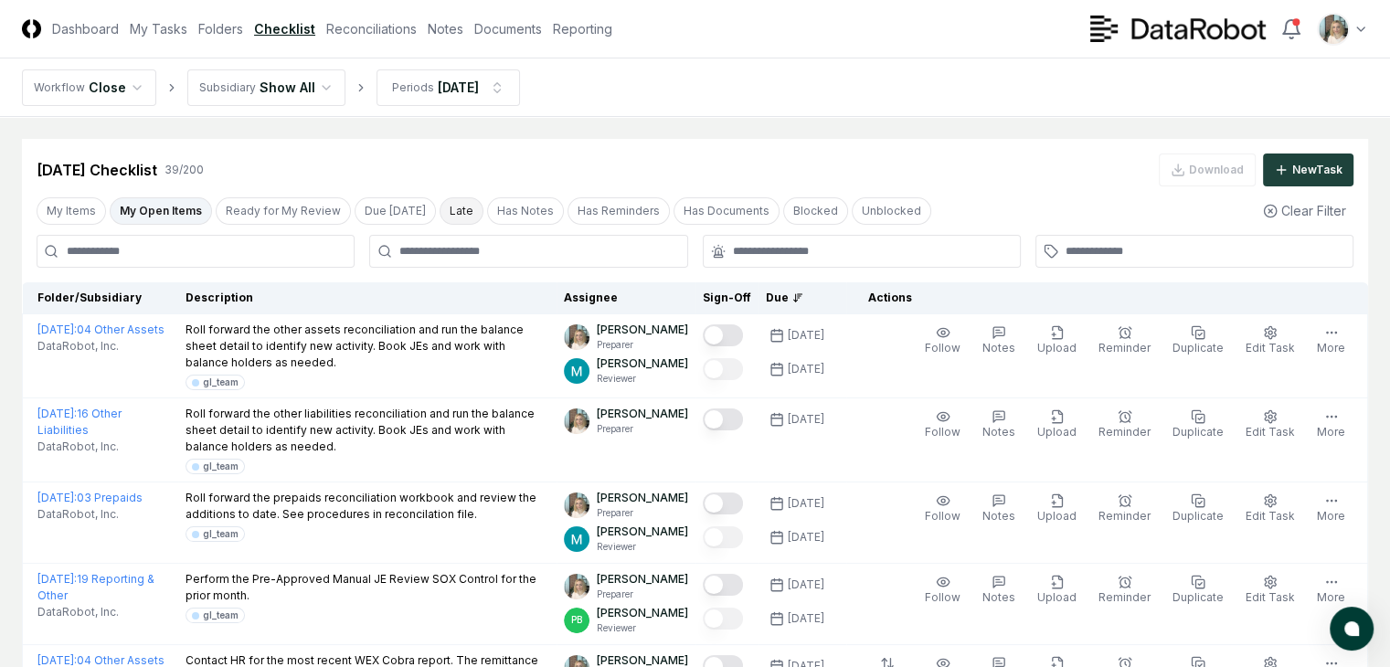
click at [439, 209] on button "Late" at bounding box center [461, 210] width 44 height 27
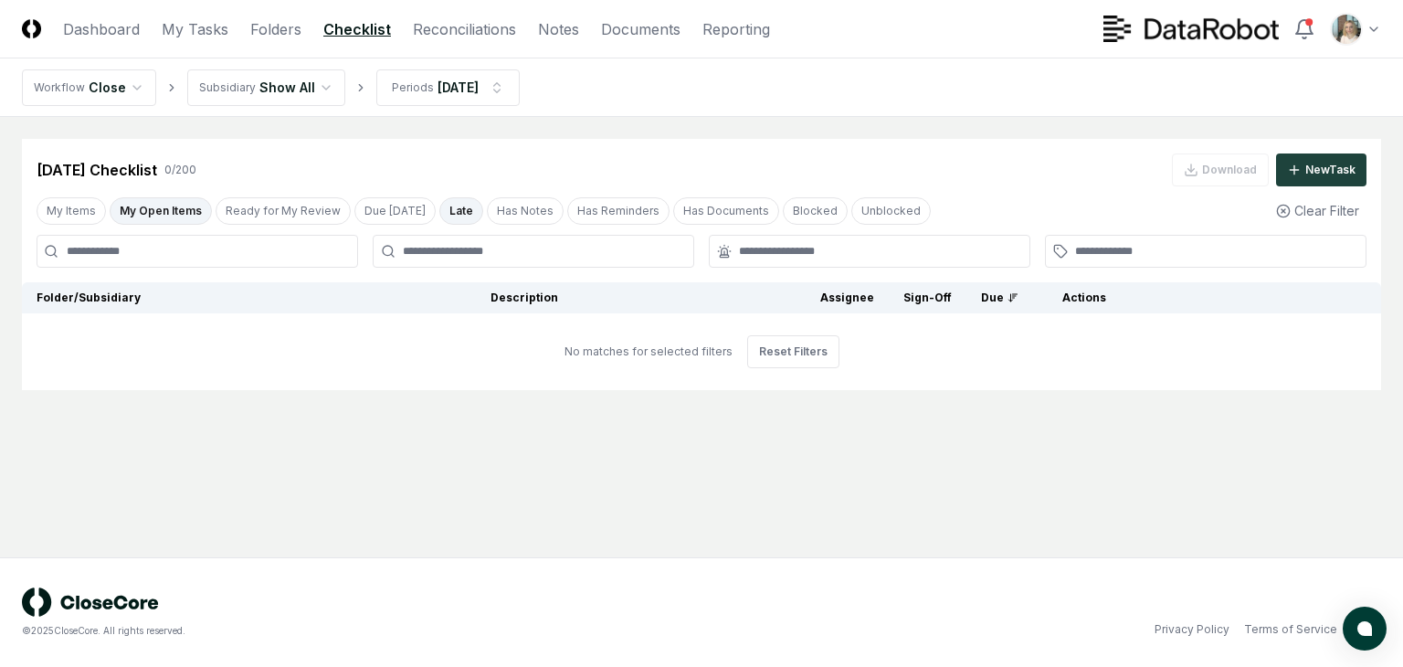
click at [449, 206] on button "Late" at bounding box center [461, 210] width 44 height 27
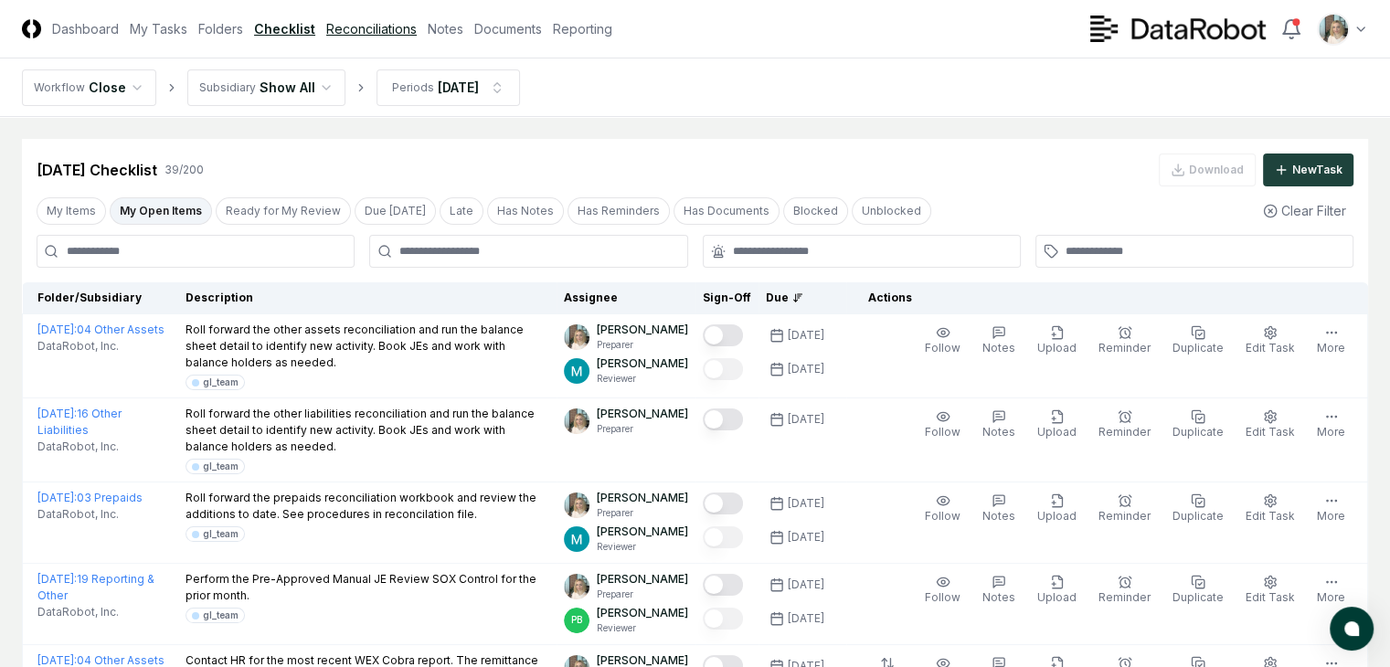
click at [417, 27] on link "Reconciliations" at bounding box center [371, 28] width 90 height 19
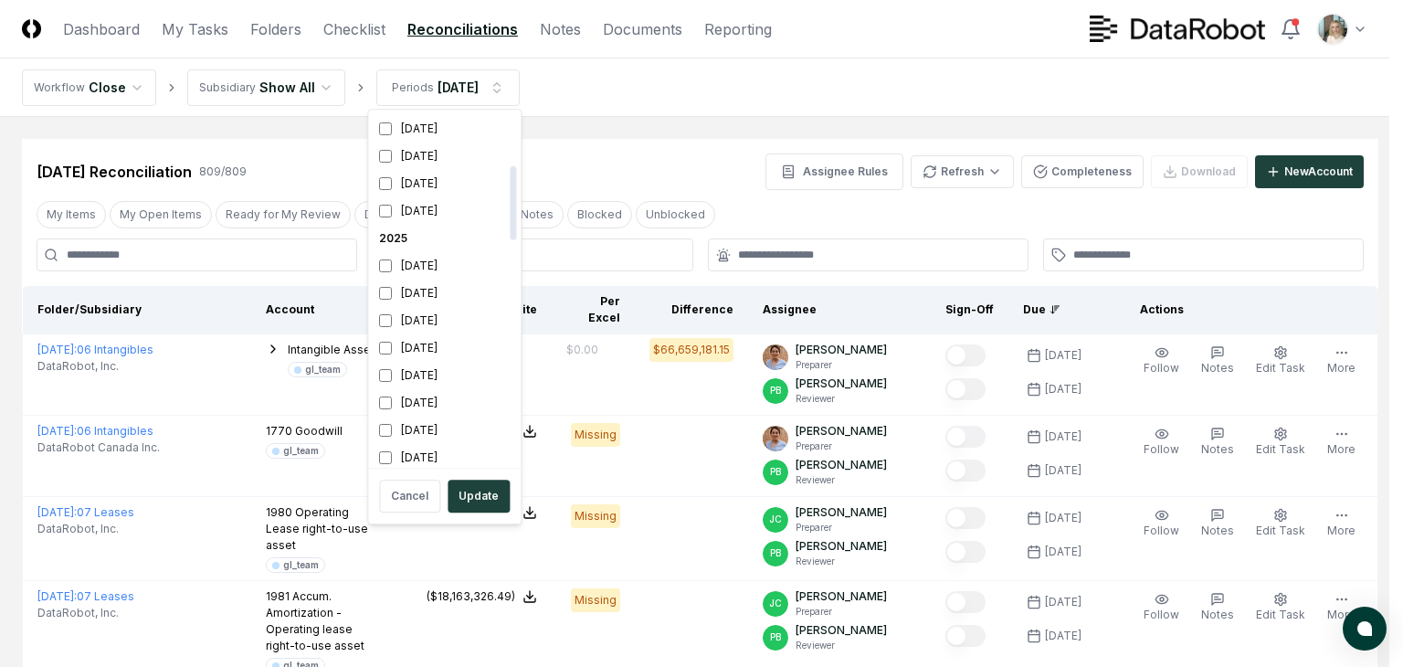
scroll to position [243, 0]
click at [434, 326] on div "[DATE]" at bounding box center [444, 322] width 145 height 27
click at [427, 352] on div "[DATE]" at bounding box center [444, 349] width 145 height 27
click at [390, 301] on div "[DATE]" at bounding box center [444, 294] width 145 height 27
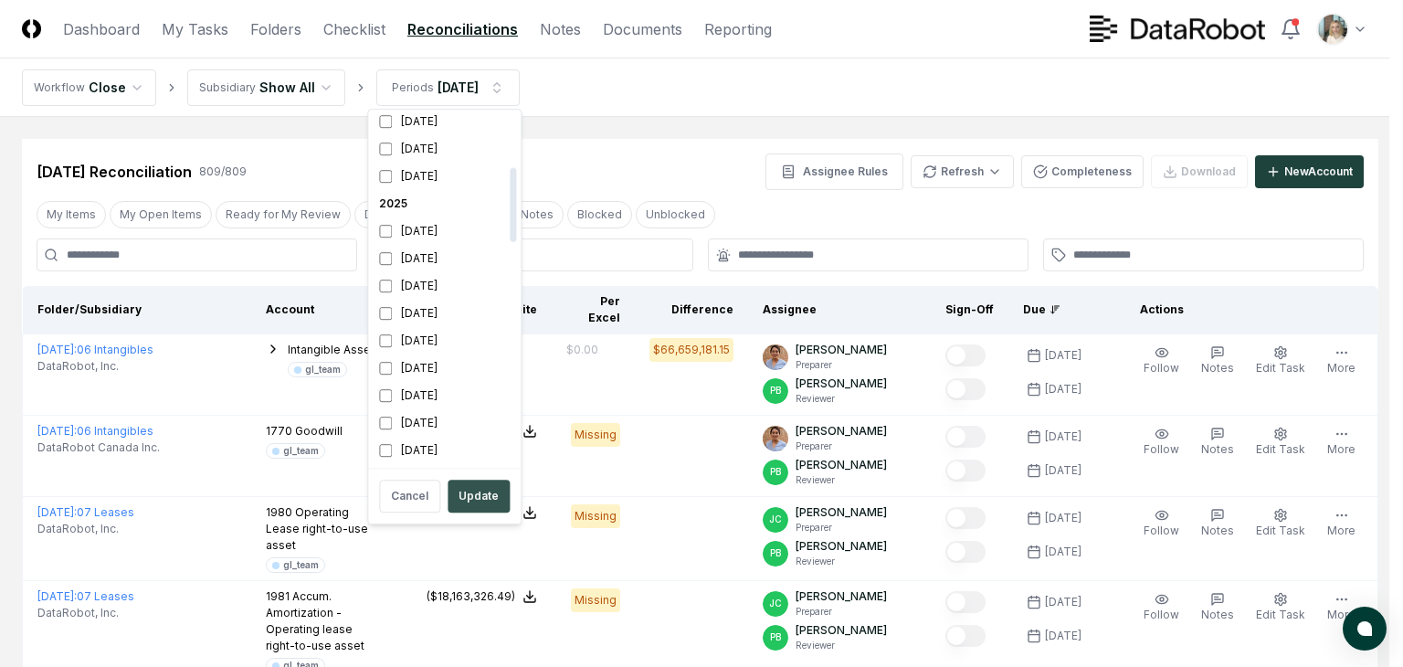
click at [468, 498] on button "Update" at bounding box center [479, 496] width 62 height 33
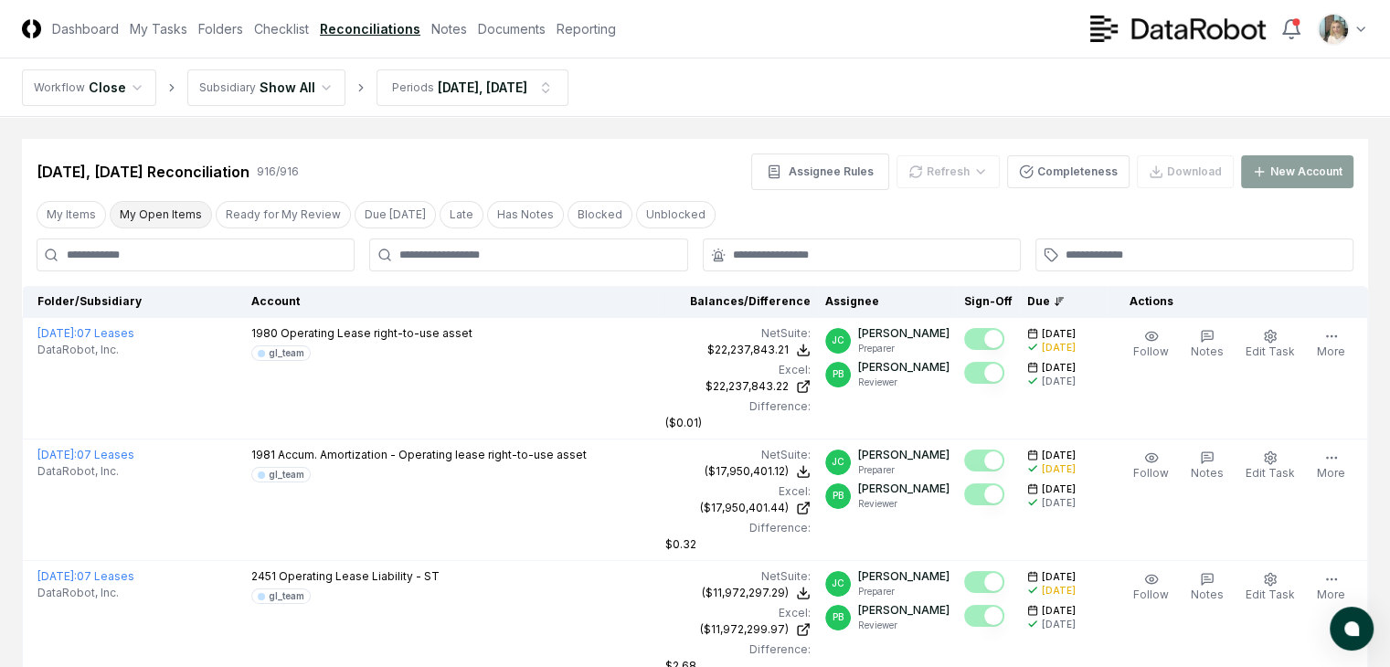
click at [157, 213] on button "My Open Items" at bounding box center [161, 214] width 102 height 27
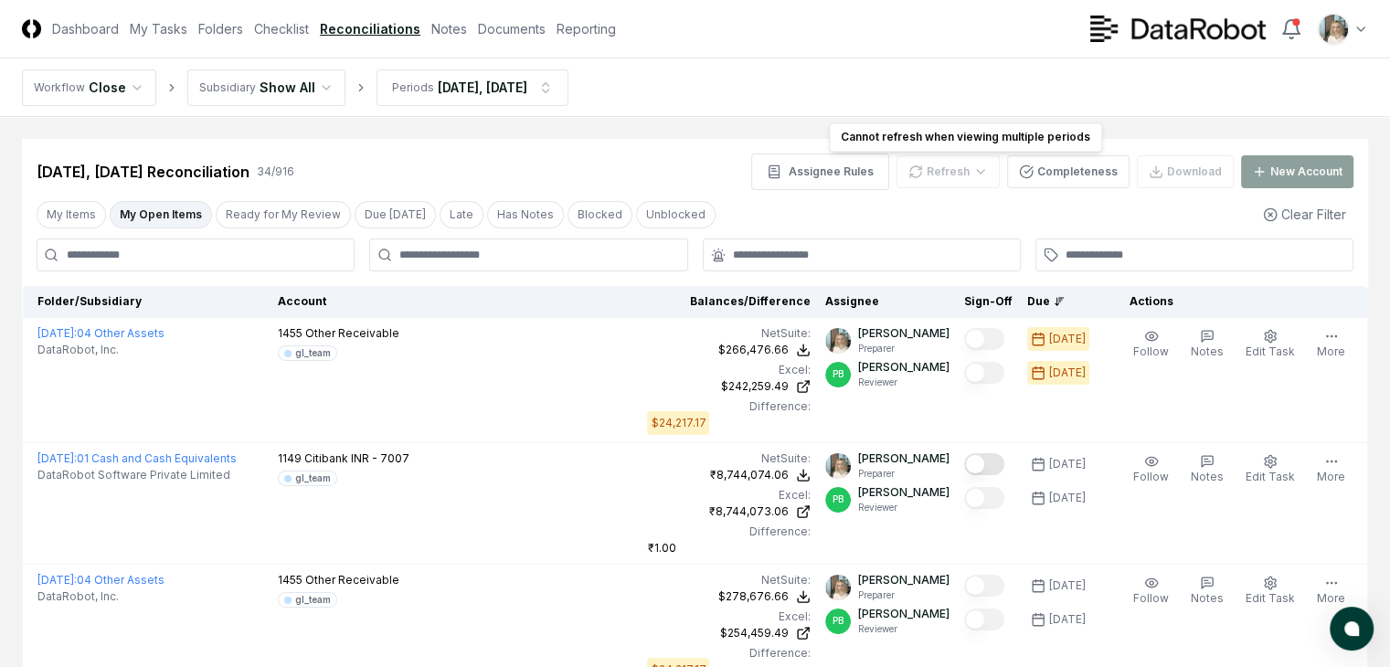
click at [971, 165] on div "Refresh" at bounding box center [947, 171] width 103 height 33
click at [961, 173] on div "Refresh" at bounding box center [947, 171] width 103 height 33
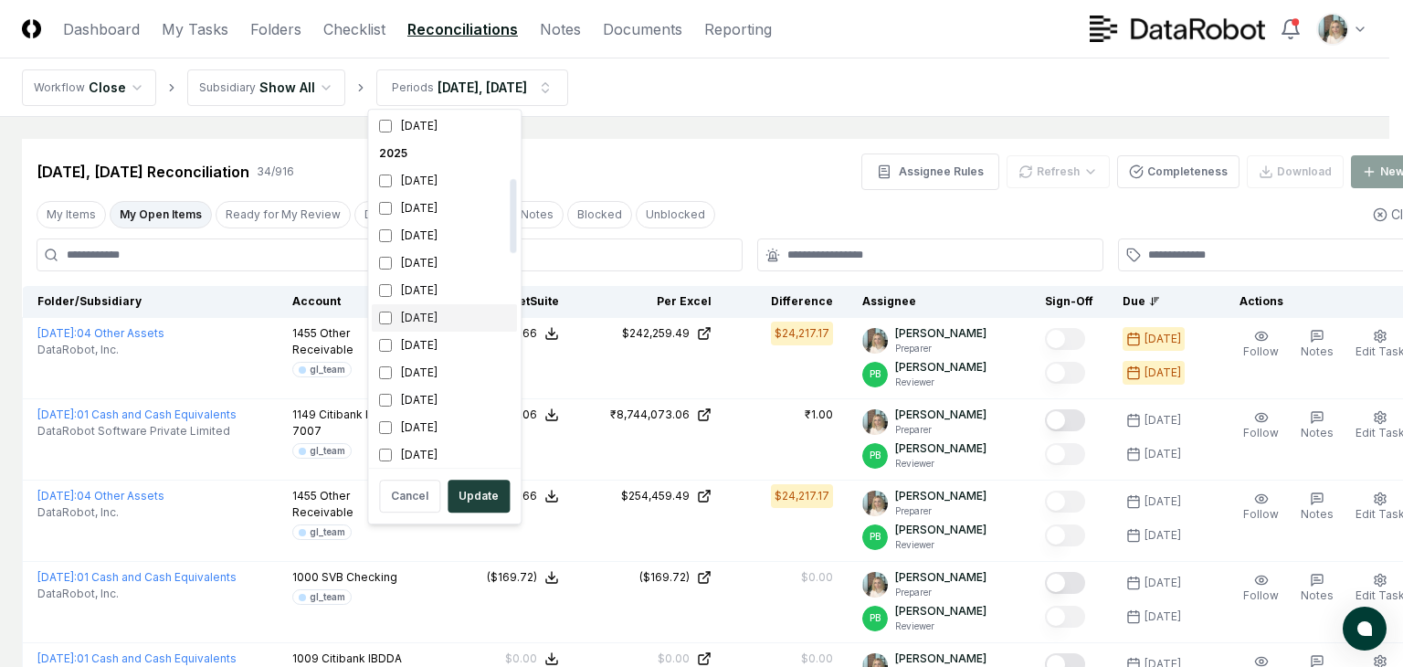
scroll to position [304, 0]
click at [395, 267] on div "[DATE]" at bounding box center [444, 261] width 145 height 27
click at [393, 285] on div "[DATE]" at bounding box center [444, 288] width 145 height 27
click at [475, 500] on button "Update" at bounding box center [479, 496] width 62 height 33
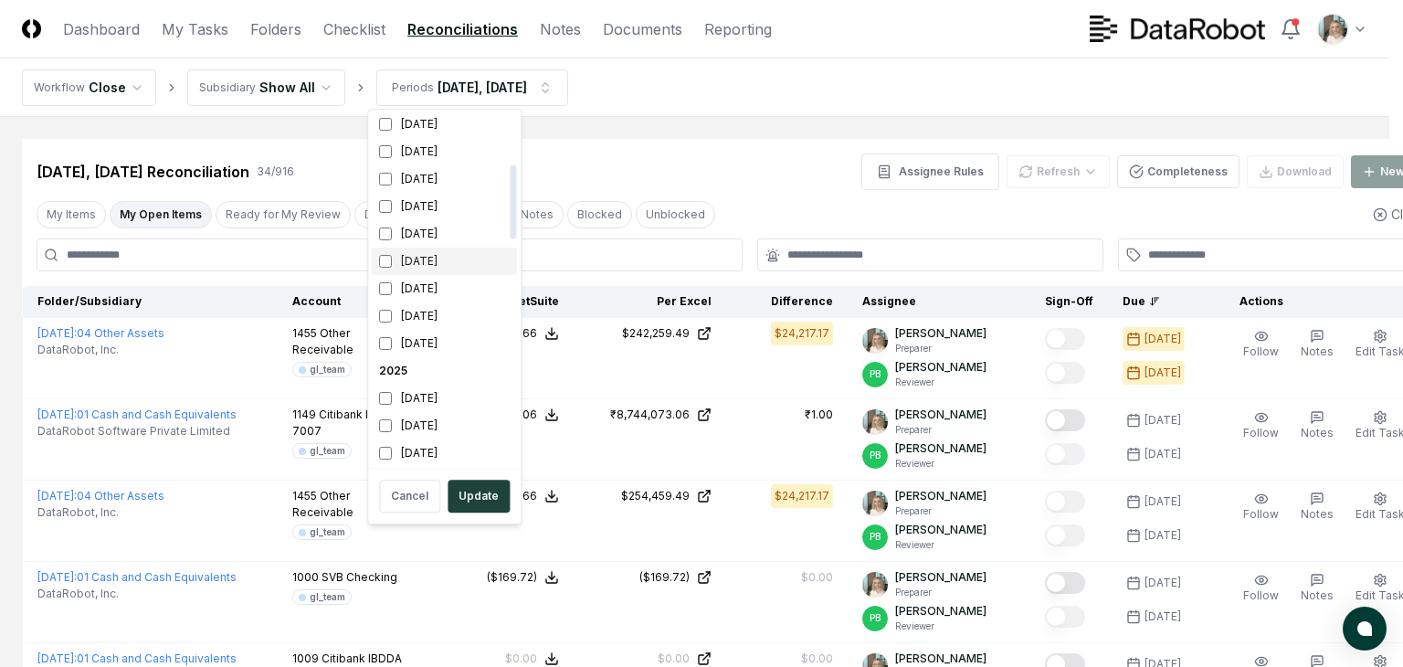
scroll to position [243, 0]
drag, startPoint x: 411, startPoint y: 322, endPoint x: 412, endPoint y: 342, distance: 20.1
click at [410, 322] on div "[DATE]" at bounding box center [444, 322] width 145 height 27
click at [412, 349] on div "[DATE]" at bounding box center [444, 349] width 145 height 27
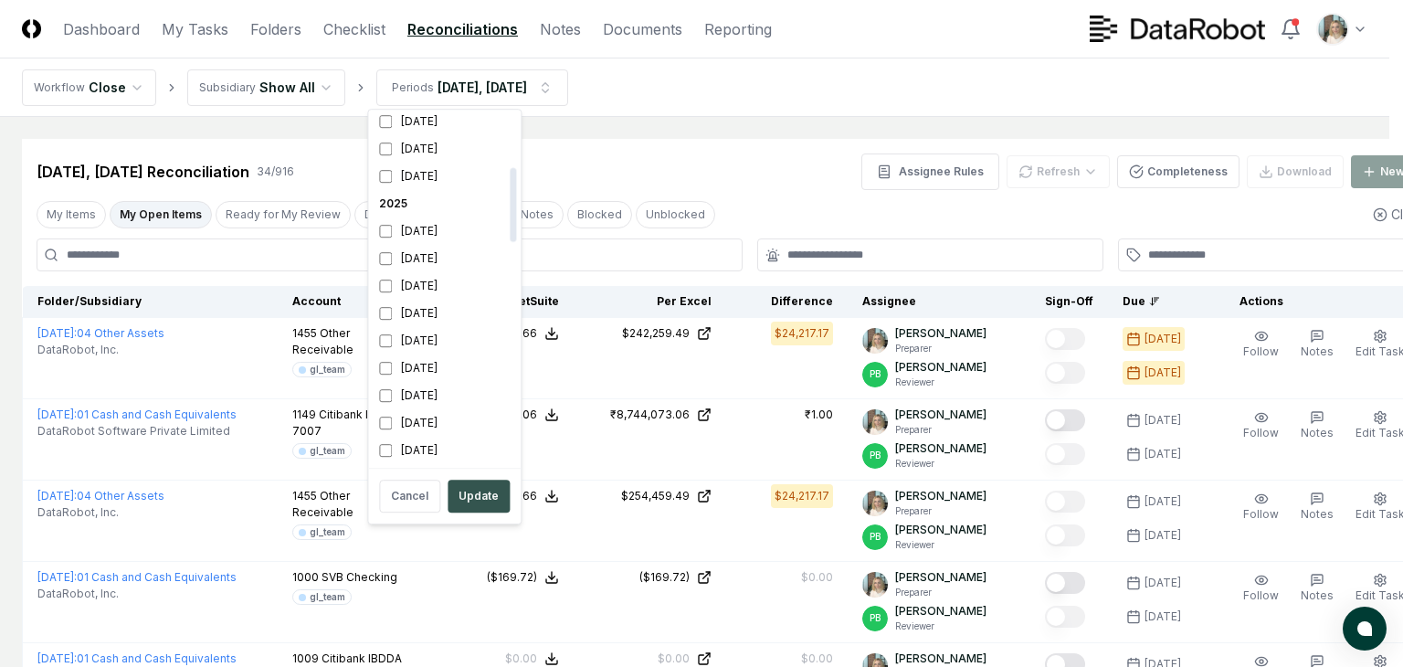
click at [466, 494] on button "Update" at bounding box center [479, 496] width 62 height 33
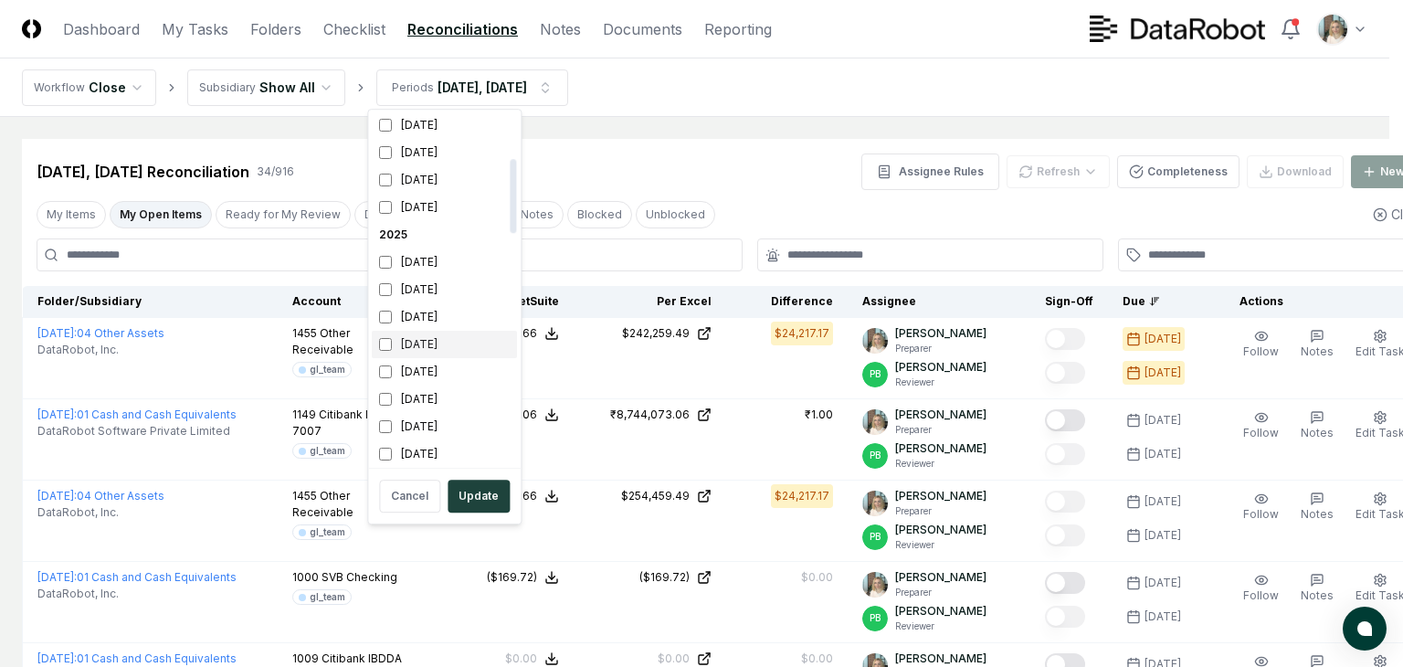
scroll to position [243, 0]
click at [421, 294] on div "[DATE]" at bounding box center [444, 294] width 145 height 27
click at [403, 326] on div "[DATE]" at bounding box center [444, 322] width 145 height 27
click at [406, 346] on div "[DATE]" at bounding box center [444, 349] width 145 height 27
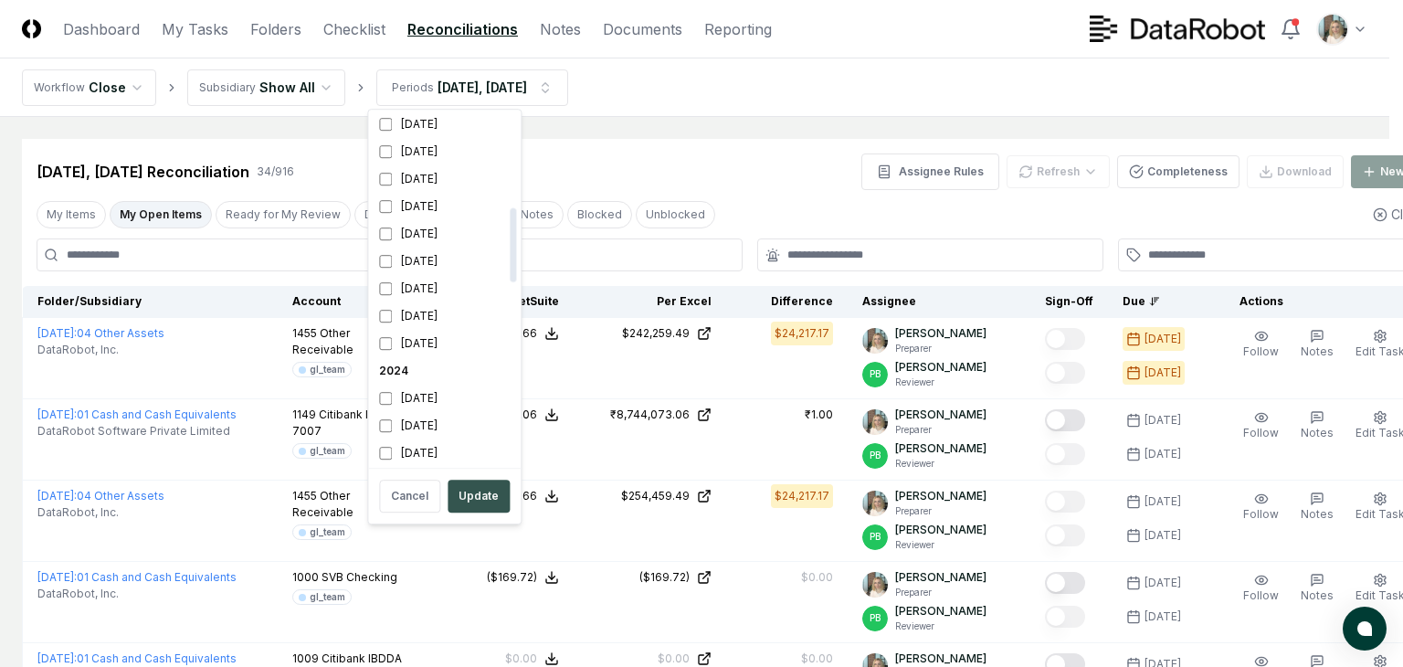
click at [465, 480] on button "Update" at bounding box center [479, 496] width 62 height 33
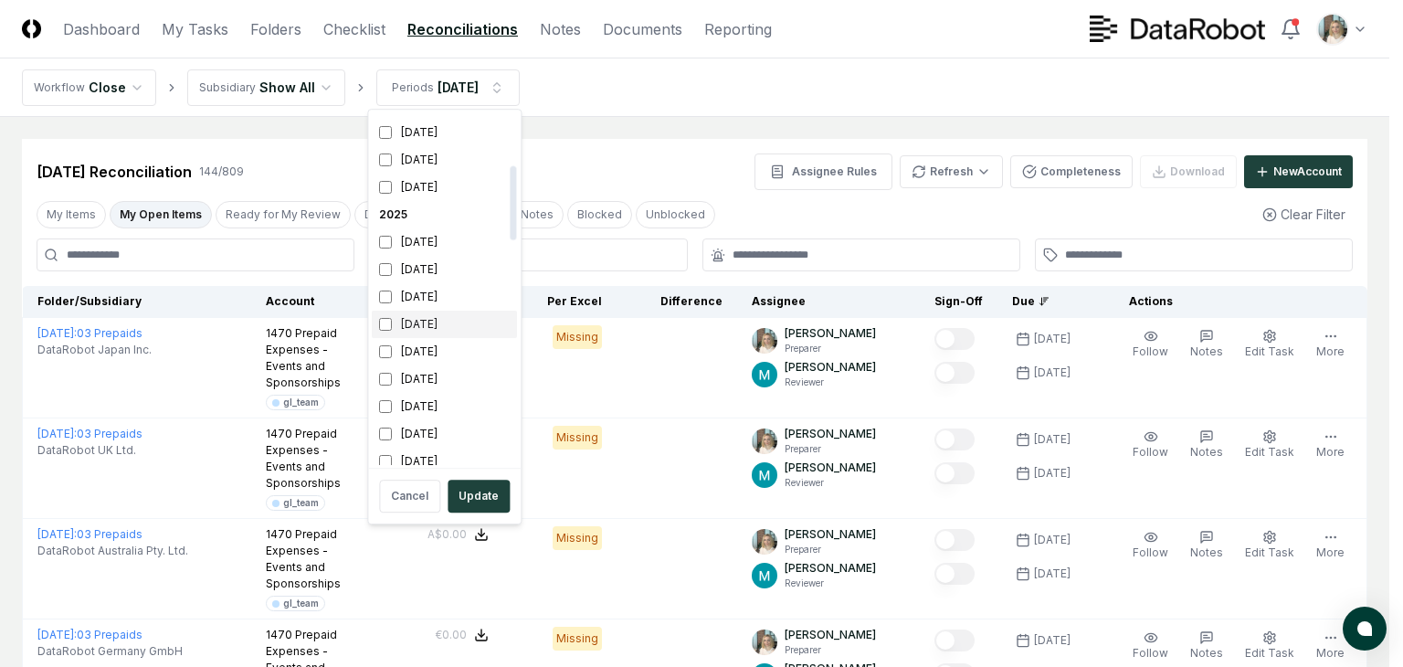
scroll to position [243, 0]
click at [416, 293] on div "[DATE]" at bounding box center [444, 294] width 145 height 27
click at [420, 326] on div "[DATE]" at bounding box center [444, 322] width 145 height 27
click at [418, 354] on div "[DATE]" at bounding box center [444, 349] width 145 height 27
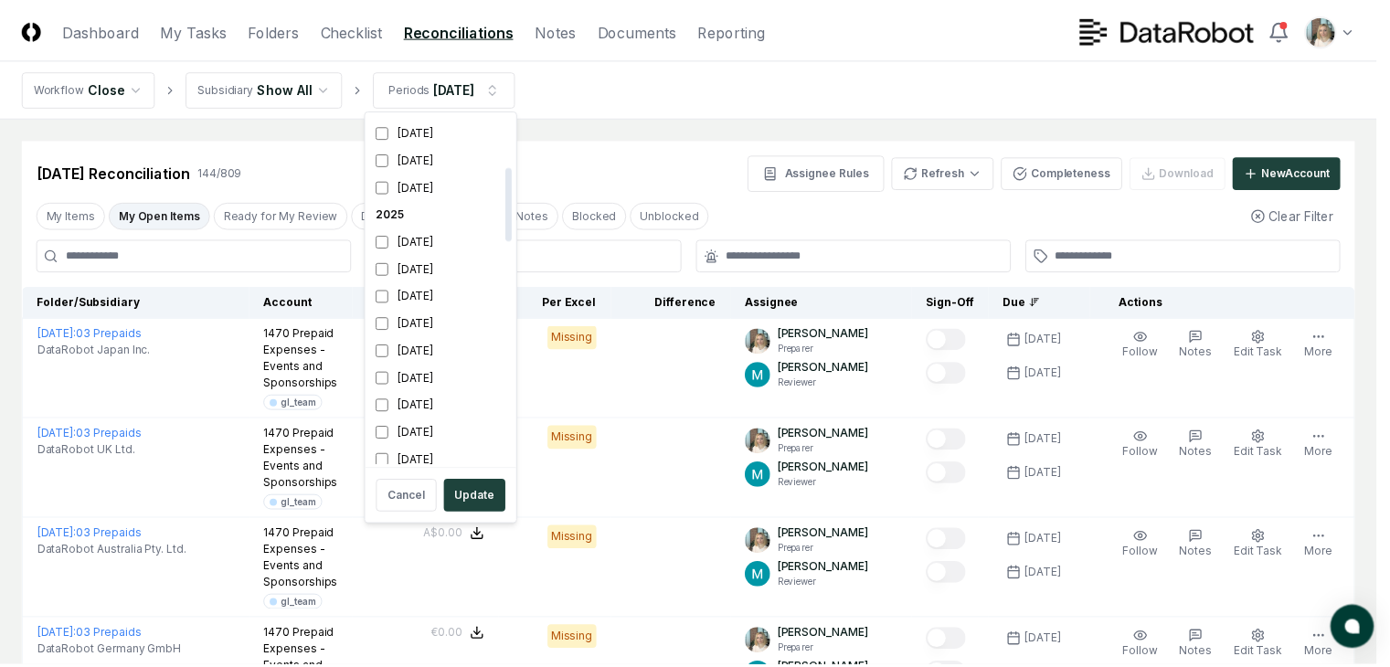
scroll to position [252, 0]
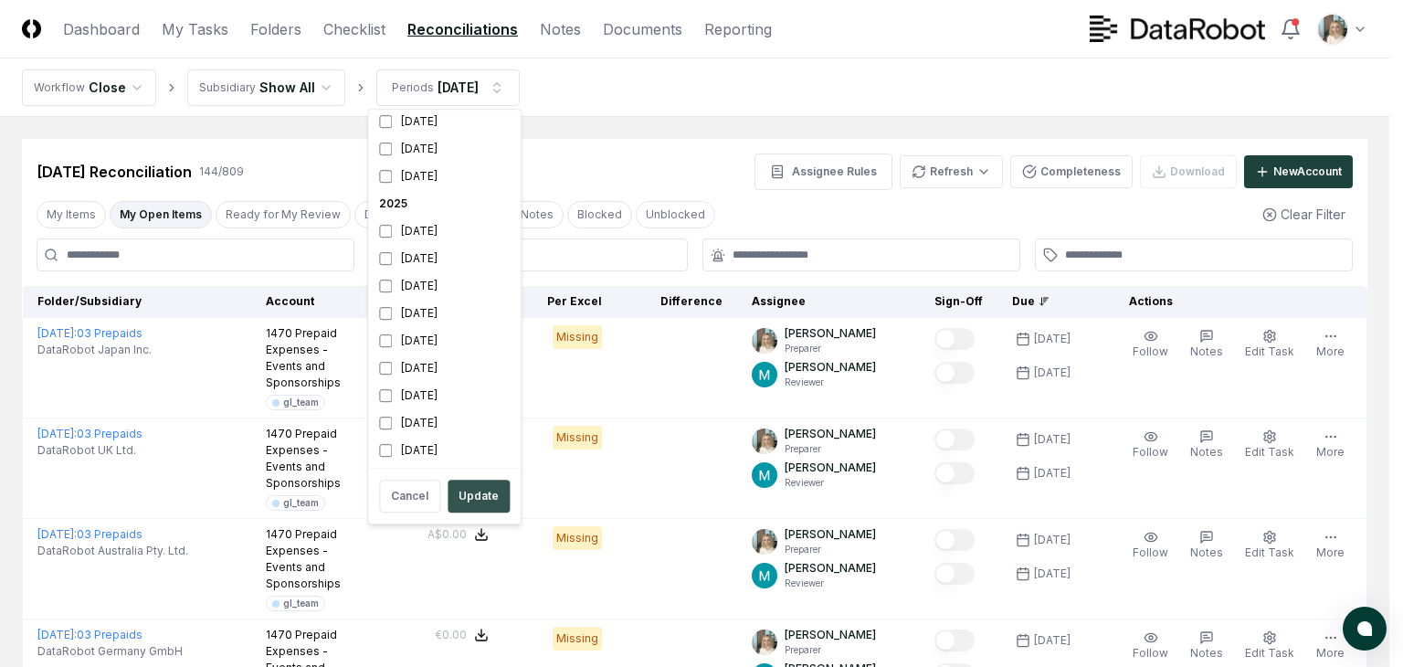
click at [471, 496] on button "Update" at bounding box center [479, 496] width 62 height 33
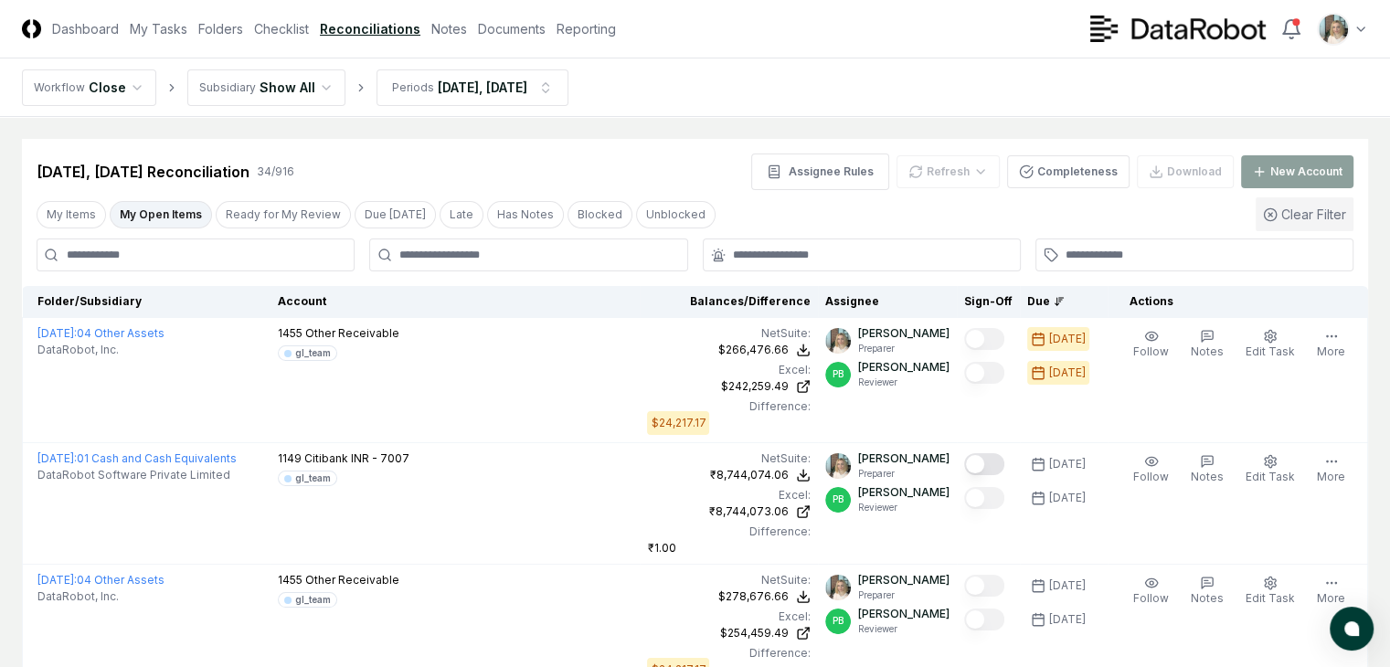
click at [1277, 212] on icon "button" at bounding box center [1270, 214] width 15 height 15
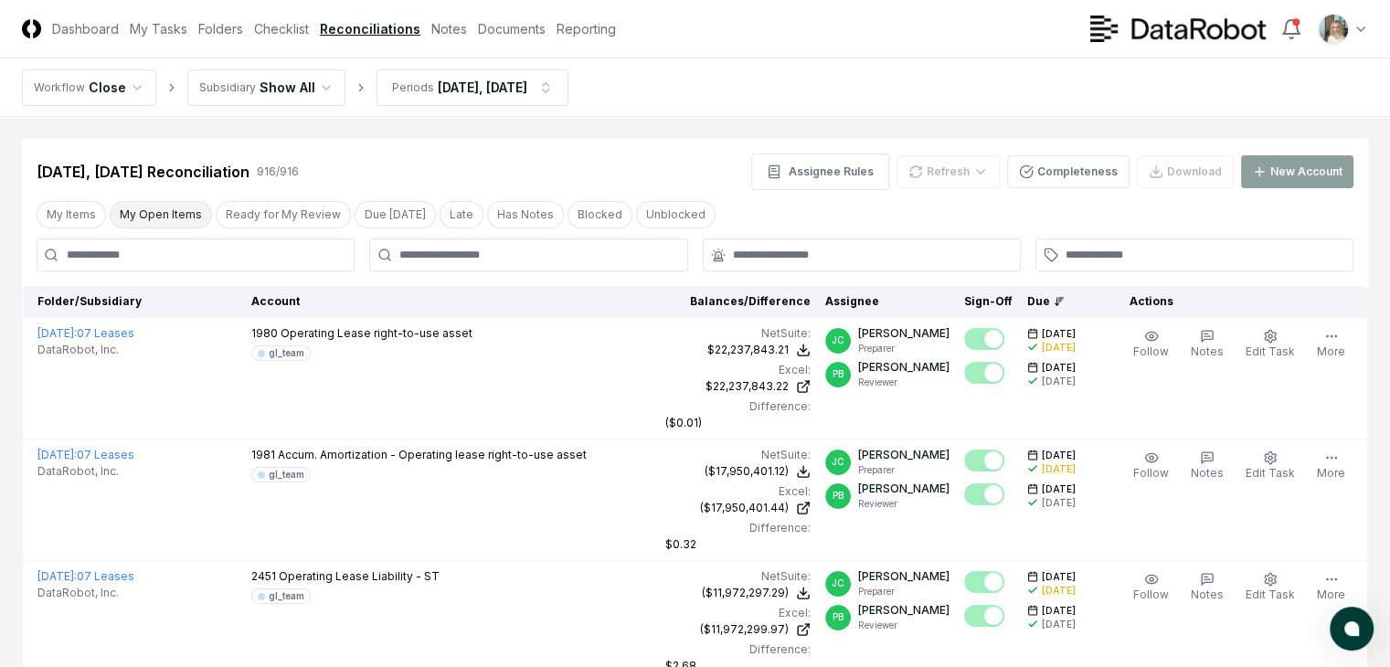
click at [146, 215] on button "My Open Items" at bounding box center [161, 214] width 102 height 27
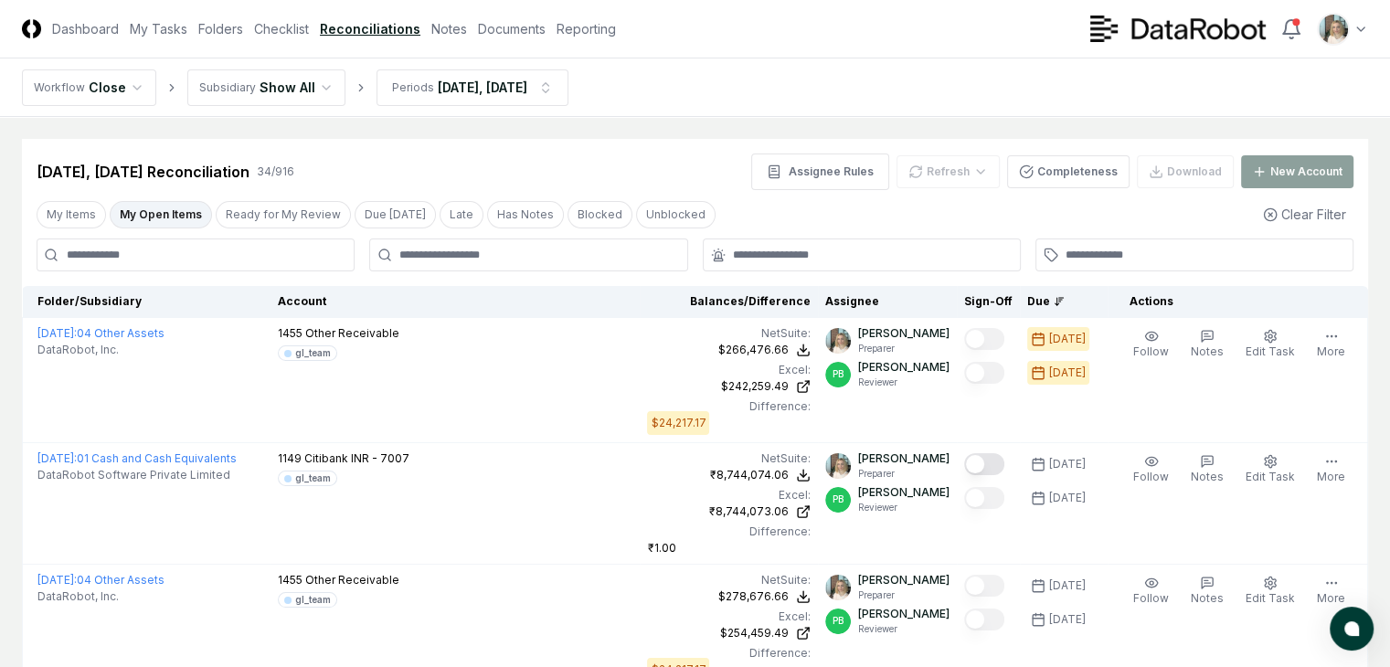
click at [877, 63] on nav "Workflow Close Subsidiary Show All Periods Aug 2025, Sep 2025" at bounding box center [695, 87] width 1390 height 58
